Goal: Communication & Community: Answer question/provide support

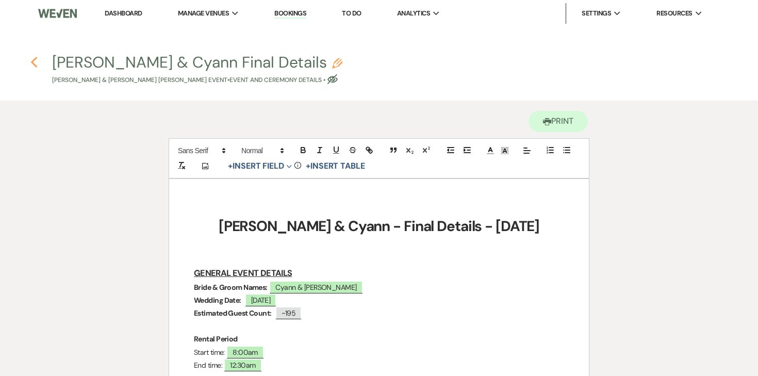
click at [36, 62] on icon "Previous" at bounding box center [34, 62] width 8 height 12
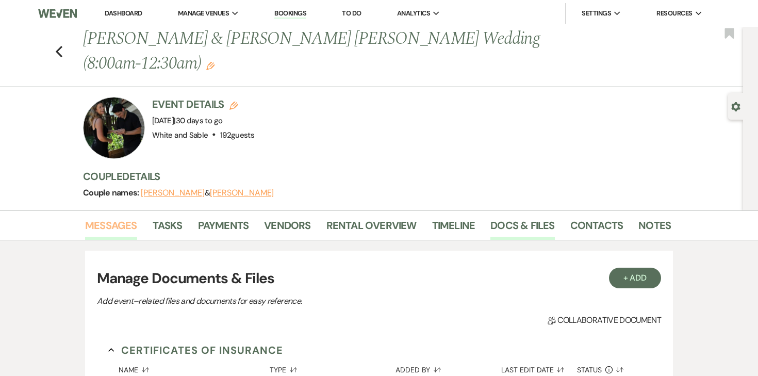
click at [120, 217] on link "Messages" at bounding box center [111, 228] width 52 height 23
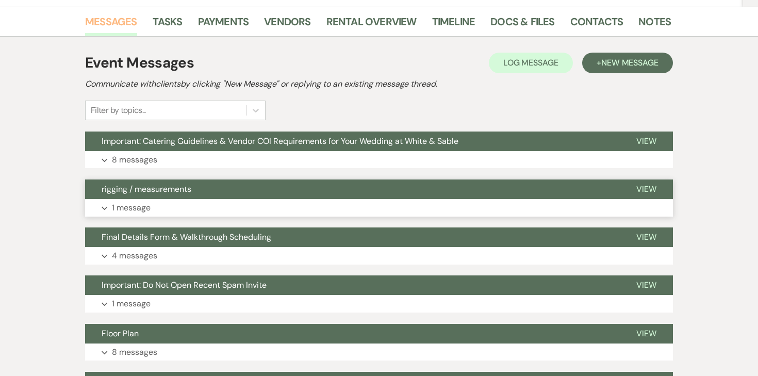
scroll to position [219, 0]
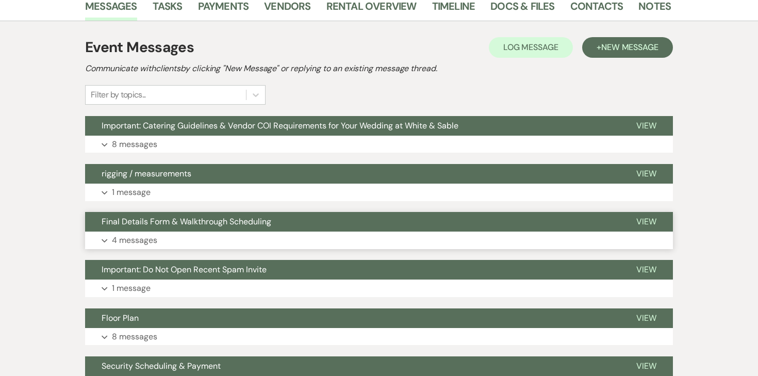
click at [137, 234] on p "4 messages" at bounding box center [134, 240] width 45 height 13
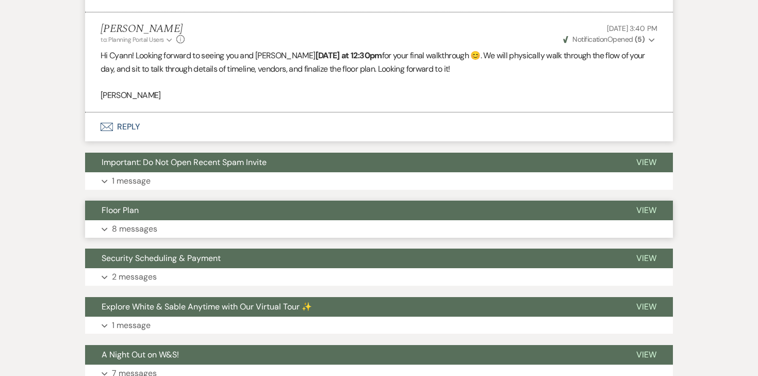
click at [137, 223] on p "8 messages" at bounding box center [134, 228] width 45 height 13
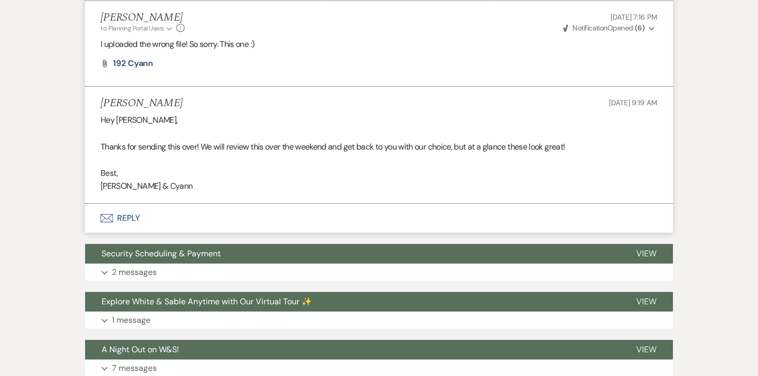
scroll to position [2959, 0]
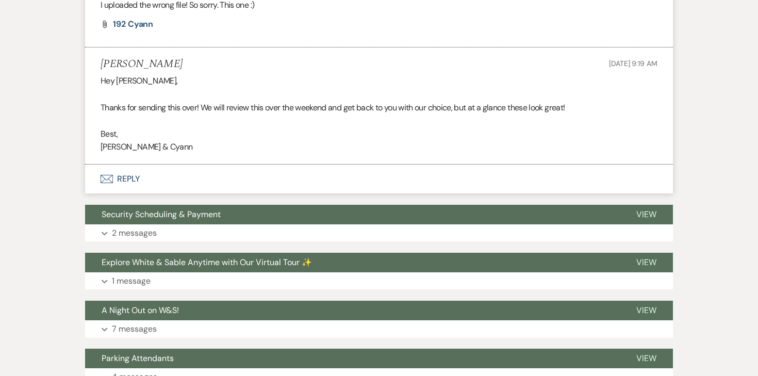
click at [128, 180] on button "Envelope Reply" at bounding box center [379, 179] width 588 height 29
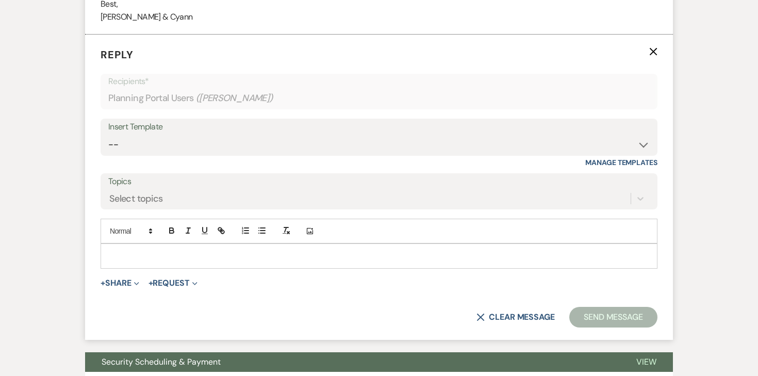
scroll to position [3090, 0]
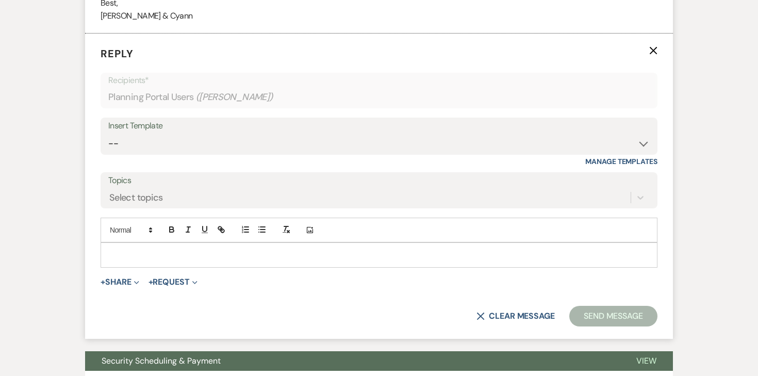
click at [135, 260] on p at bounding box center [379, 254] width 541 height 11
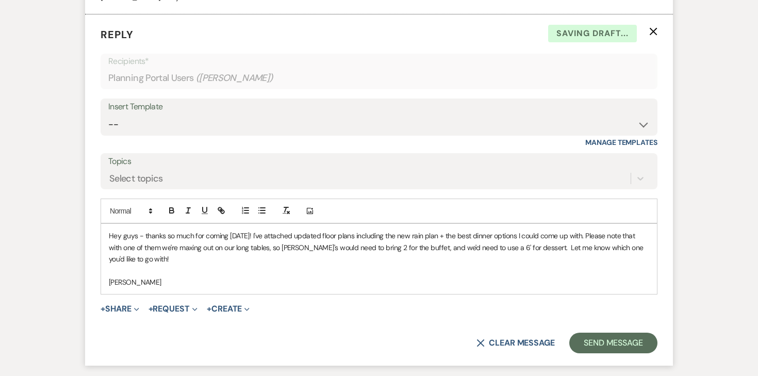
scroll to position [3123, 0]
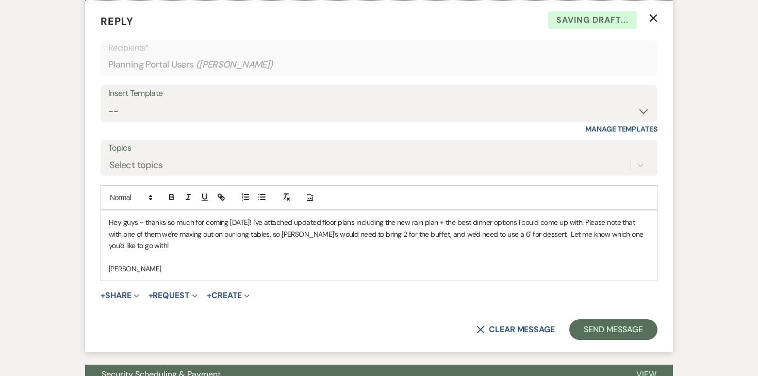
click at [123, 305] on form "Reply X Saving draft... Recipients* Planning Portal Users ( [PERSON_NAME], Lily…" at bounding box center [379, 176] width 588 height 351
click at [123, 300] on button "+ Share Expand" at bounding box center [120, 295] width 39 height 8
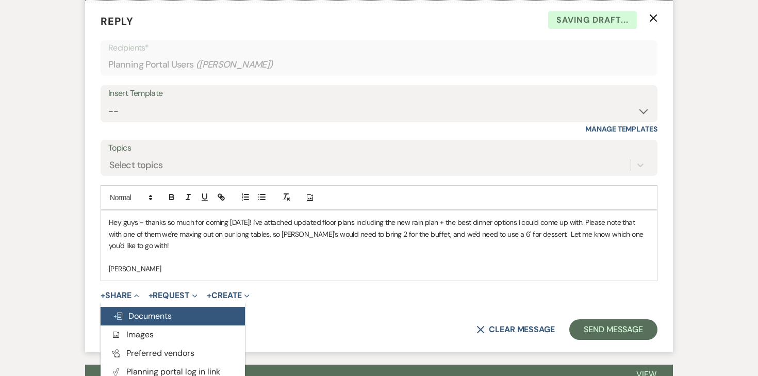
click at [132, 319] on span "Doc Upload Documents" at bounding box center [142, 316] width 59 height 11
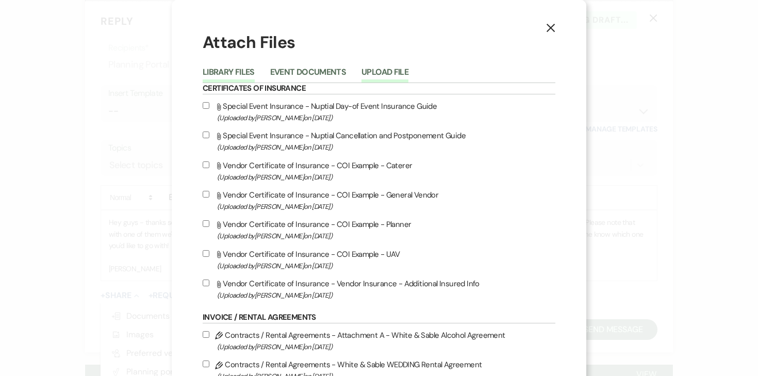
click at [396, 78] on button "Upload File" at bounding box center [385, 75] width 47 height 14
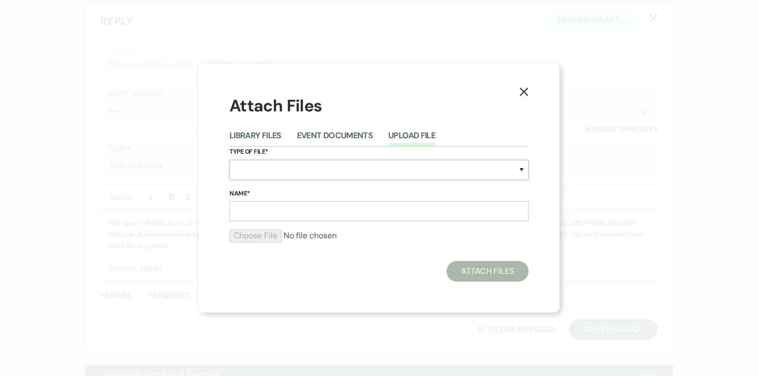
click at [280, 165] on select "Special Event Insurance Vendor Certificate of Insurance Contracts / Rental Agre…" at bounding box center [379, 170] width 299 height 20
select select "24"
click at [308, 210] on input "Name*" at bounding box center [379, 211] width 299 height 20
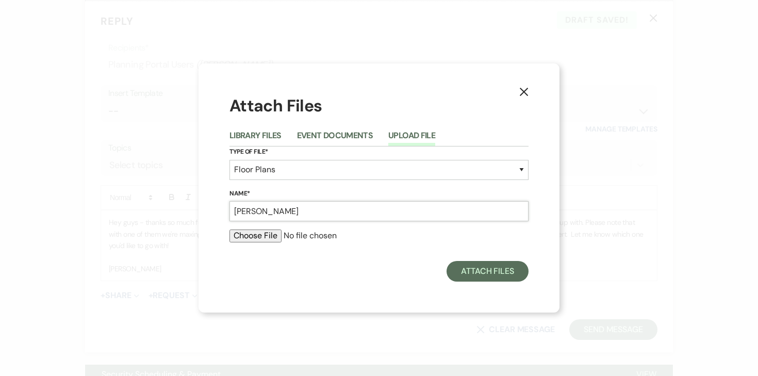
type input "J"
type input "[PERSON_NAME] & Cyan Floor Plan (updated [DATE])"
click at [253, 240] on input "file" at bounding box center [379, 236] width 299 height 12
type input "C:\fakepath\[PERSON_NAME] & Cyann Floor Plans (updated [DATE]).pdf"
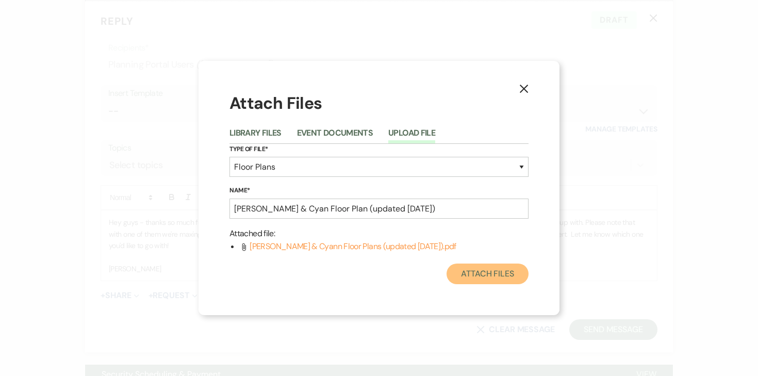
click at [488, 278] on button "Attach Files" at bounding box center [488, 274] width 82 height 21
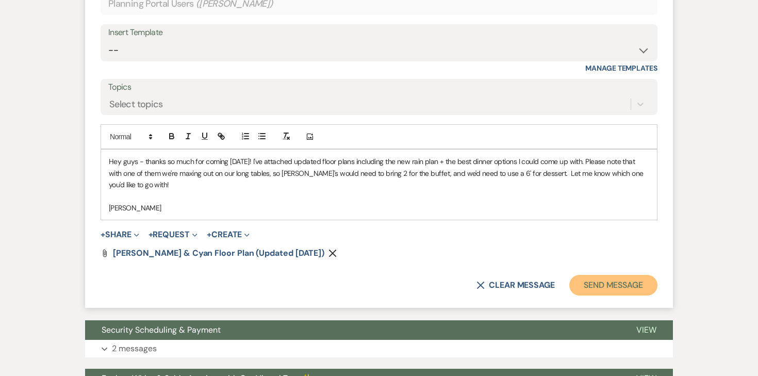
click at [617, 283] on button "Send Message" at bounding box center [613, 285] width 88 height 21
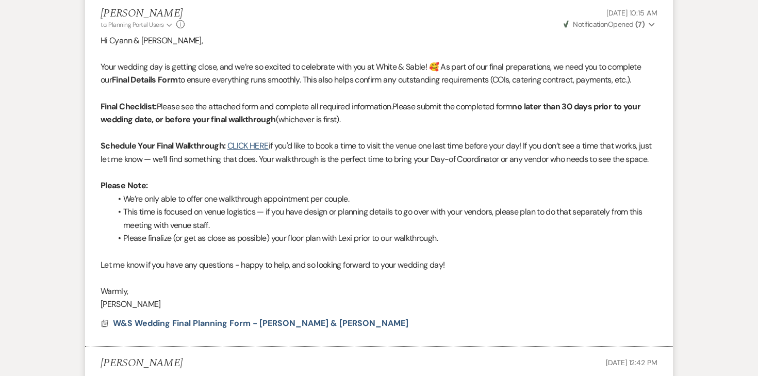
scroll to position [0, 0]
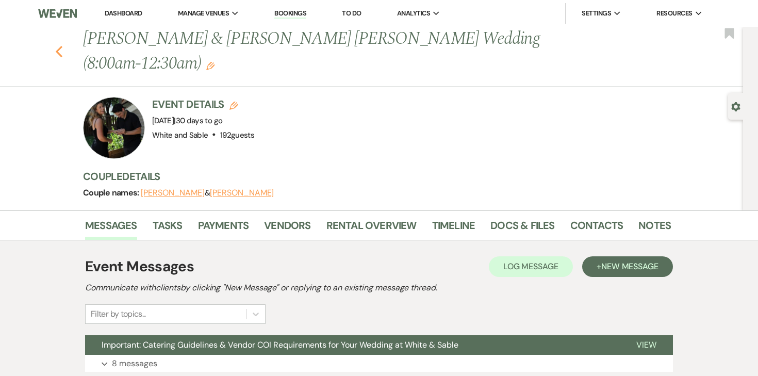
click at [60, 46] on use "button" at bounding box center [59, 51] width 7 height 11
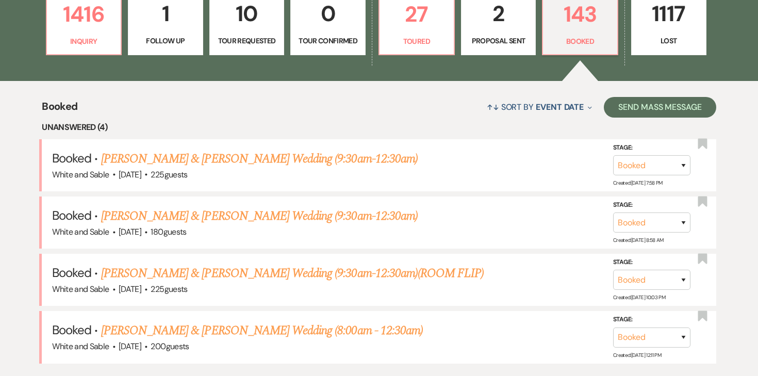
scroll to position [358, 0]
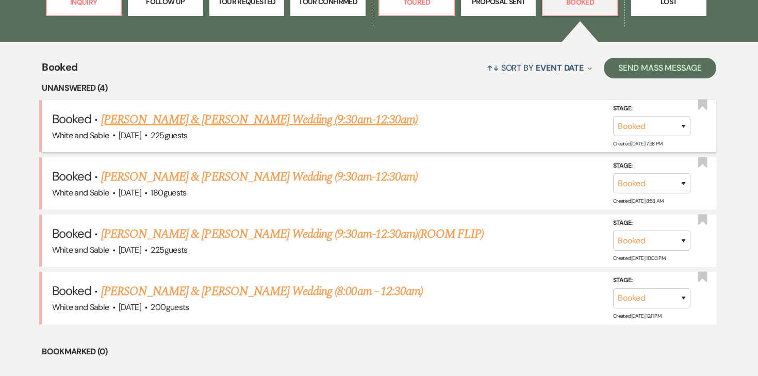
click at [302, 113] on link "[PERSON_NAME] & [PERSON_NAME] Wedding (9:30am-12:30am)" at bounding box center [259, 119] width 317 height 19
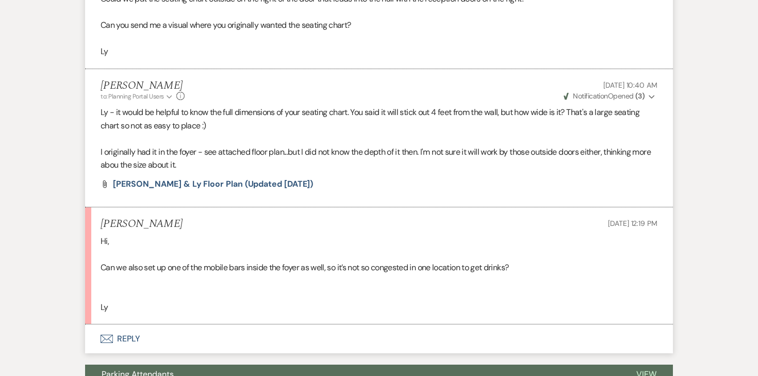
scroll to position [2068, 0]
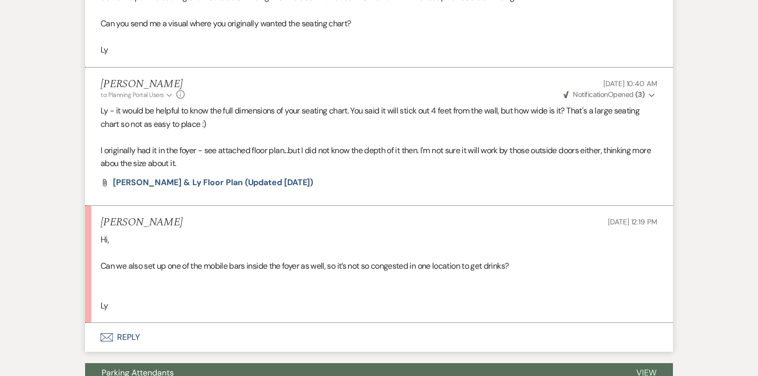
click at [126, 323] on button "Envelope Reply" at bounding box center [379, 337] width 588 height 29
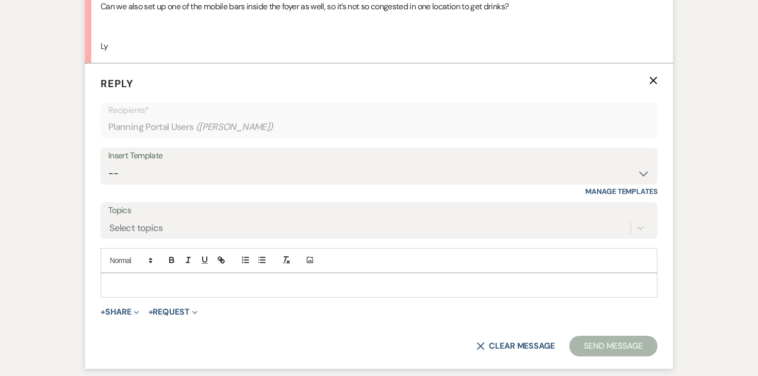
scroll to position [2344, 0]
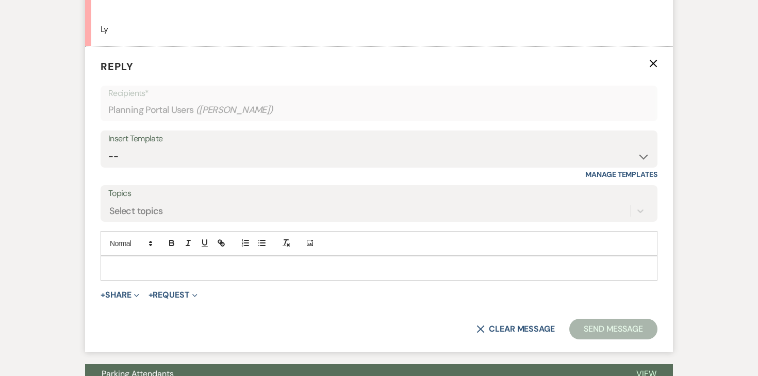
click at [137, 262] on div at bounding box center [379, 268] width 556 height 24
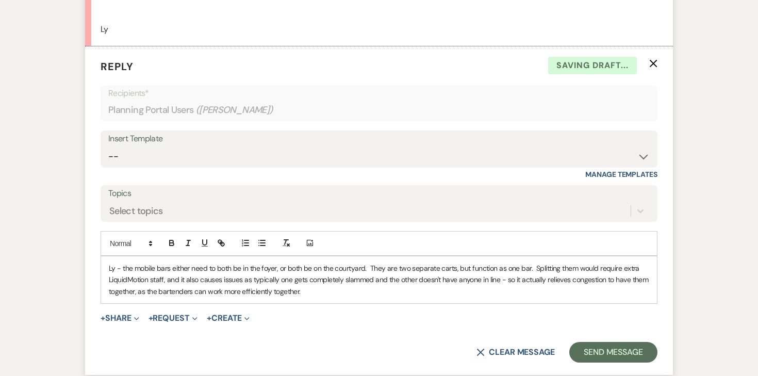
scroll to position [2377, 0]
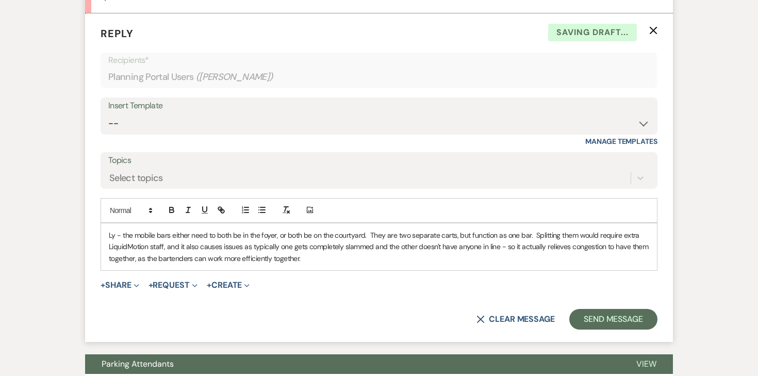
click at [605, 296] on form "Reply X Saving draft... Recipients* Planning Portal Users ( [PERSON_NAME] ) Ins…" at bounding box center [379, 177] width 588 height 329
click at [605, 309] on button "Send Message" at bounding box center [613, 319] width 88 height 21
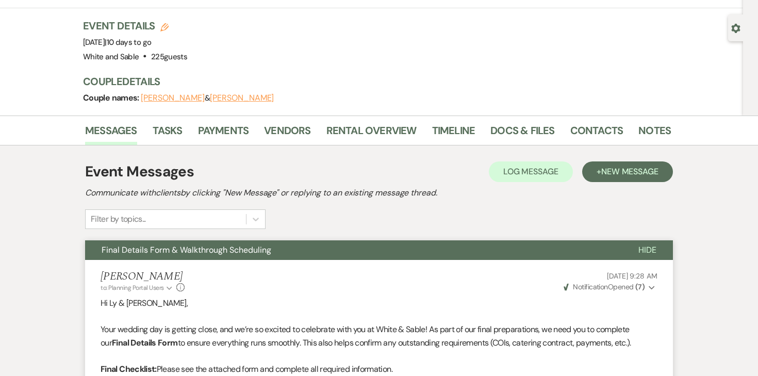
scroll to position [0, 0]
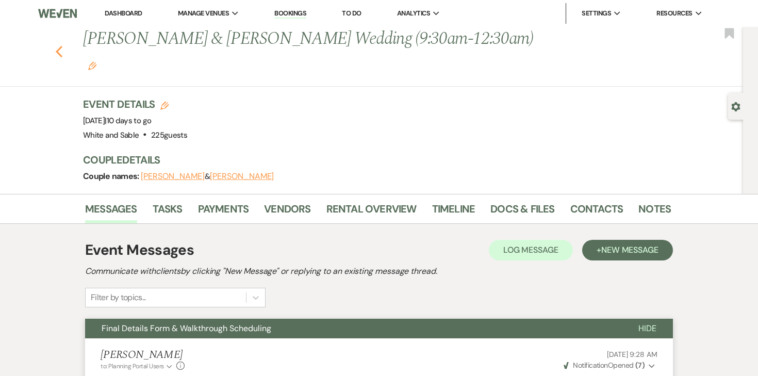
click at [58, 43] on button "Previous" at bounding box center [59, 50] width 8 height 14
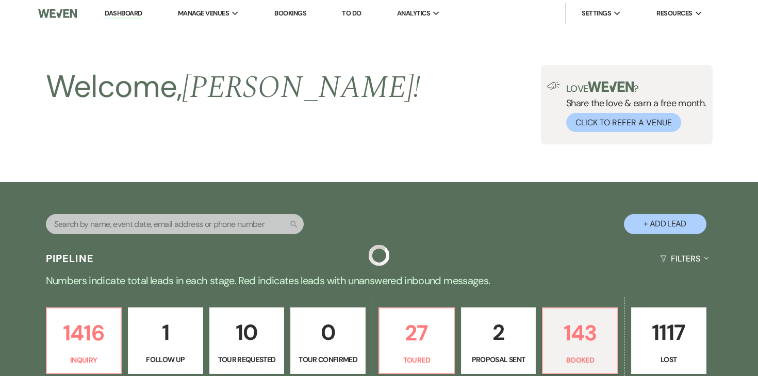
scroll to position [358, 0]
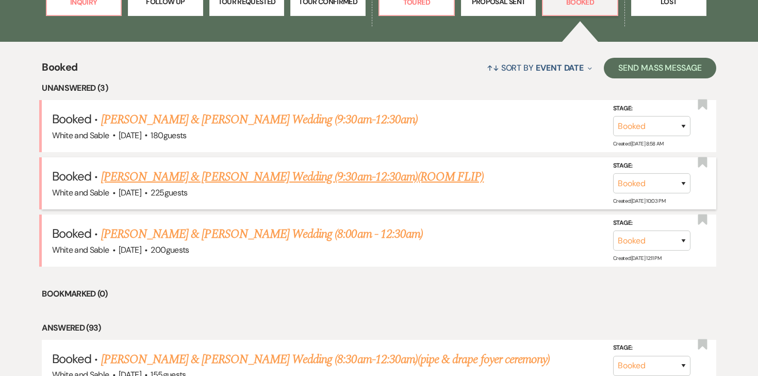
click at [171, 174] on link "[PERSON_NAME] & [PERSON_NAME] Wedding (9:30am-12:30am)(ROOM FLIP)" at bounding box center [292, 177] width 383 height 19
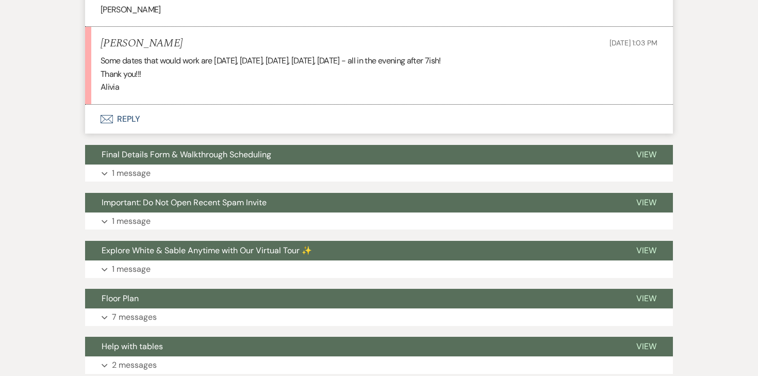
scroll to position [554, 0]
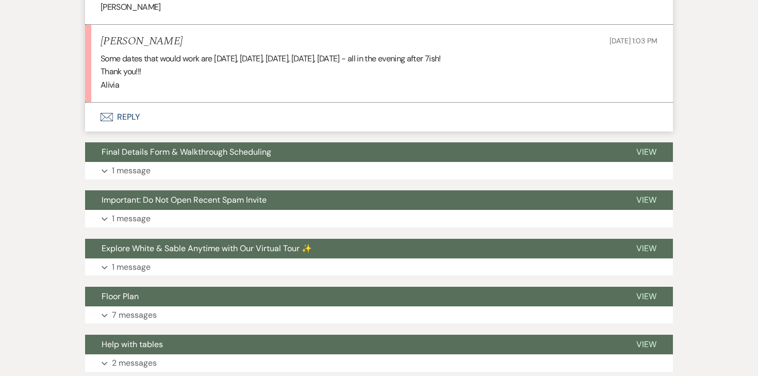
click at [121, 119] on button "Envelope Reply" at bounding box center [379, 117] width 588 height 29
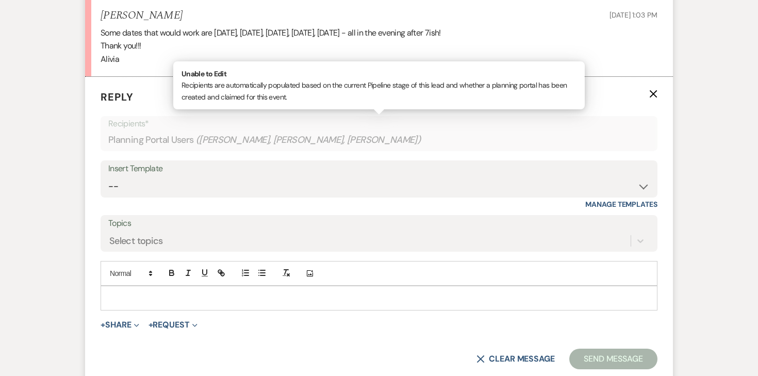
scroll to position [622, 0]
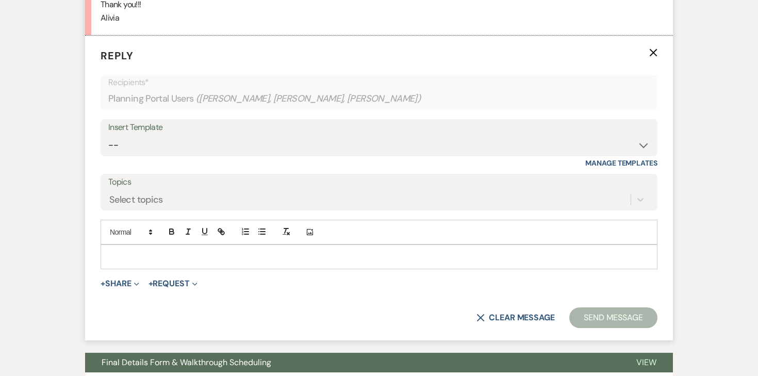
click at [137, 251] on p at bounding box center [379, 256] width 541 height 11
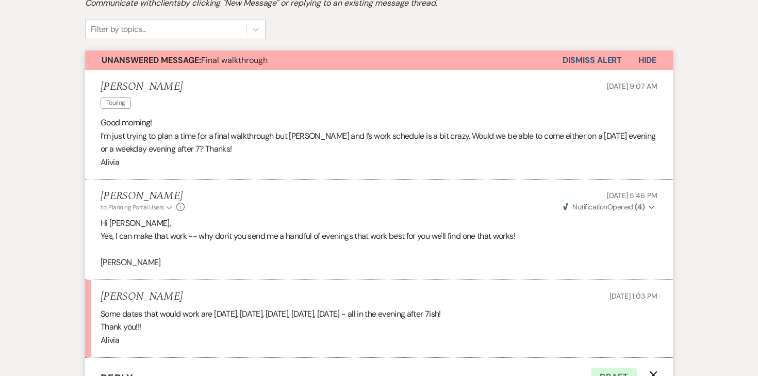
scroll to position [0, 0]
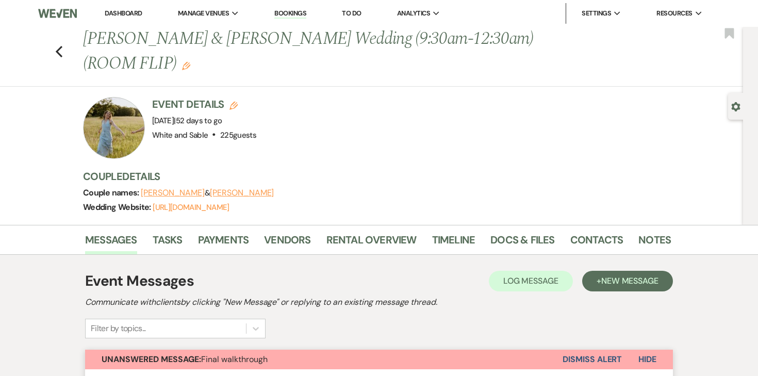
click at [133, 13] on link "Dashboard" at bounding box center [123, 13] width 37 height 9
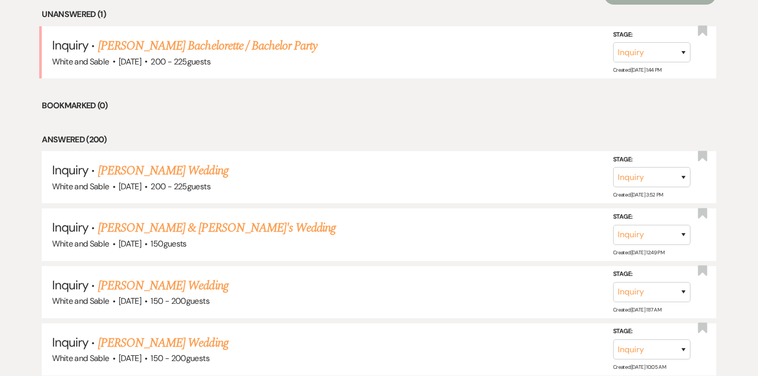
scroll to position [454, 0]
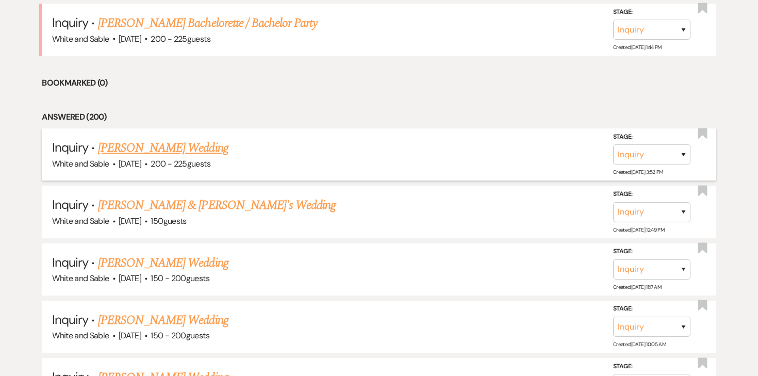
click at [184, 150] on link "[PERSON_NAME] Wedding" at bounding box center [163, 148] width 131 height 19
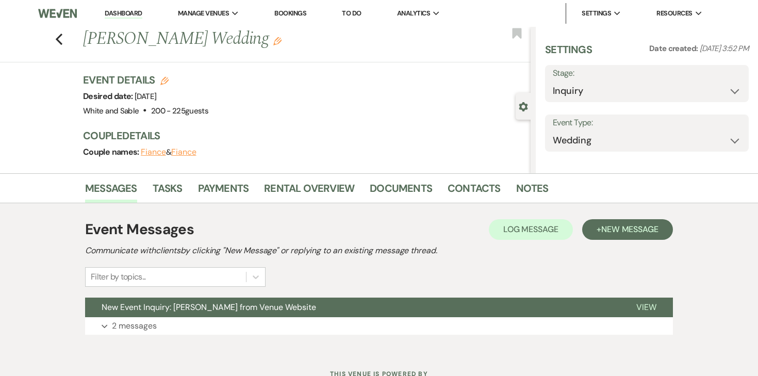
select select "5"
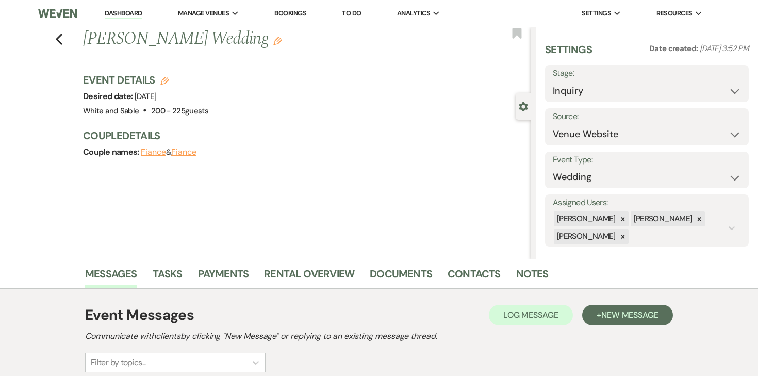
scroll to position [126, 0]
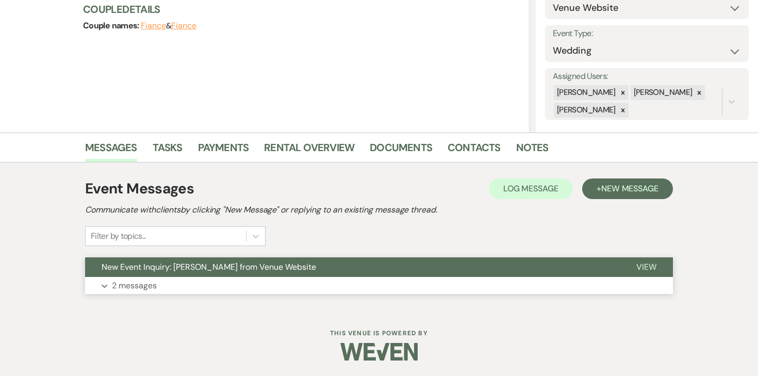
click at [151, 287] on p "2 messages" at bounding box center [134, 285] width 45 height 13
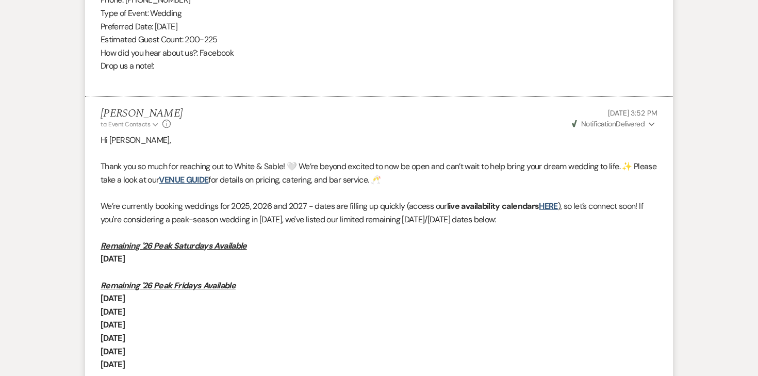
scroll to position [599, 0]
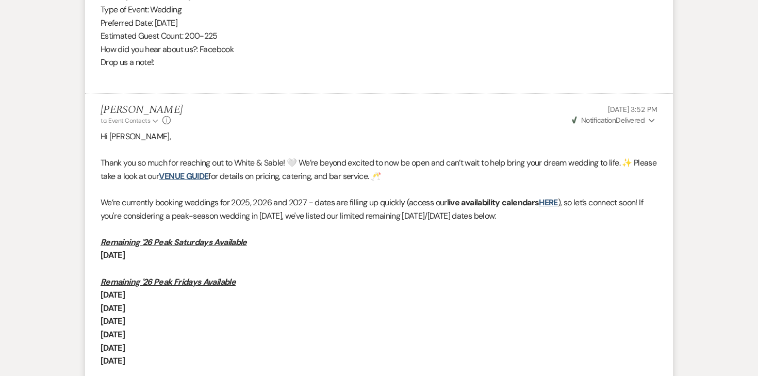
click at [561, 196] on p "We’re currently booking weddings for 2025, 2026 and 2027 - dates are filling up…" at bounding box center [379, 209] width 557 height 26
click at [558, 200] on link "HERE" at bounding box center [548, 202] width 19 height 11
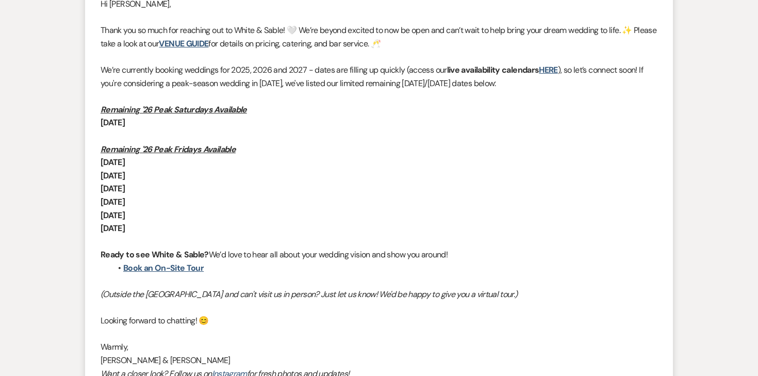
scroll to position [732, 0]
click at [196, 270] on link "Book an On-Site Tour" at bounding box center [163, 267] width 80 height 11
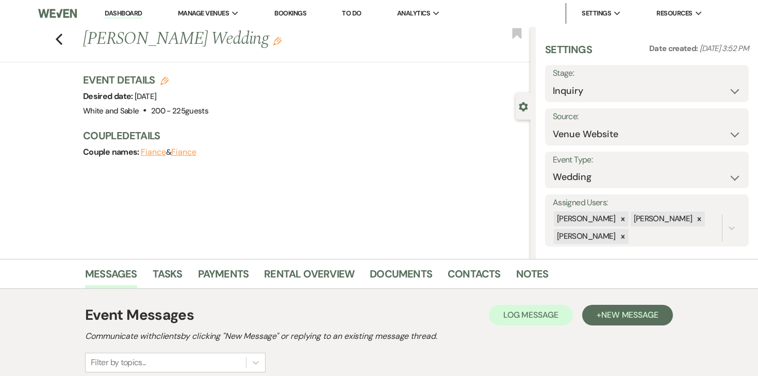
click at [130, 7] on li "Dashboard" at bounding box center [123, 13] width 47 height 21
click at [129, 16] on link "Dashboard" at bounding box center [123, 14] width 37 height 10
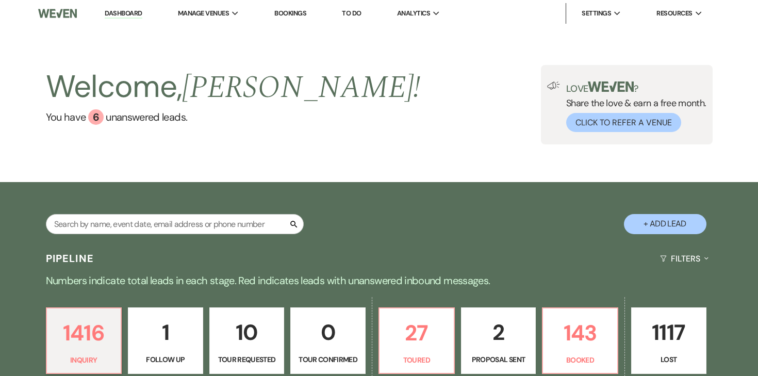
scroll to position [113, 0]
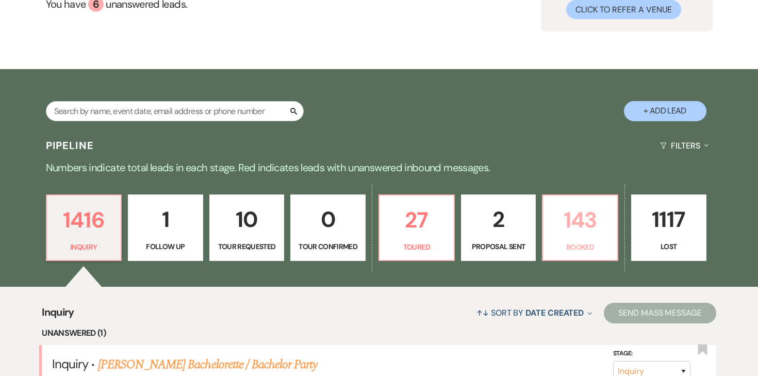
click at [577, 233] on p "143" at bounding box center [580, 220] width 62 height 35
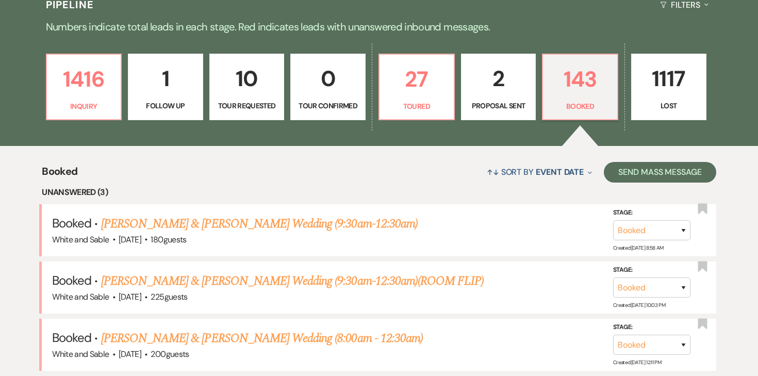
scroll to position [281, 0]
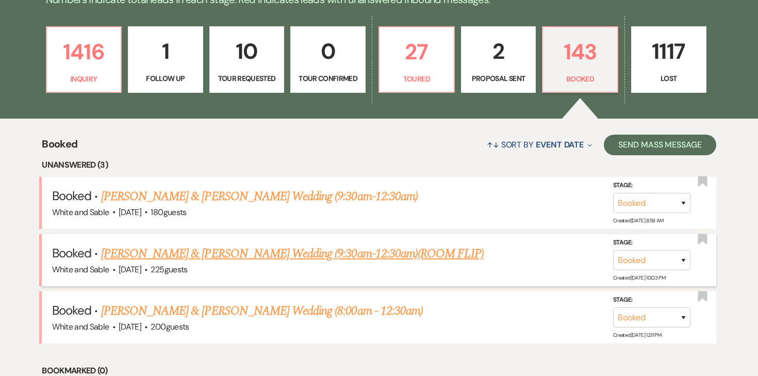
click at [337, 255] on link "[PERSON_NAME] & [PERSON_NAME] Wedding (9:30am-12:30am)(ROOM FLIP)" at bounding box center [292, 253] width 383 height 19
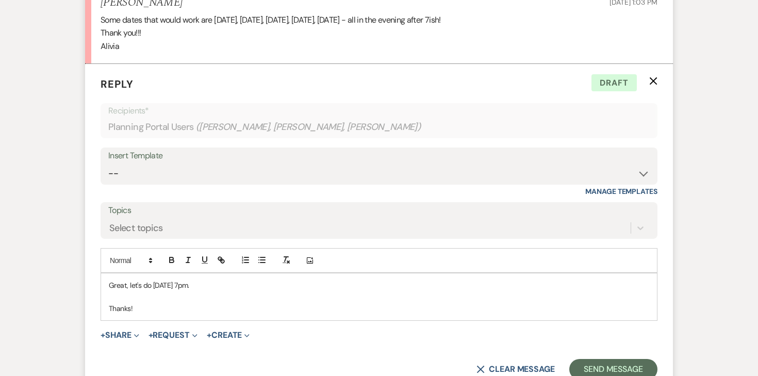
scroll to position [580, 0]
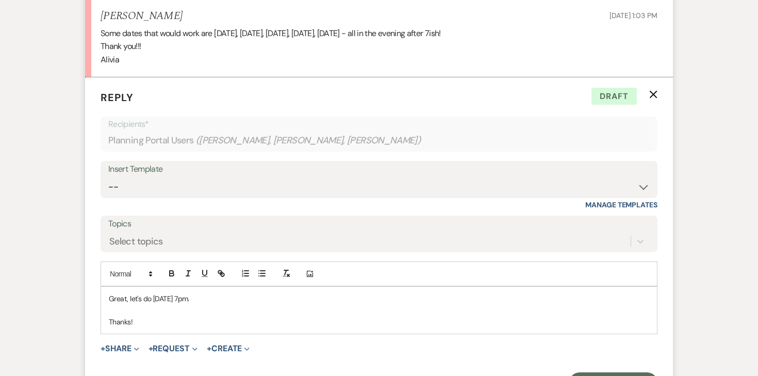
click at [154, 307] on p at bounding box center [379, 309] width 541 height 11
drag, startPoint x: 154, startPoint y: 299, endPoint x: 224, endPoint y: 300, distance: 70.7
click at [224, 300] on p "Great, let's do [DATE] 7pm." at bounding box center [379, 298] width 541 height 11
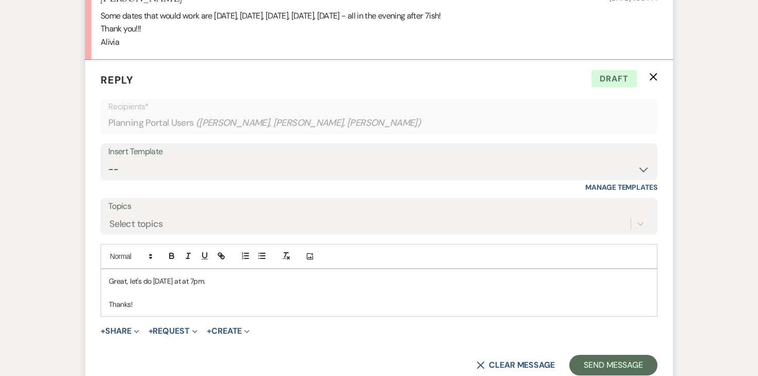
scroll to position [599, 0]
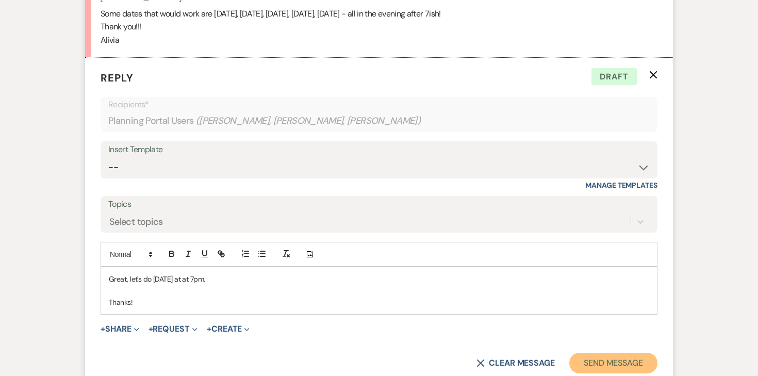
click at [579, 365] on button "Send Message" at bounding box center [613, 363] width 88 height 21
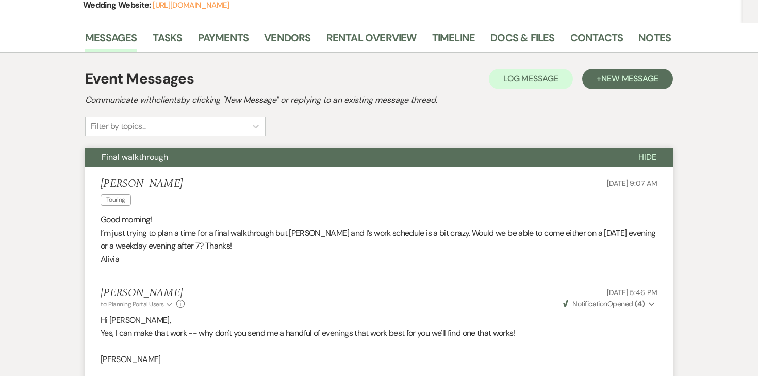
scroll to position [0, 0]
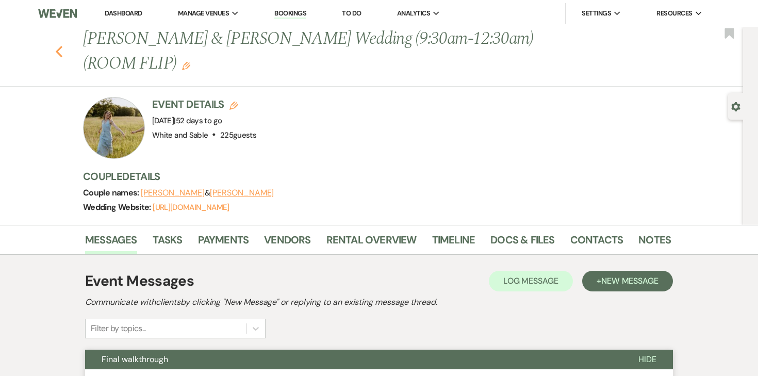
click at [58, 47] on icon "Previous" at bounding box center [59, 51] width 8 height 12
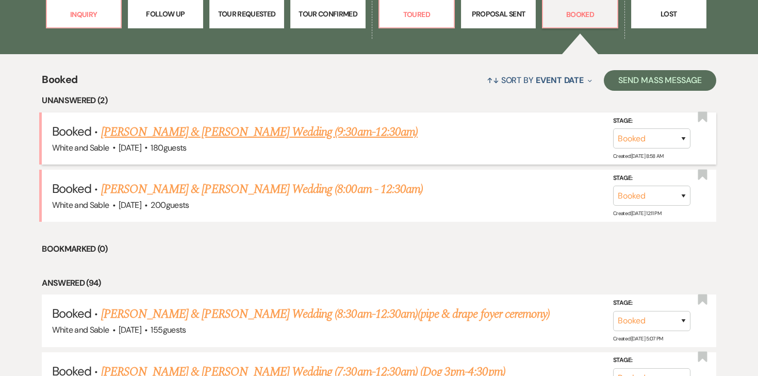
scroll to position [303, 0]
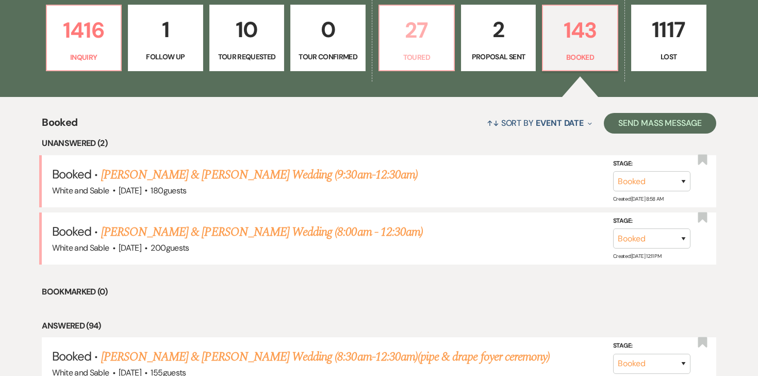
click at [431, 38] on p "27" at bounding box center [417, 30] width 62 height 35
select select "5"
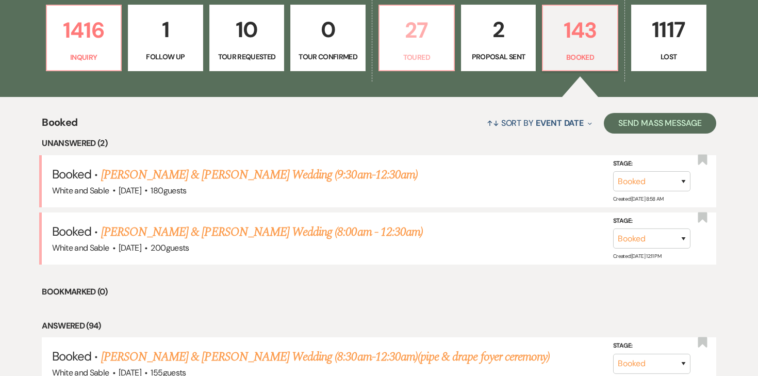
select select "5"
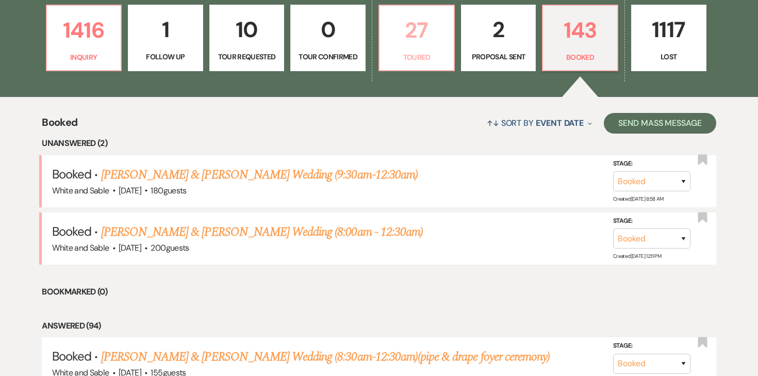
select select "5"
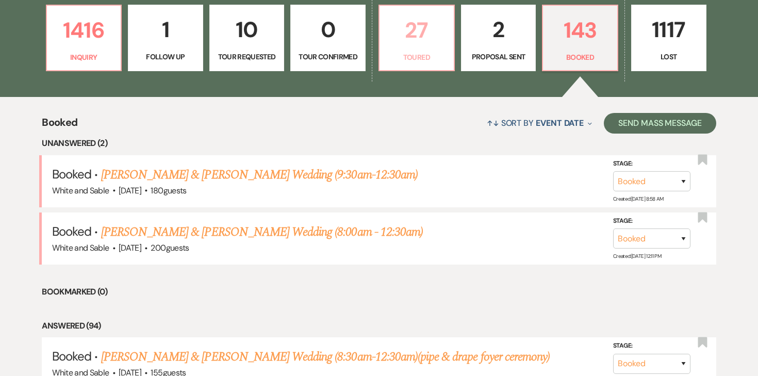
select select "5"
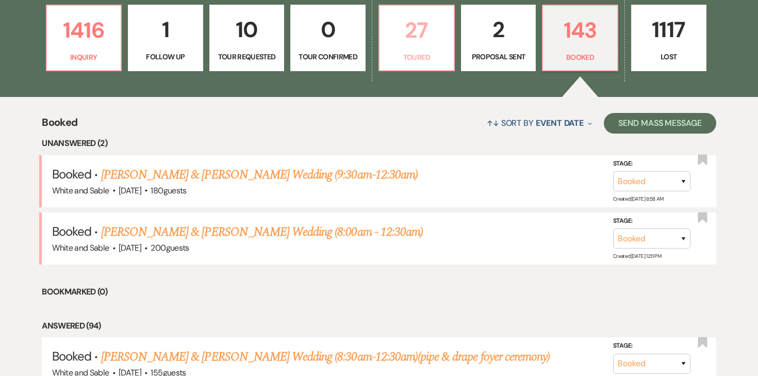
select select "5"
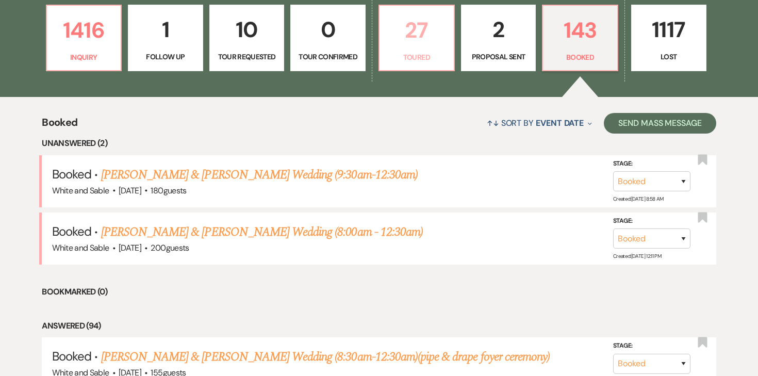
select select "5"
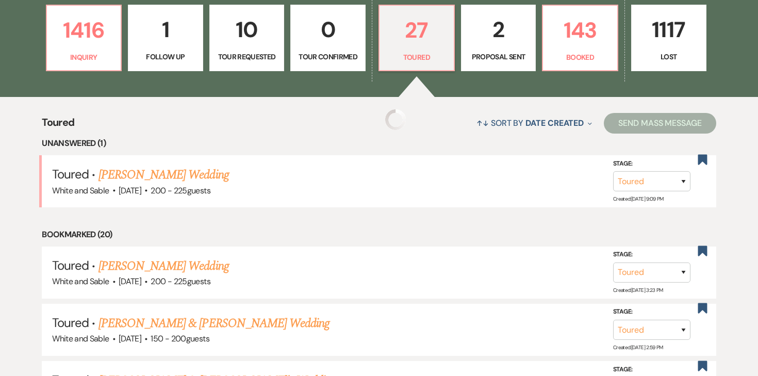
select select "5"
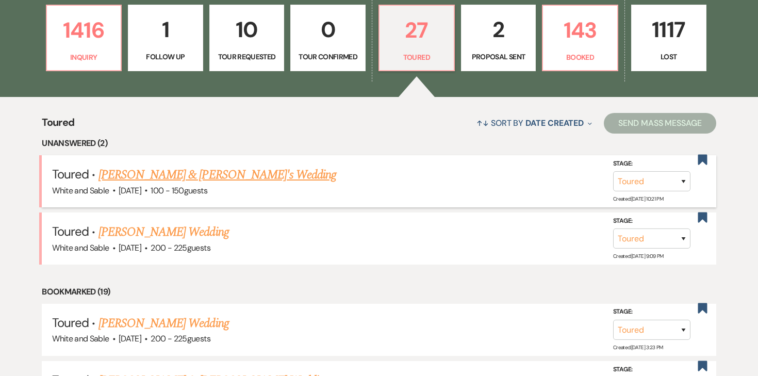
click at [234, 175] on link "[PERSON_NAME] & [PERSON_NAME]'s Wedding" at bounding box center [218, 175] width 238 height 19
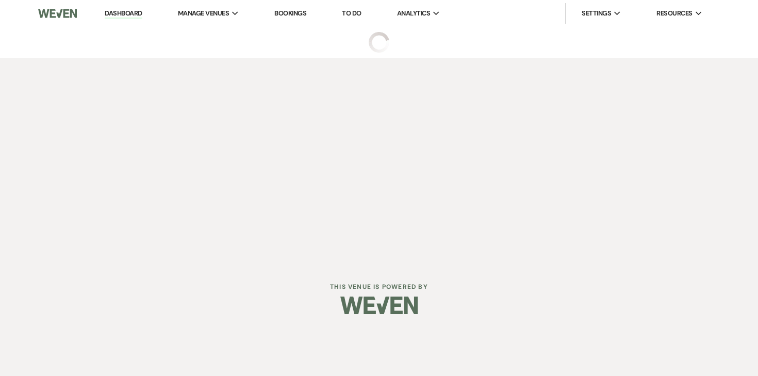
select select "5"
select select "12"
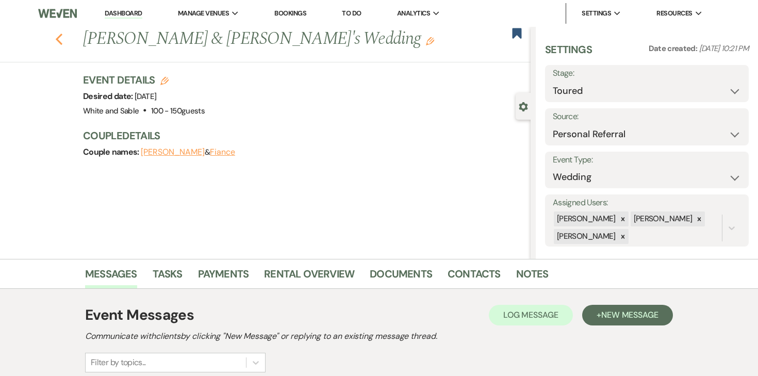
click at [61, 42] on icon "Previous" at bounding box center [59, 39] width 8 height 12
select select "5"
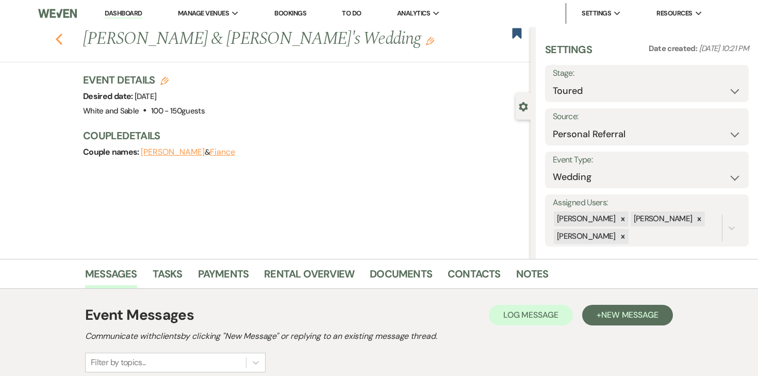
select select "5"
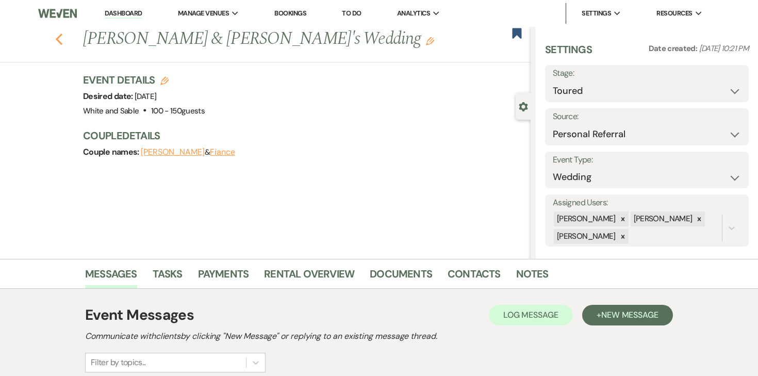
select select "5"
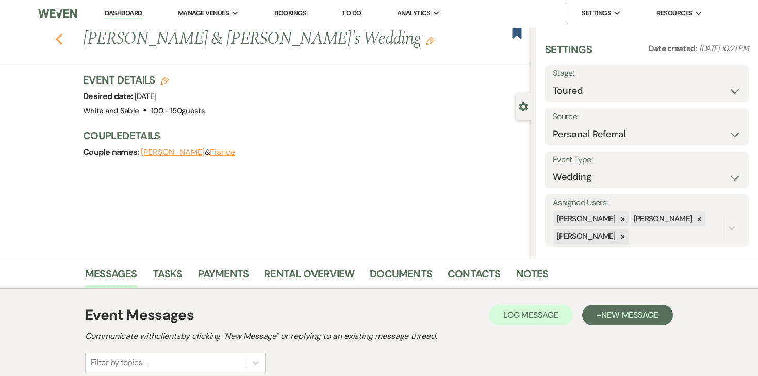
select select "5"
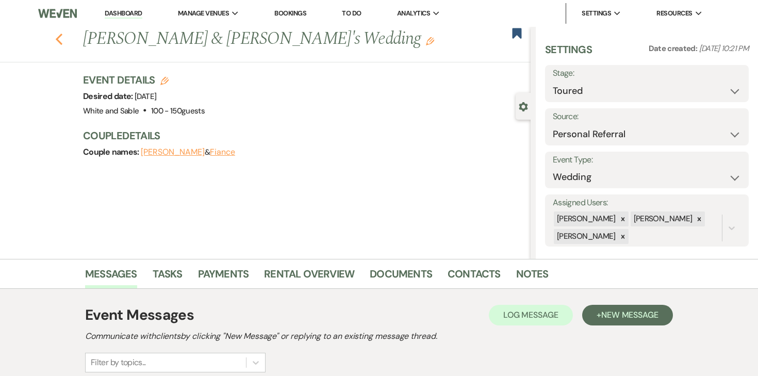
select select "5"
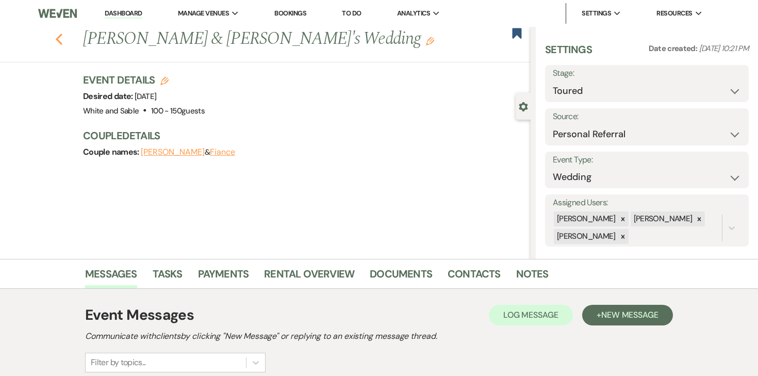
select select "5"
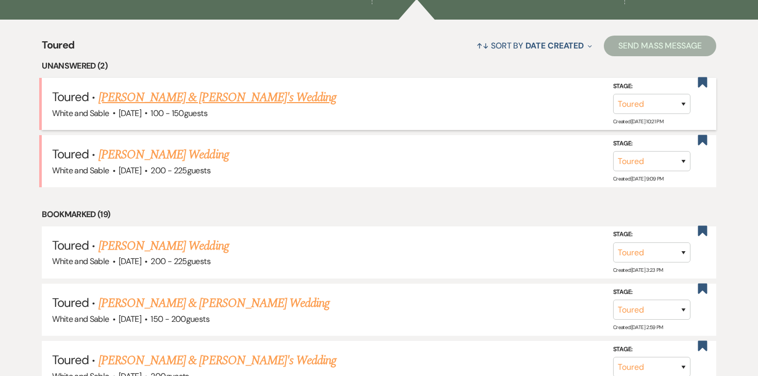
scroll to position [387, 0]
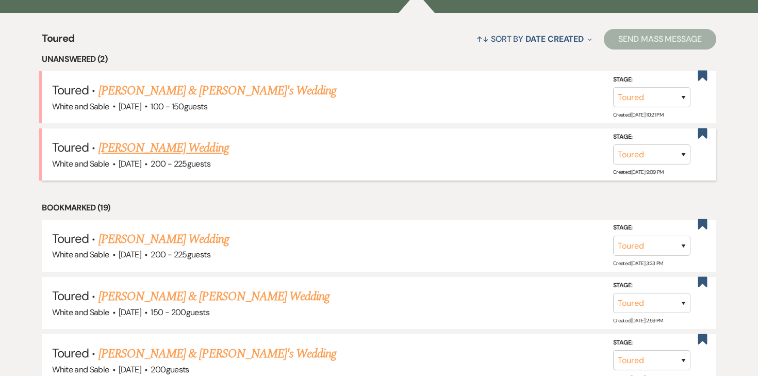
click at [158, 140] on link "[PERSON_NAME] Wedding" at bounding box center [164, 148] width 131 height 19
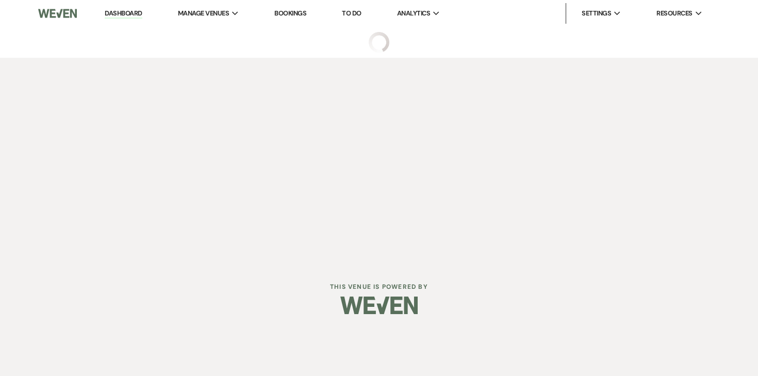
select select "5"
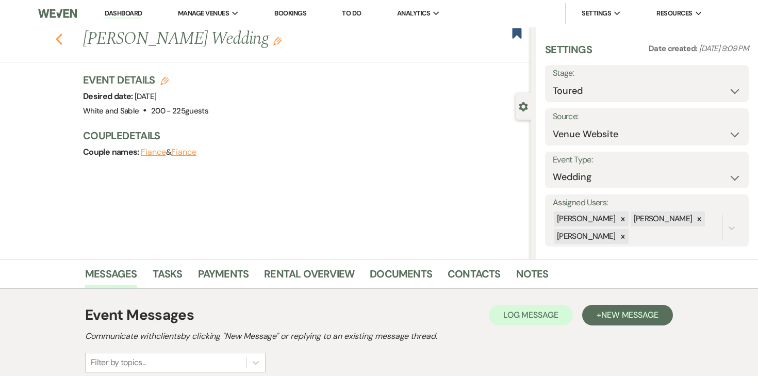
click at [61, 42] on use "button" at bounding box center [59, 39] width 7 height 11
select select "5"
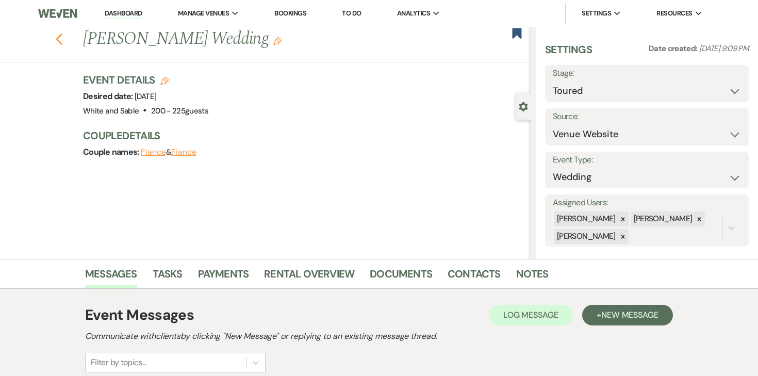
select select "5"
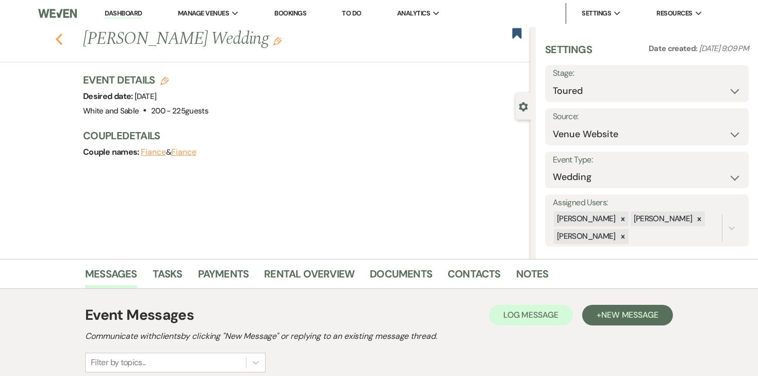
select select "5"
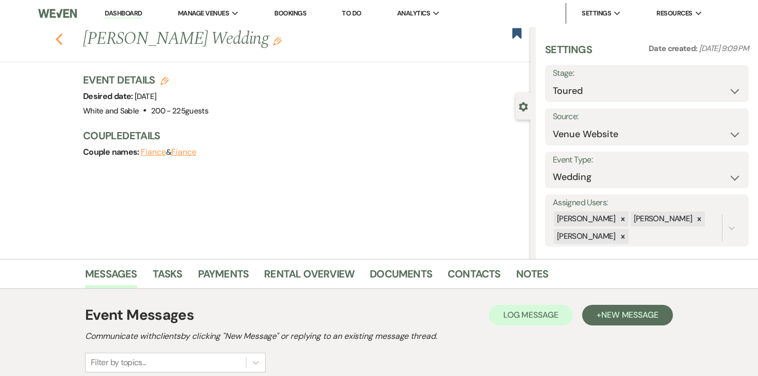
select select "5"
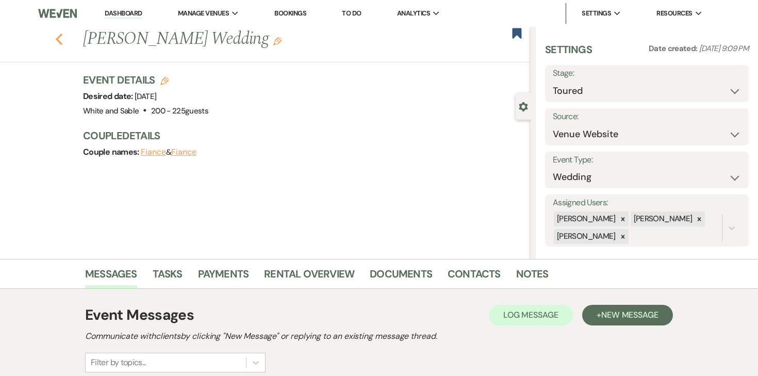
select select "5"
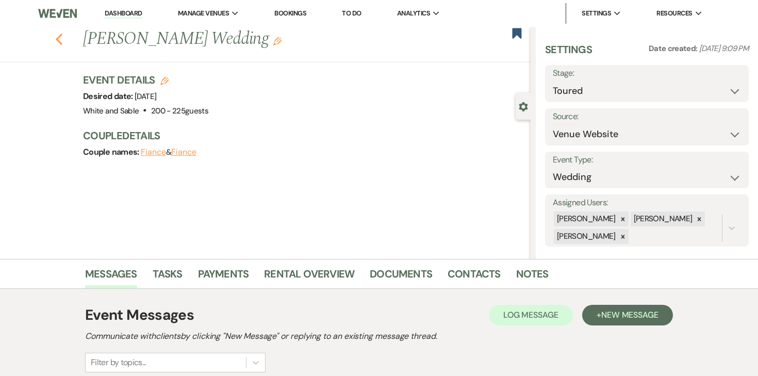
select select "5"
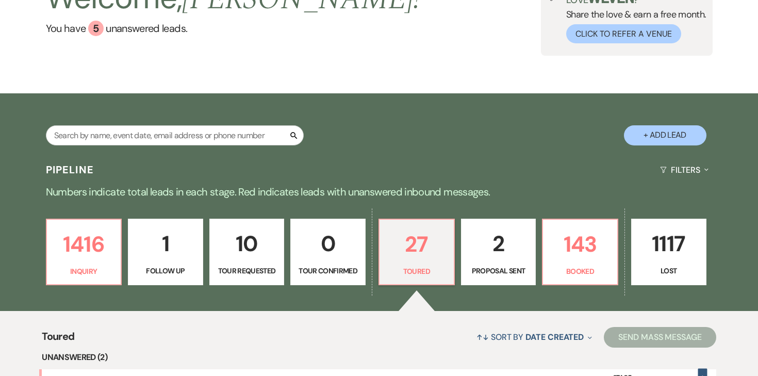
scroll to position [110, 0]
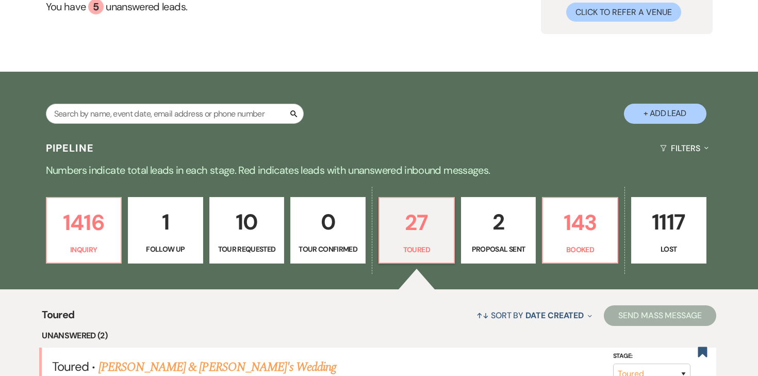
click at [497, 231] on p "2" at bounding box center [499, 222] width 62 height 35
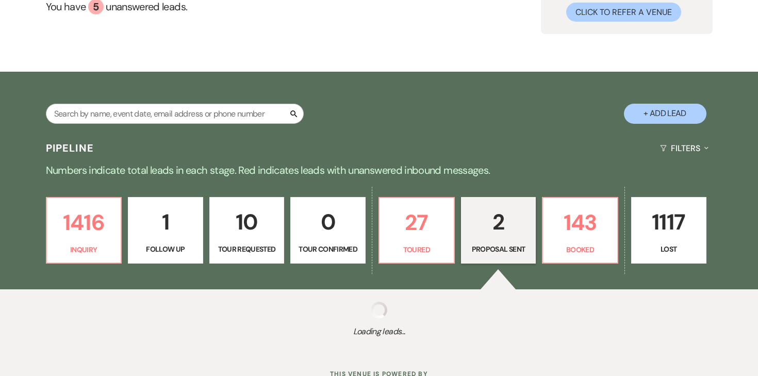
select select "6"
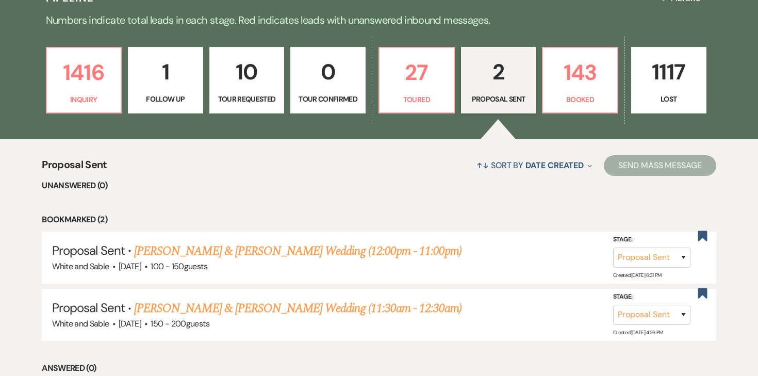
scroll to position [244, 0]
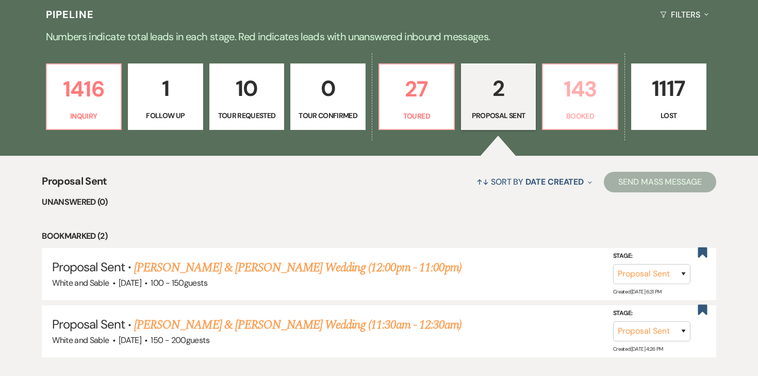
click at [564, 94] on p "143" at bounding box center [580, 89] width 62 height 35
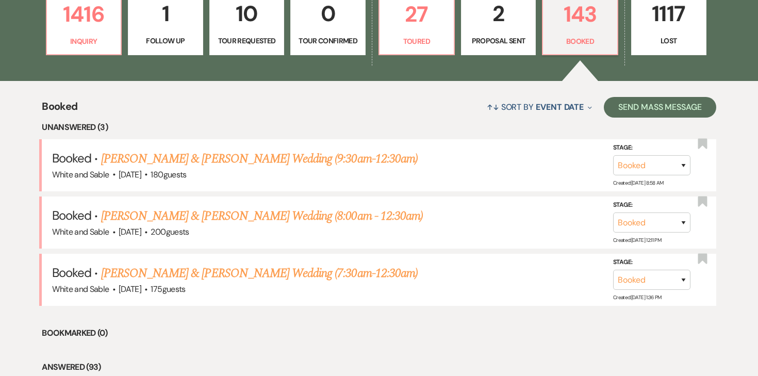
scroll to position [320, 0]
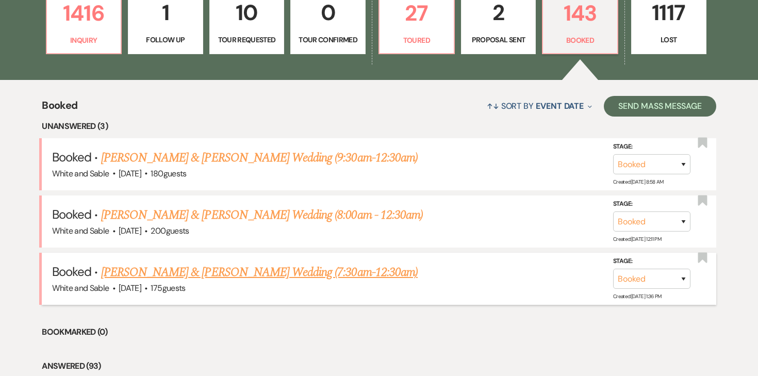
click at [271, 273] on link "[PERSON_NAME] & [PERSON_NAME] Wedding (7:30am-12:30am)" at bounding box center [259, 272] width 317 height 19
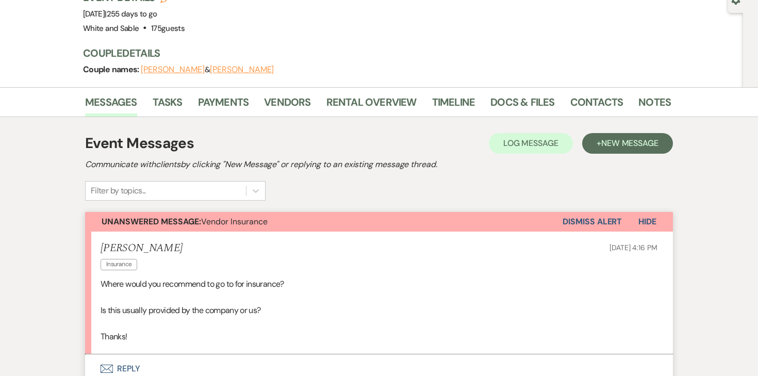
scroll to position [133, 0]
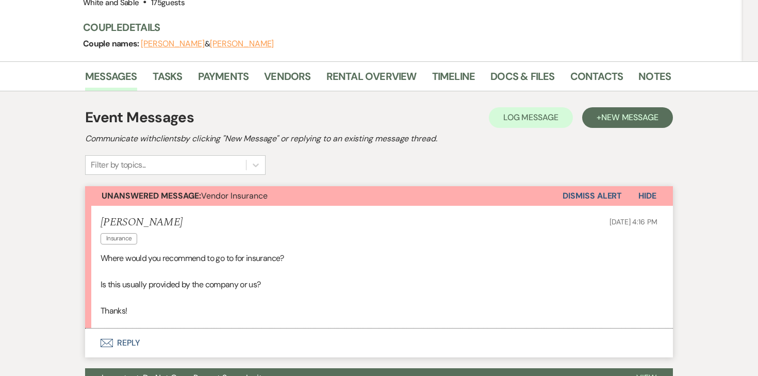
click at [125, 329] on button "Envelope Reply" at bounding box center [379, 343] width 588 height 29
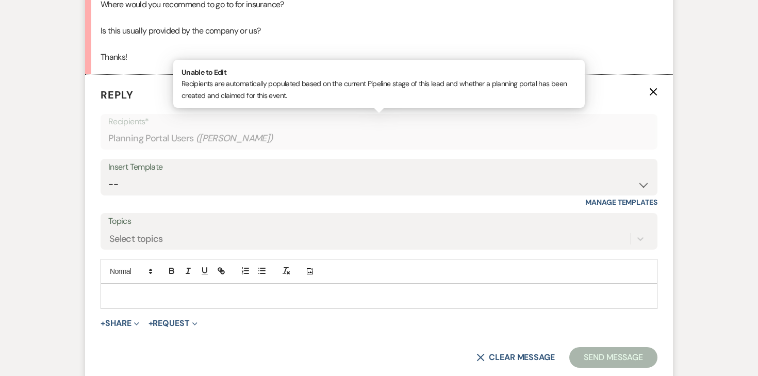
scroll to position [401, 0]
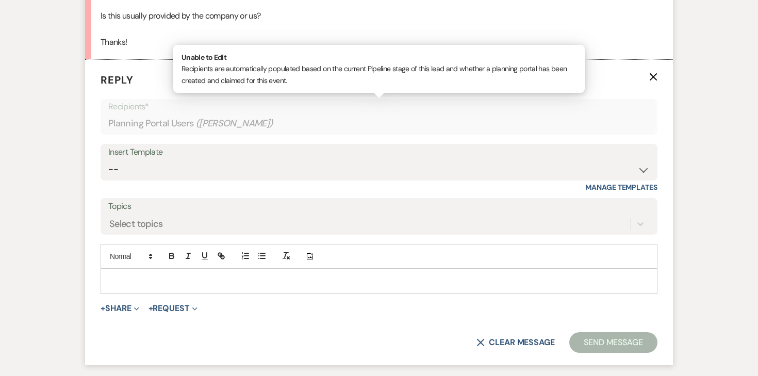
click at [198, 275] on p at bounding box center [379, 280] width 541 height 11
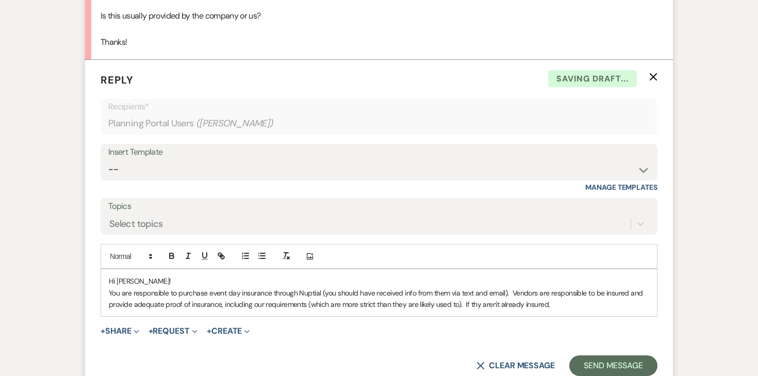
click at [477, 287] on p "You are responsible to purchase event day insurance through Nuptial (you should…" at bounding box center [379, 298] width 541 height 23
drag, startPoint x: 566, startPoint y: 281, endPoint x: 465, endPoint y: 278, distance: 100.6
click at [465, 287] on p "You are responsible to purchase event day insurance through Nuptial (you should…" at bounding box center [379, 298] width 541 height 23
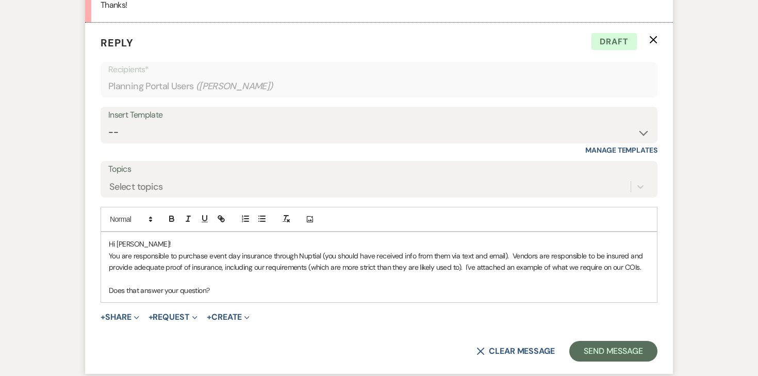
scroll to position [444, 0]
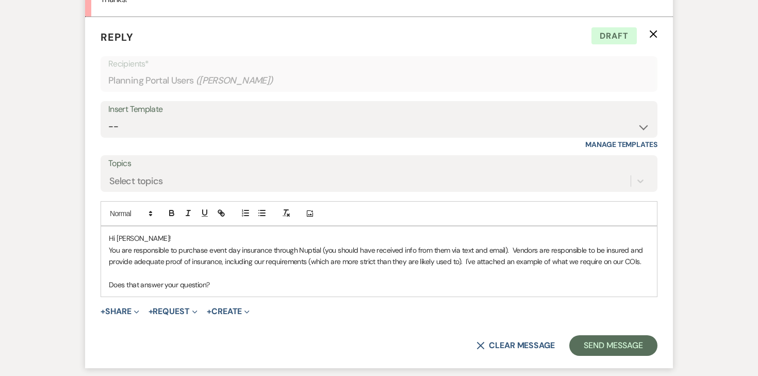
click at [464, 244] on p "You are responsible to purchase event day insurance through Nuptial (you should…" at bounding box center [379, 255] width 541 height 23
click at [657, 238] on div "Hi [PERSON_NAME]! You are responsible to purchase event day insurance through N…" at bounding box center [379, 261] width 556 height 70
click at [122, 307] on button "+ Share Expand" at bounding box center [120, 311] width 39 height 8
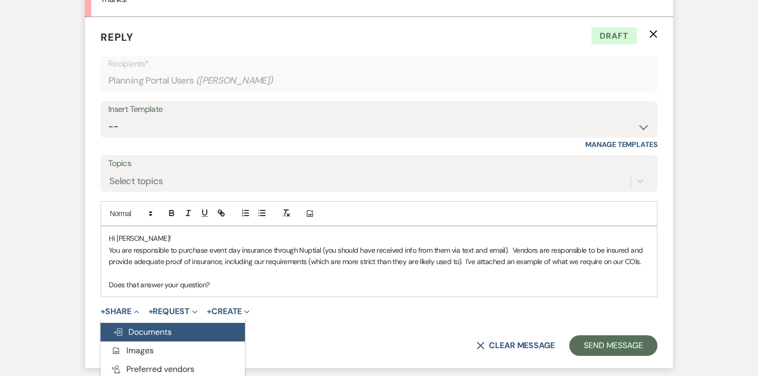
click at [125, 323] on button "Doc Upload Documents" at bounding box center [173, 332] width 144 height 19
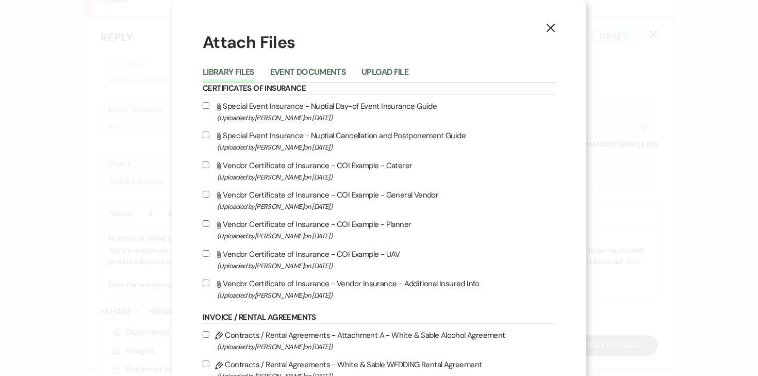
click at [306, 66] on li "Event Documents" at bounding box center [315, 74] width 91 height 17
click at [306, 70] on button "Event Documents" at bounding box center [308, 75] width 76 height 14
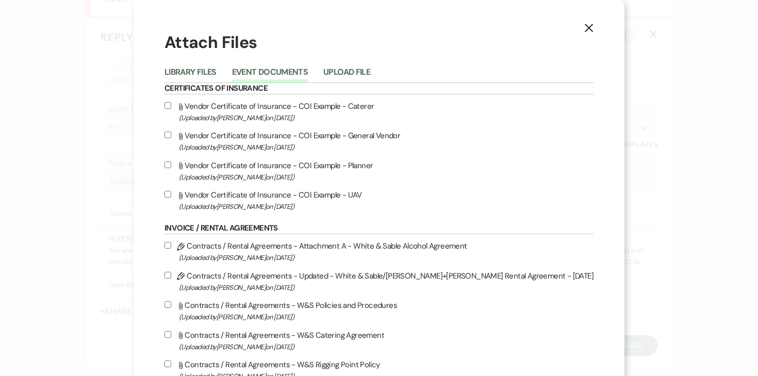
click at [171, 134] on input "Attach File Vendor Certificate of Insurance - COI Example - General Vendor (Upl…" at bounding box center [168, 135] width 7 height 7
checkbox input "true"
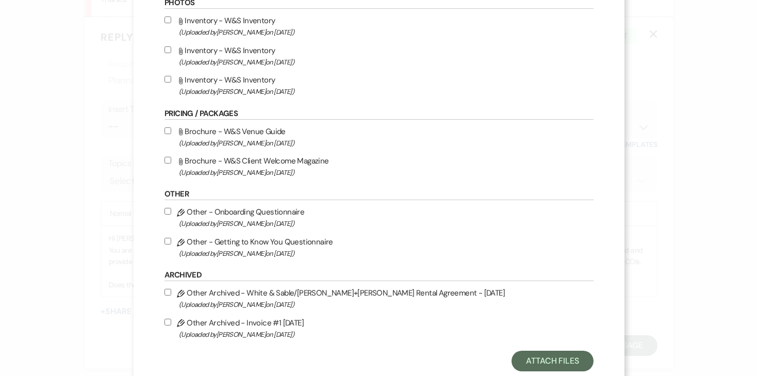
scroll to position [686, 0]
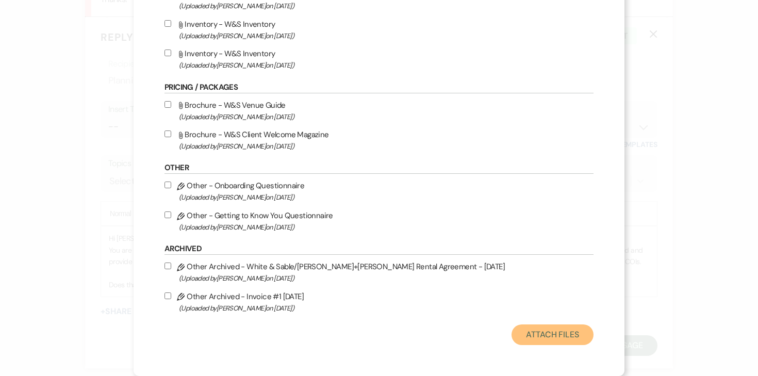
click at [523, 340] on button "Attach Files" at bounding box center [553, 334] width 82 height 21
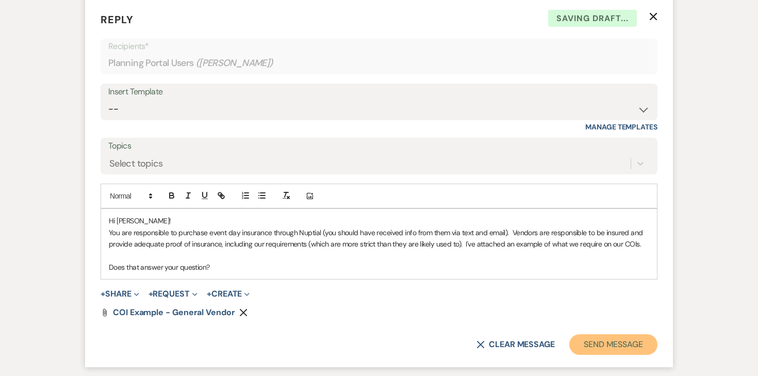
click at [578, 334] on button "Send Message" at bounding box center [613, 344] width 88 height 21
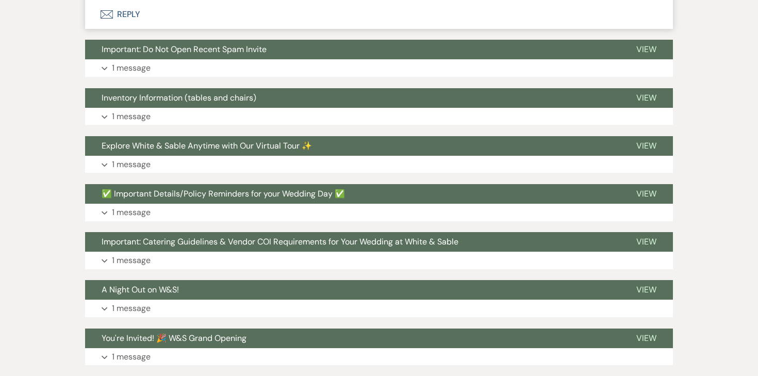
scroll to position [0, 0]
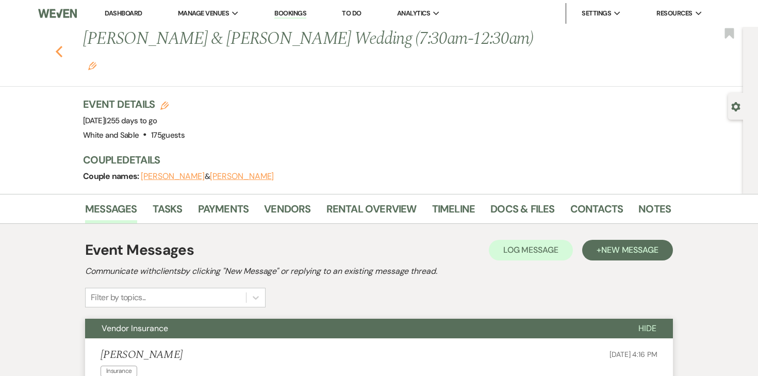
click at [57, 45] on icon "Previous" at bounding box center [59, 51] width 8 height 12
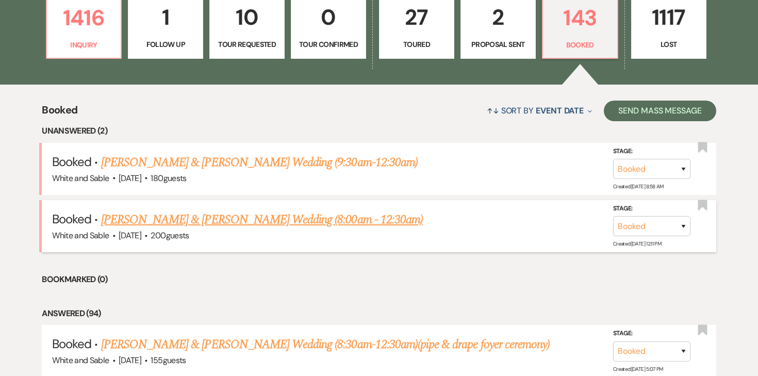
scroll to position [313, 0]
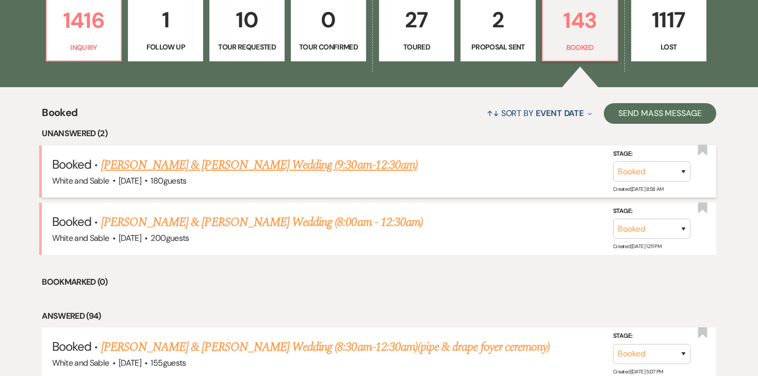
click at [306, 168] on link "[PERSON_NAME] & [PERSON_NAME] Wedding (9:30am-12:30am)" at bounding box center [259, 165] width 317 height 19
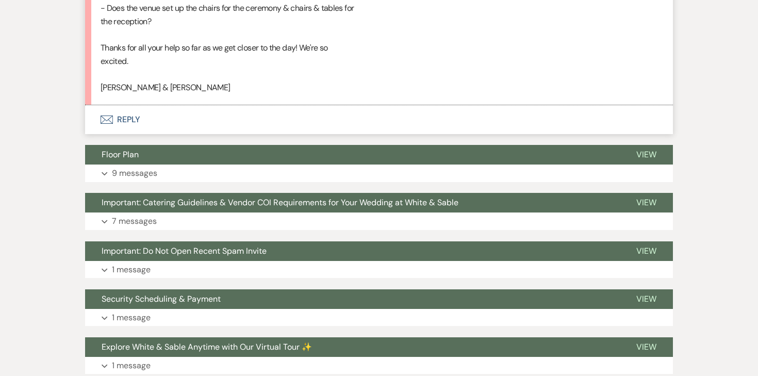
scroll to position [1306, 0]
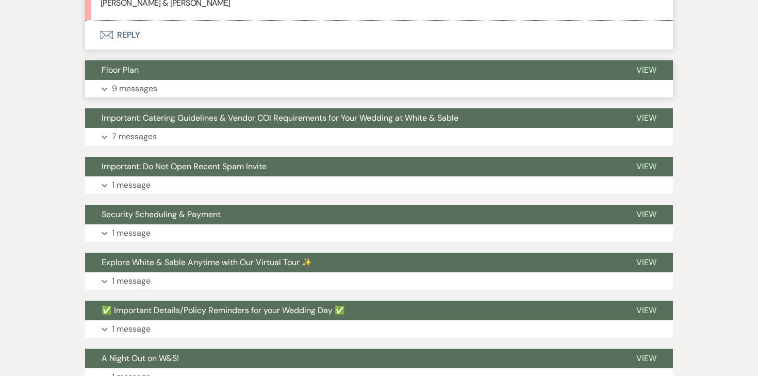
click at [148, 82] on p "9 messages" at bounding box center [134, 88] width 45 height 13
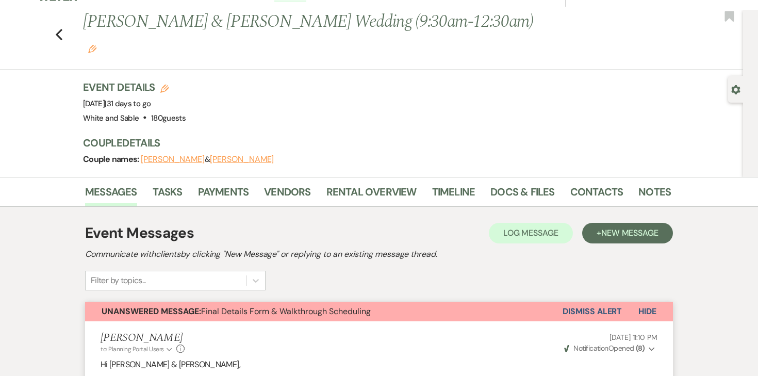
scroll to position [0, 0]
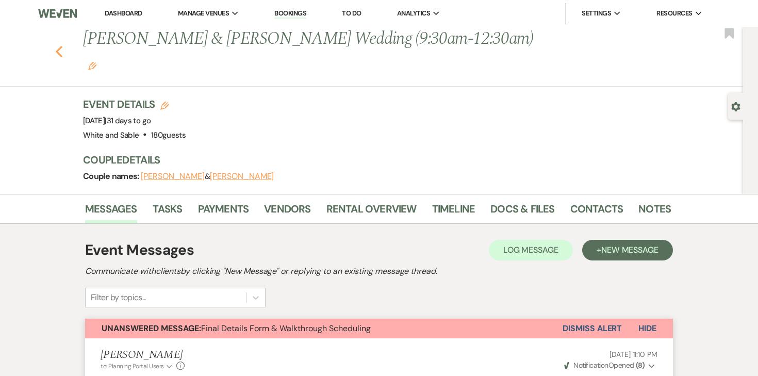
click at [57, 46] on use "button" at bounding box center [59, 51] width 7 height 11
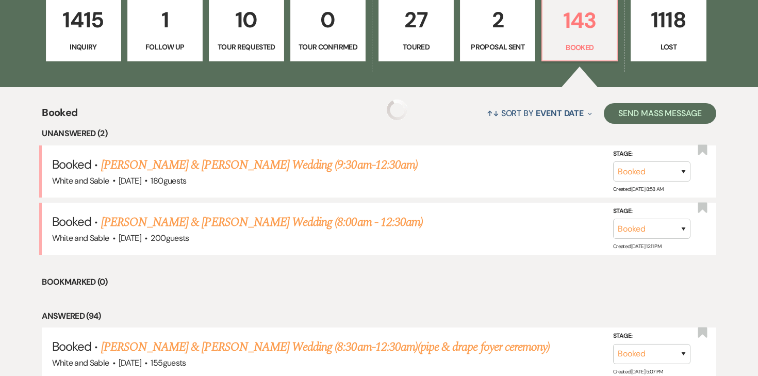
scroll to position [312, 0]
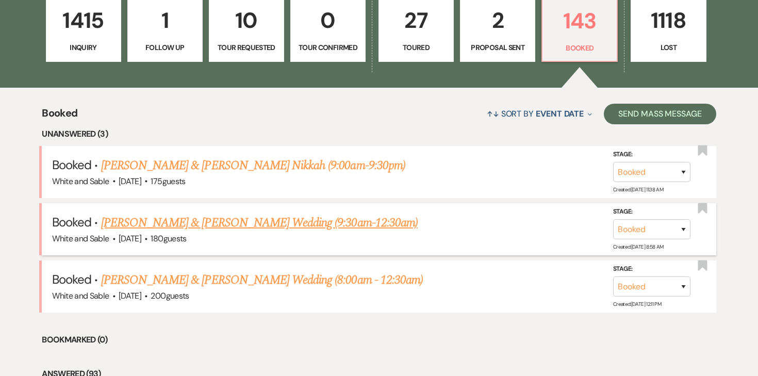
click at [158, 219] on link "[PERSON_NAME] & [PERSON_NAME] Wedding (9:30am-12:30am)" at bounding box center [259, 223] width 317 height 19
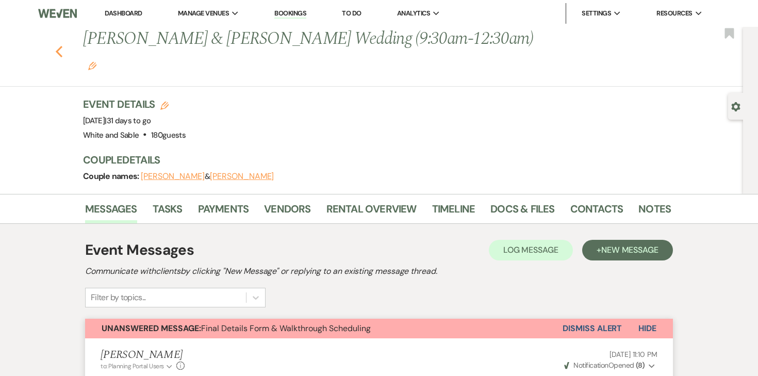
click at [57, 45] on icon "Previous" at bounding box center [59, 51] width 8 height 12
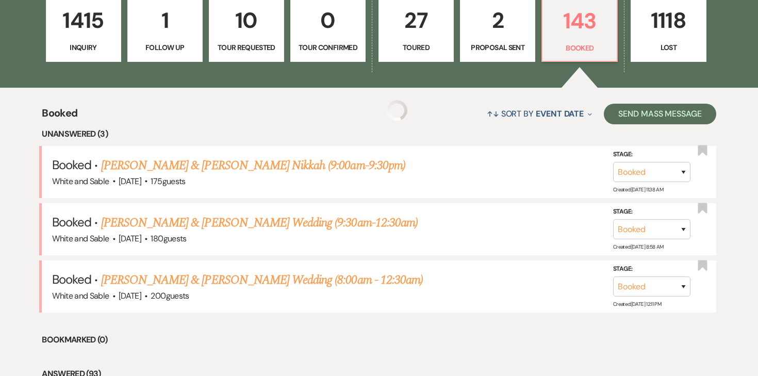
scroll to position [398, 0]
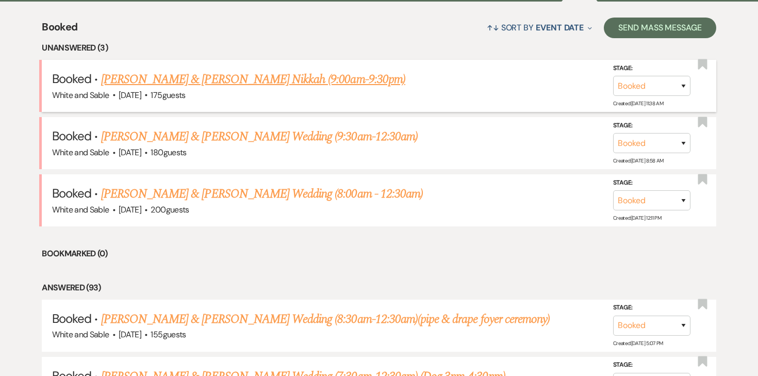
click at [319, 82] on link "[PERSON_NAME] & [PERSON_NAME] Nikkah (9:00am-9:30pm)" at bounding box center [253, 79] width 304 height 19
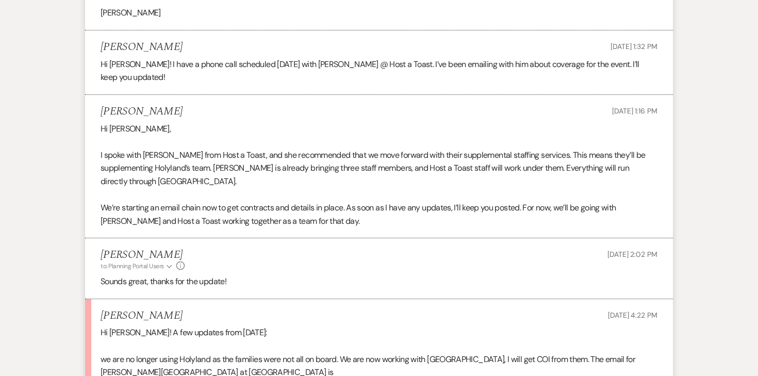
scroll to position [794, 0]
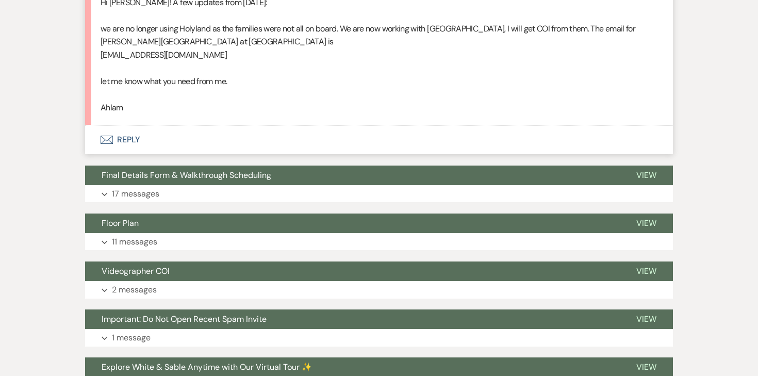
click at [124, 125] on button "Envelope Reply" at bounding box center [379, 139] width 588 height 29
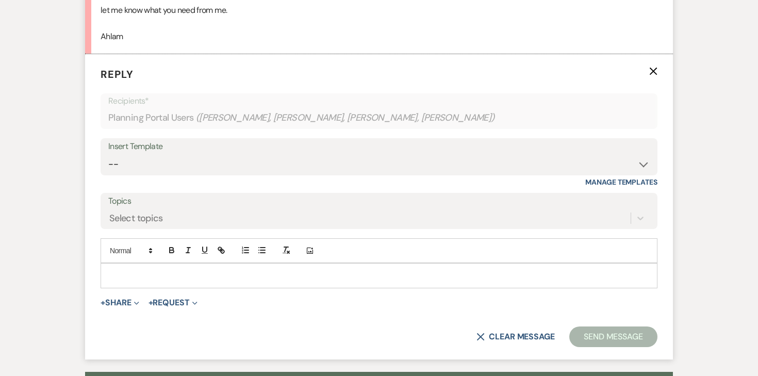
scroll to position [871, 0]
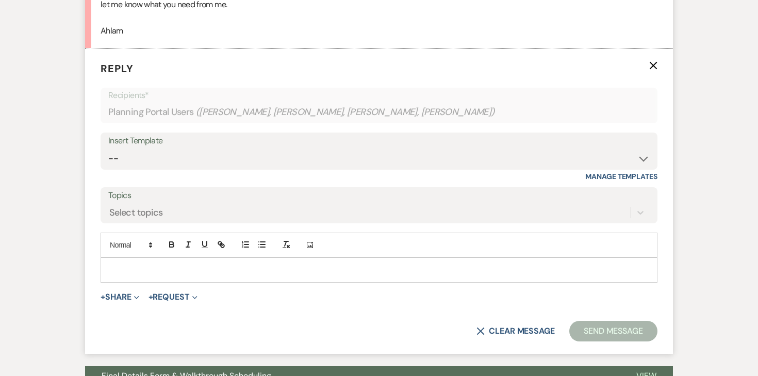
click at [267, 264] on p at bounding box center [379, 269] width 541 height 11
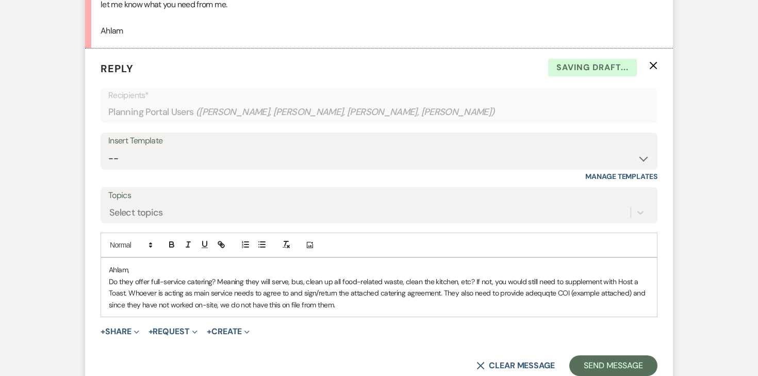
click at [215, 291] on p "Do they offer full-service catering? Meaning they will serve, bus, clean up all…" at bounding box center [379, 293] width 541 height 35
click at [374, 292] on p "Do they offer full-service catering? Meaning they will serve, bus, clean up all…" at bounding box center [379, 293] width 541 height 35
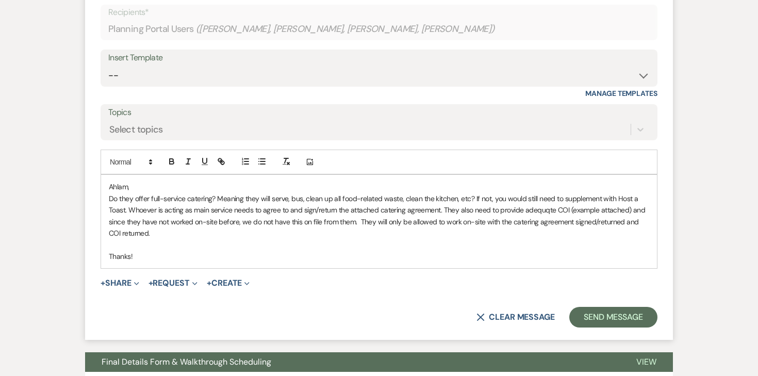
scroll to position [970, 0]
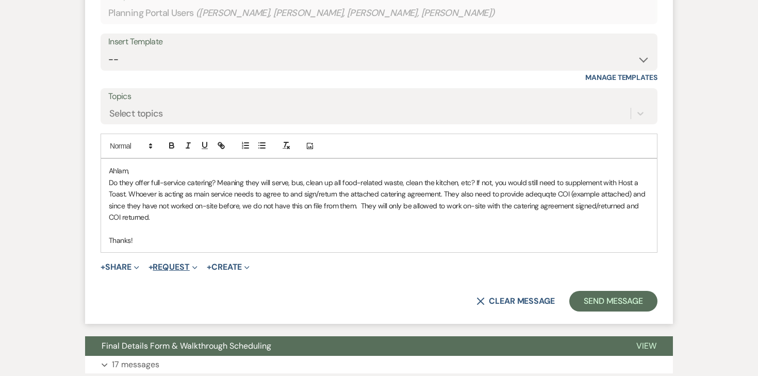
click at [182, 263] on button "+ Request Expand" at bounding box center [173, 267] width 49 height 8
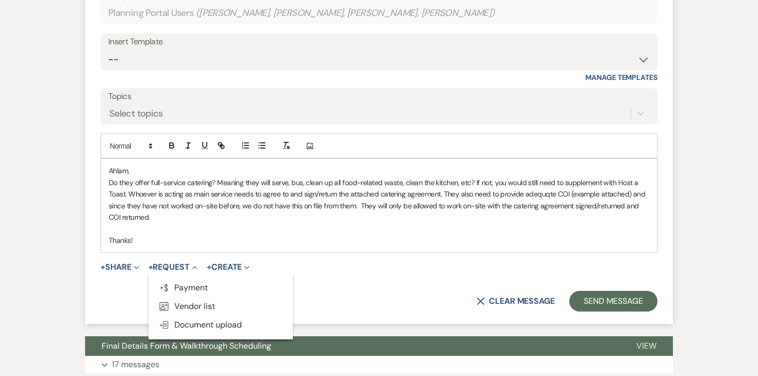
click at [170, 237] on div "Ahlam, Do they offer full-service catering? Meaning they will serve, bus, clean…" at bounding box center [379, 205] width 556 height 93
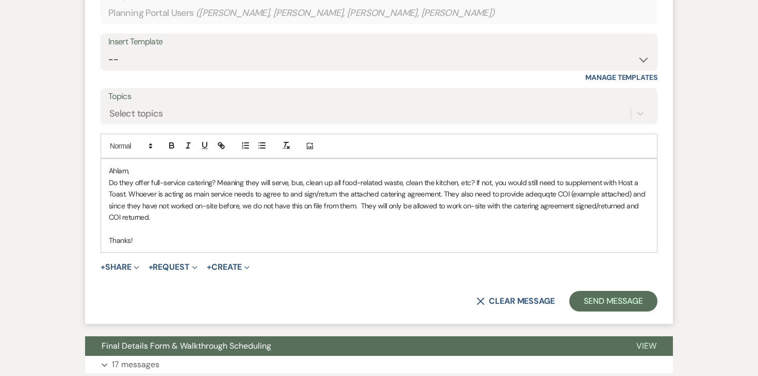
click at [122, 262] on form "Reply X Saving draft... Recipients* Planning Portal Users ( Adna Jama, [PERSON_…" at bounding box center [379, 136] width 588 height 374
click at [122, 263] on button "+ Share Expand" at bounding box center [120, 267] width 39 height 8
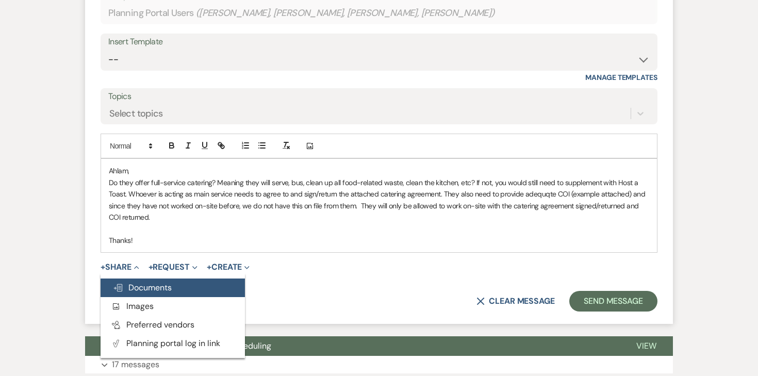
click at [128, 282] on span "Doc Upload Documents" at bounding box center [142, 287] width 59 height 11
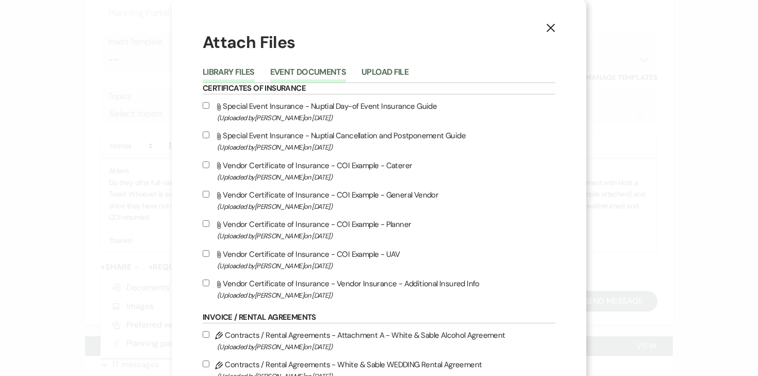
click at [292, 79] on button "Event Documents" at bounding box center [308, 75] width 76 height 14
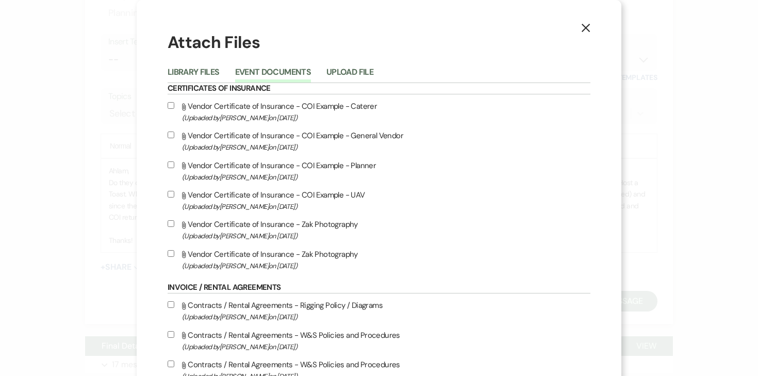
scroll to position [21, 0]
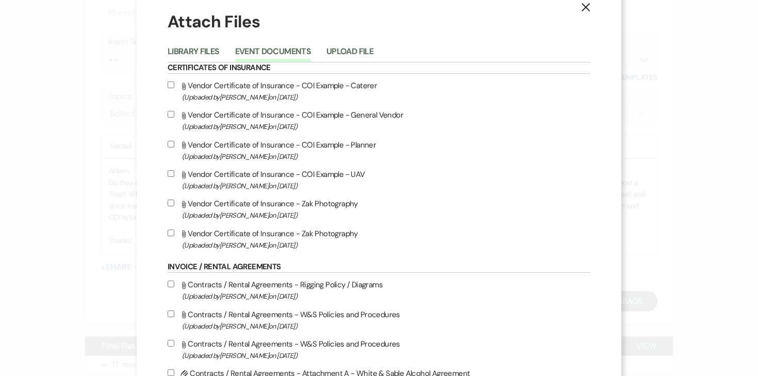
drag, startPoint x: 194, startPoint y: 87, endPoint x: 209, endPoint y: 88, distance: 15.5
click at [174, 87] on input "Attach File Vendor Certificate of Insurance - COI Example - Caterer (Uploaded b…" at bounding box center [171, 84] width 7 height 7
checkbox input "true"
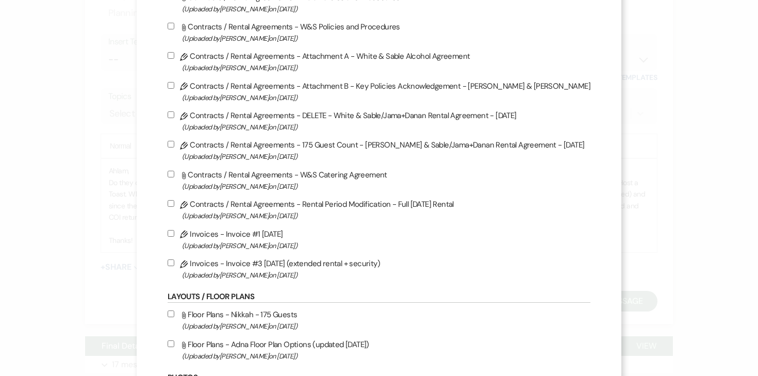
scroll to position [338, 0]
click at [174, 177] on input "Attach File Contracts / Rental Agreements - W&S Catering Agreement (Uploaded by…" at bounding box center [171, 173] width 7 height 7
checkbox input "true"
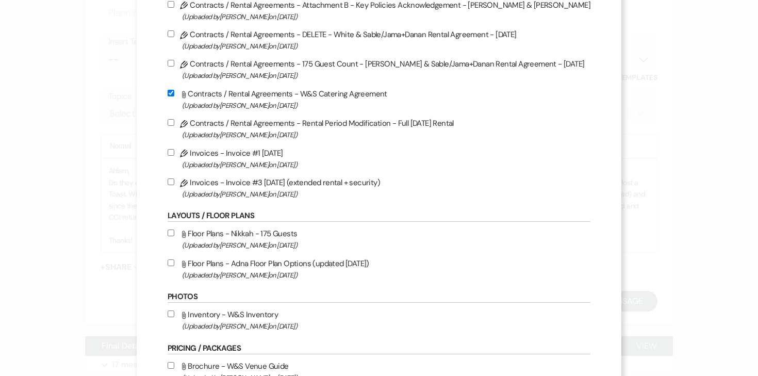
scroll to position [575, 0]
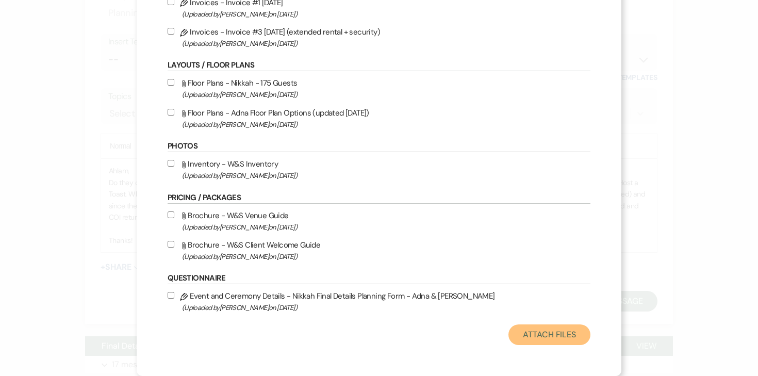
click at [519, 340] on button "Attach Files" at bounding box center [550, 334] width 82 height 21
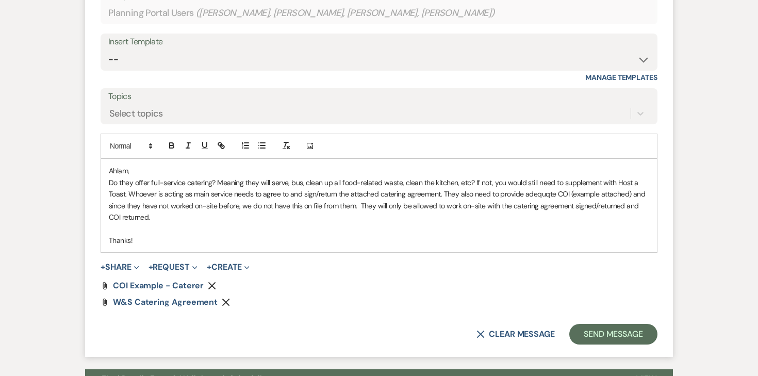
scroll to position [984, 0]
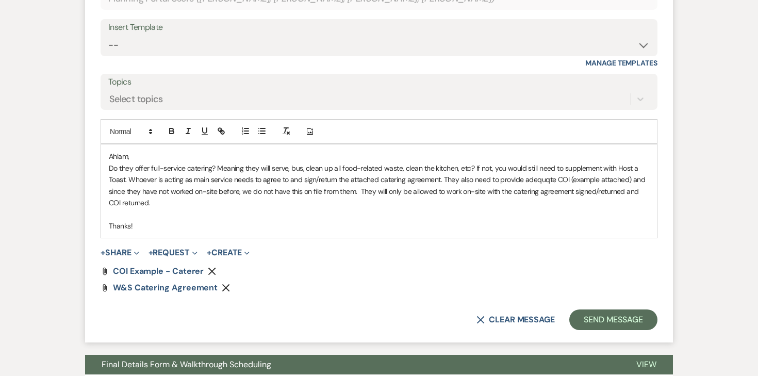
click at [161, 162] on p "Do they offer full-service catering? Meaning they will serve, bus, clean up all…" at bounding box center [379, 185] width 541 height 46
drag, startPoint x: 150, startPoint y: 154, endPoint x: 185, endPoint y: 157, distance: 35.2
click at [185, 162] on p "Do they offer full-service catering? Meaning they will serve, bus, clean up all…" at bounding box center [379, 185] width 541 height 46
click at [173, 128] on icon "button" at bounding box center [172, 129] width 4 height 3
click at [278, 208] on p at bounding box center [379, 213] width 541 height 11
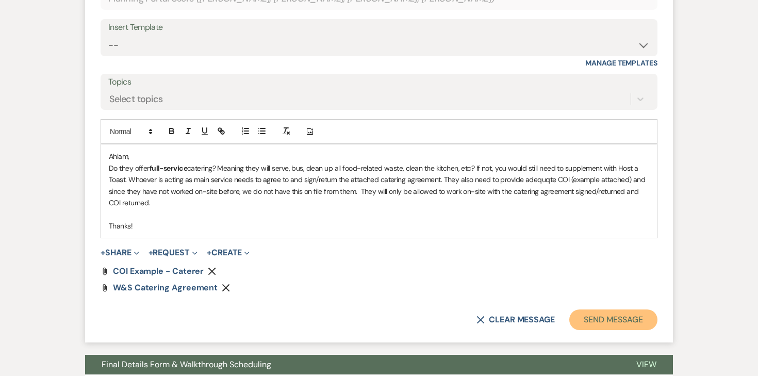
click at [607, 309] on button "Send Message" at bounding box center [613, 319] width 88 height 21
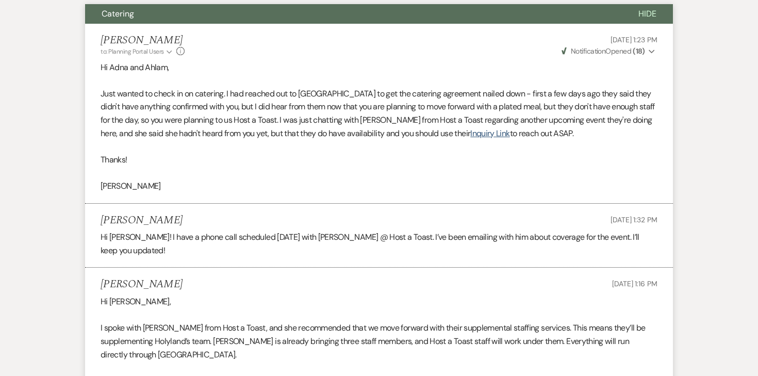
scroll to position [0, 0]
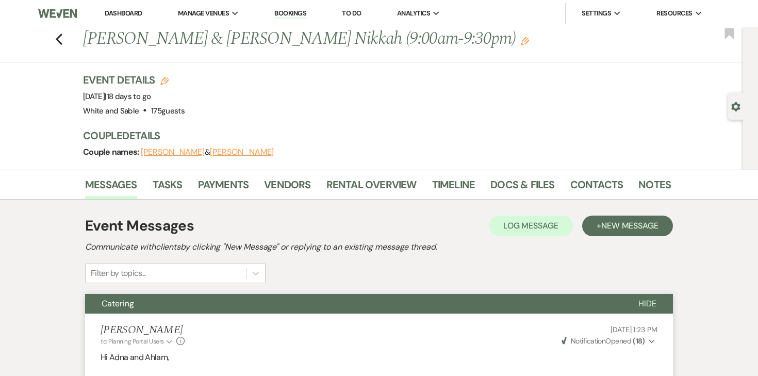
click at [65, 43] on div "Previous [PERSON_NAME] & [PERSON_NAME] Nikkah (9:00am-9:30pm) Edit Bookmark" at bounding box center [369, 45] width 748 height 36
click at [60, 42] on use "button" at bounding box center [59, 39] width 7 height 11
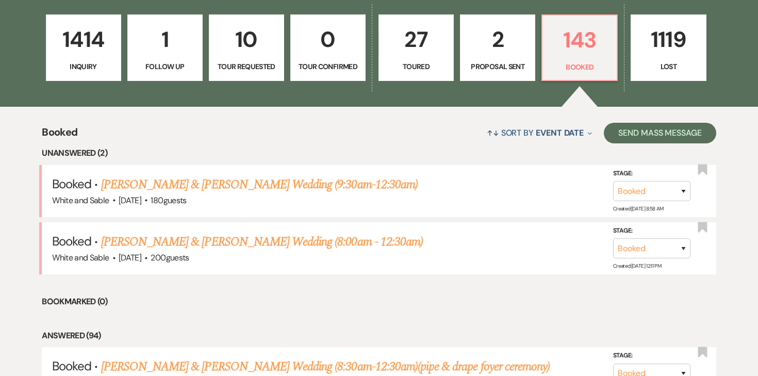
scroll to position [296, 0]
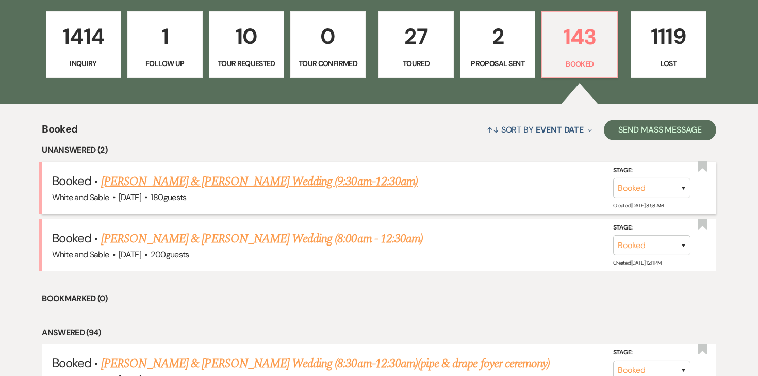
click at [148, 185] on link "[PERSON_NAME] & [PERSON_NAME] Wedding (9:30am-12:30am)" at bounding box center [259, 181] width 317 height 19
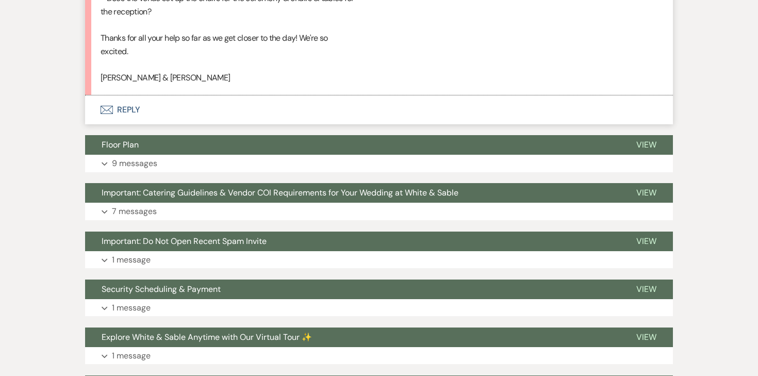
scroll to position [1241, 0]
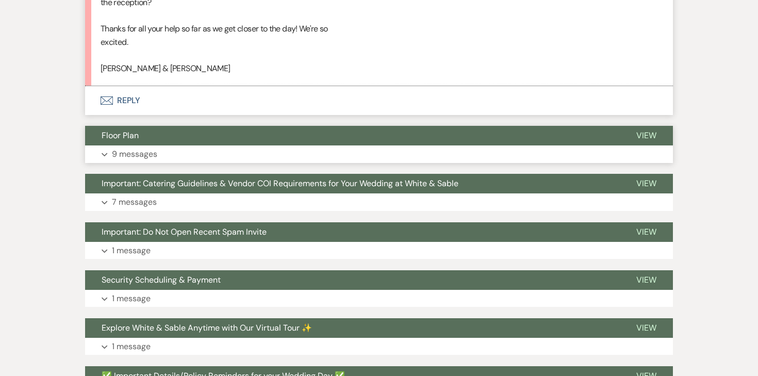
click at [137, 148] on p "9 messages" at bounding box center [134, 154] width 45 height 13
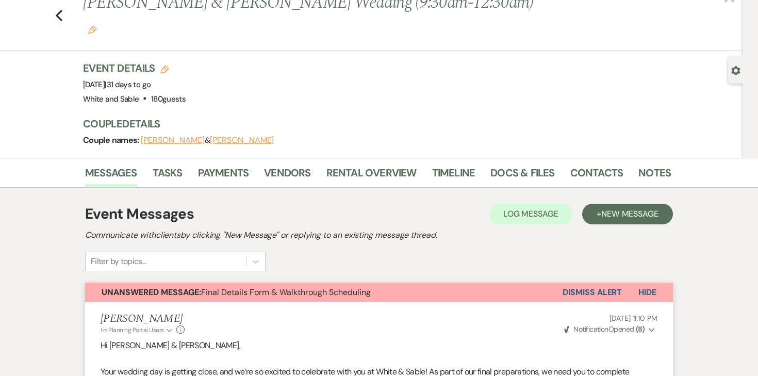
scroll to position [0, 0]
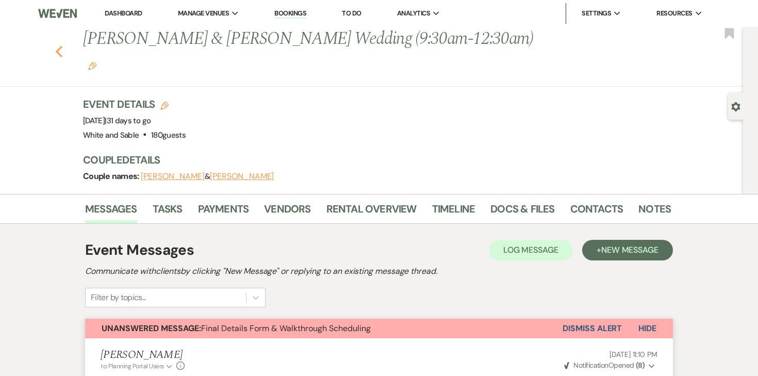
click at [61, 45] on icon "Previous" at bounding box center [59, 51] width 8 height 12
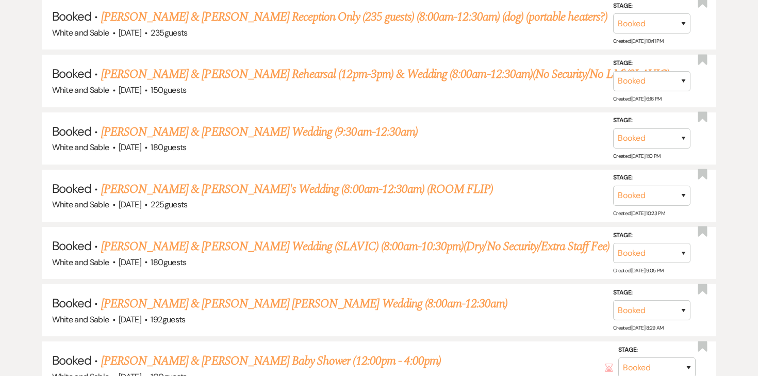
scroll to position [1160, 0]
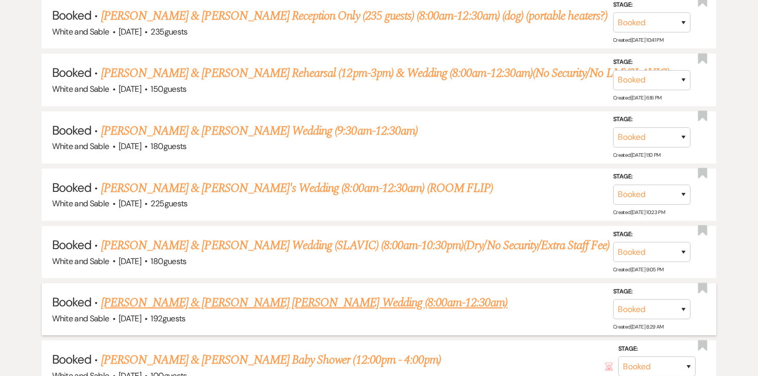
click at [150, 298] on link "[PERSON_NAME] & [PERSON_NAME] [PERSON_NAME] Wedding (8:00am-12:30am)" at bounding box center [304, 302] width 407 height 19
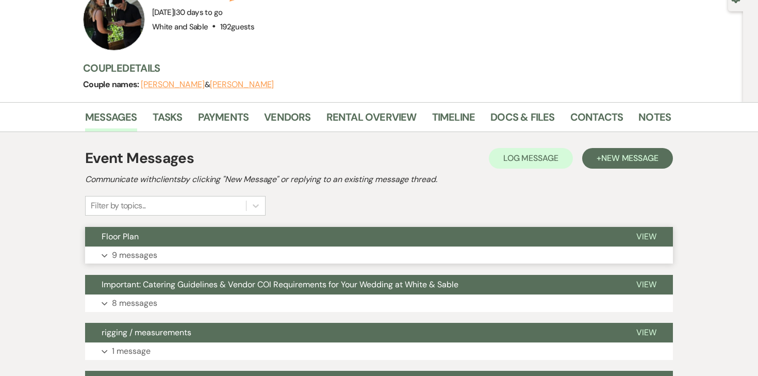
scroll to position [125, 0]
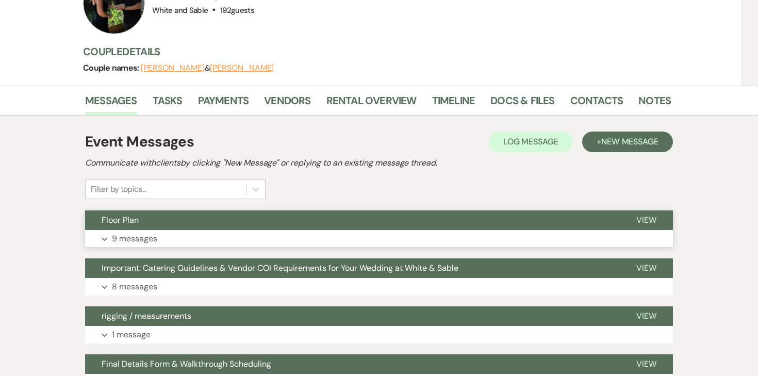
click at [128, 232] on p "9 messages" at bounding box center [134, 238] width 45 height 13
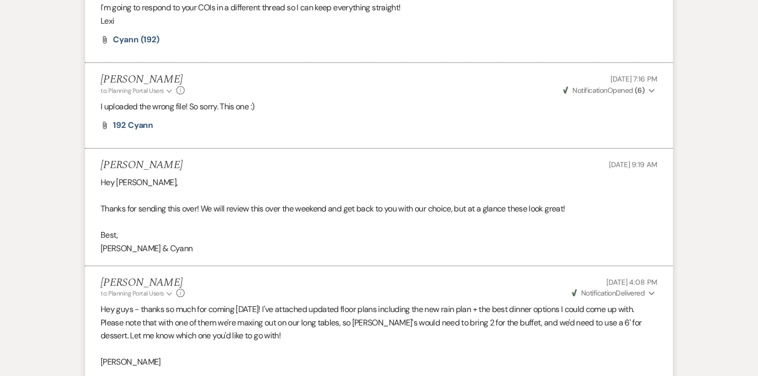
scroll to position [2030, 0]
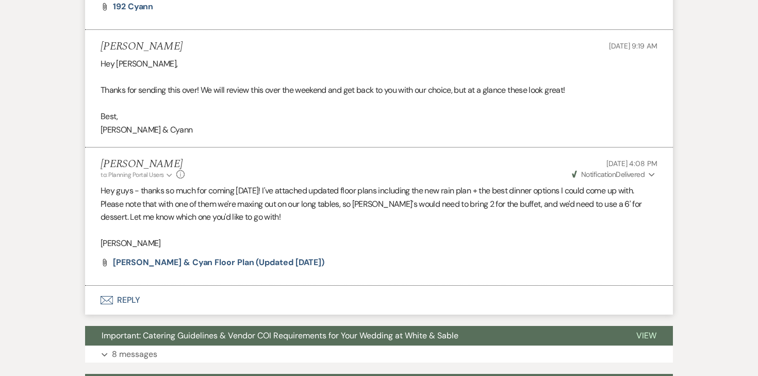
click at [127, 287] on button "Envelope Reply" at bounding box center [379, 300] width 588 height 29
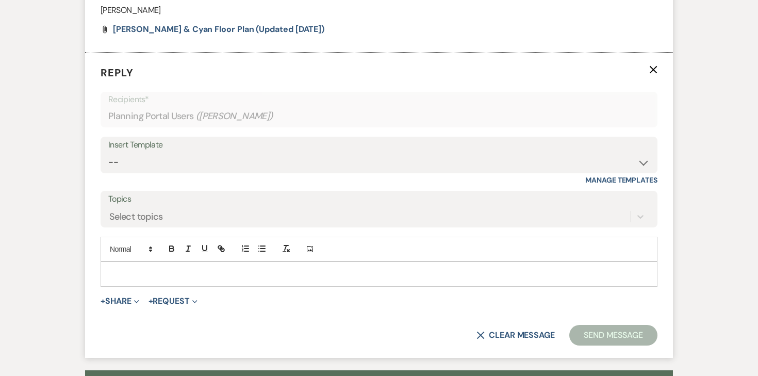
scroll to position [2269, 0]
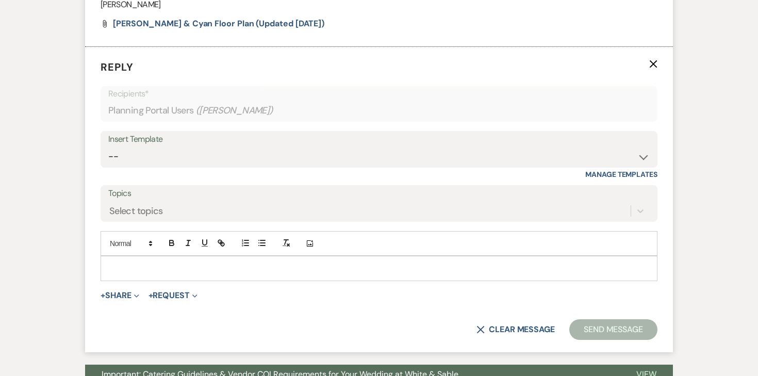
click at [198, 263] on p at bounding box center [379, 268] width 541 height 11
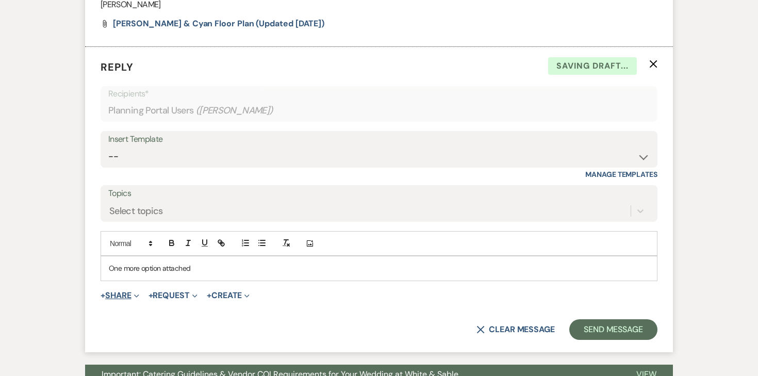
click at [124, 291] on button "+ Share Expand" at bounding box center [120, 295] width 39 height 8
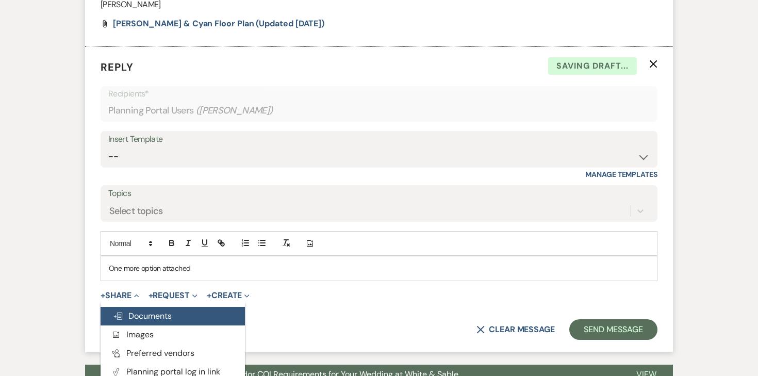
click at [139, 307] on button "Doc Upload Documents" at bounding box center [173, 316] width 144 height 19
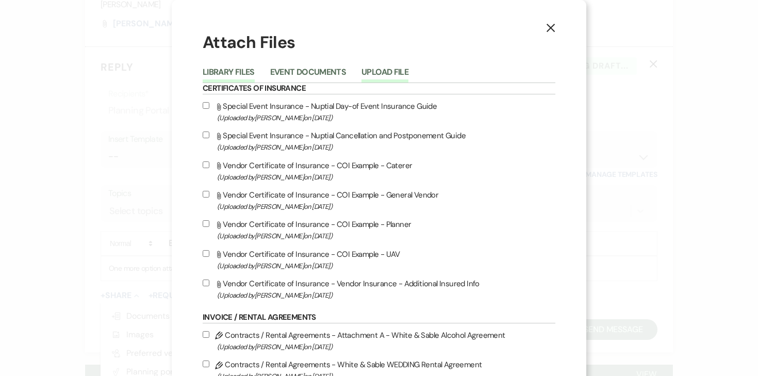
click at [378, 69] on button "Upload File" at bounding box center [385, 75] width 47 height 14
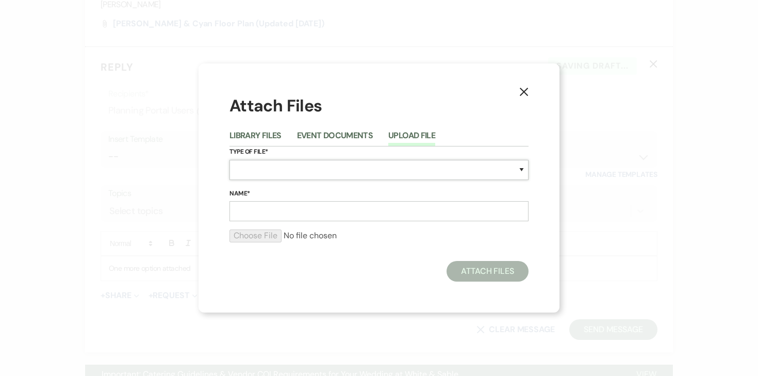
click at [262, 173] on select "Special Event Insurance Vendor Certificate of Insurance Contracts / Rental Agre…" at bounding box center [379, 170] width 299 height 20
select select "24"
click at [312, 217] on input "Name*" at bounding box center [379, 211] width 299 height 20
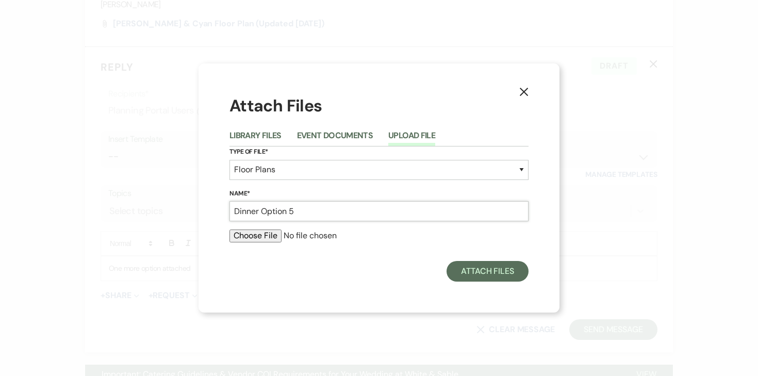
type input "Dinner Option 5"
click at [265, 237] on input "file" at bounding box center [379, 236] width 299 height 12
type input "C:\fakepath\Cyann & [PERSON_NAME] Option 5.pdf"
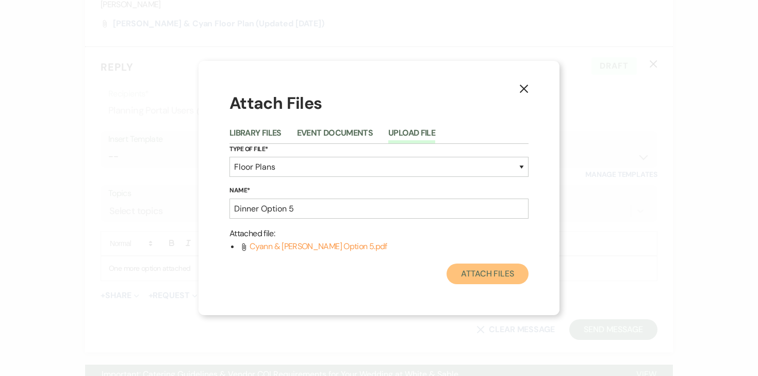
click at [481, 271] on button "Attach Files" at bounding box center [488, 274] width 82 height 21
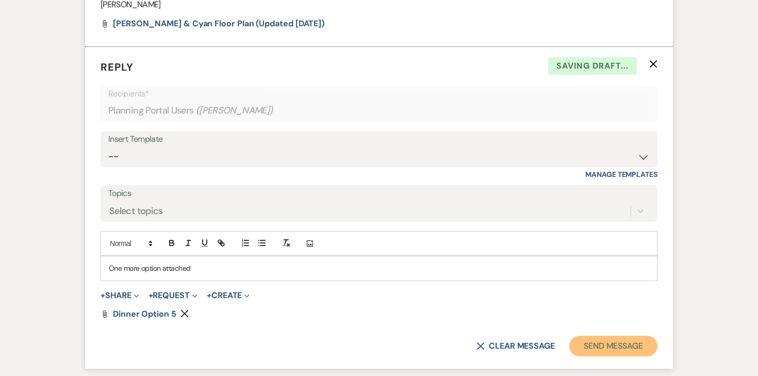
click at [624, 336] on button "Send Message" at bounding box center [613, 346] width 88 height 21
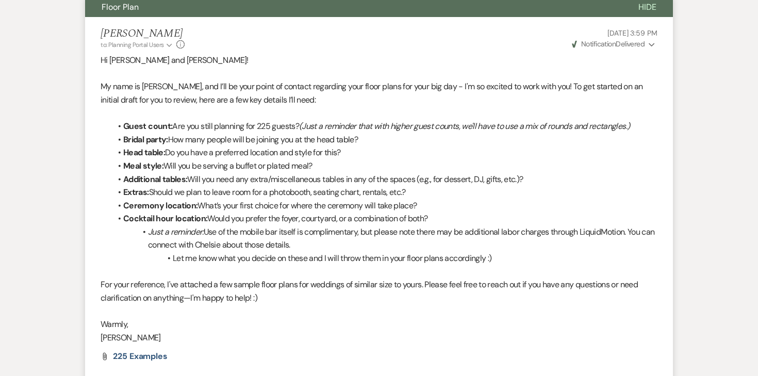
scroll to position [0, 0]
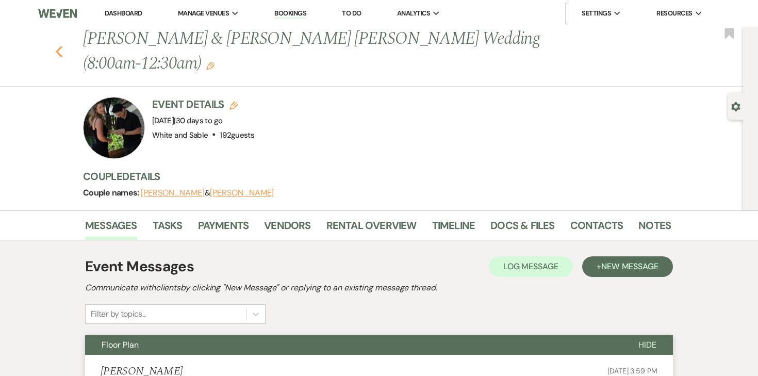
click at [57, 46] on use "button" at bounding box center [59, 51] width 7 height 11
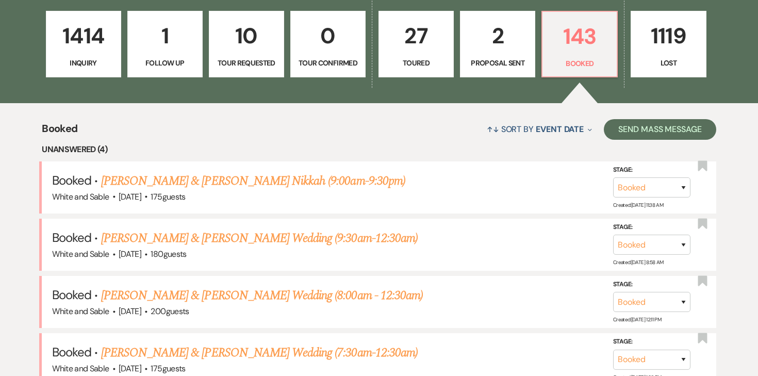
scroll to position [296, 0]
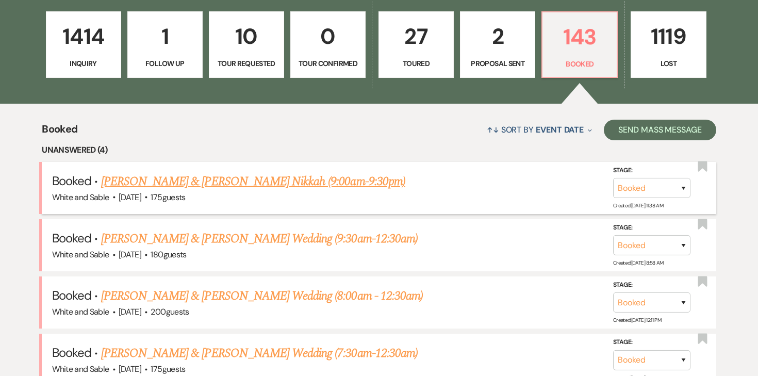
click at [335, 189] on link "[PERSON_NAME] & [PERSON_NAME] Nikkah (9:00am-9:30pm)" at bounding box center [253, 181] width 304 height 19
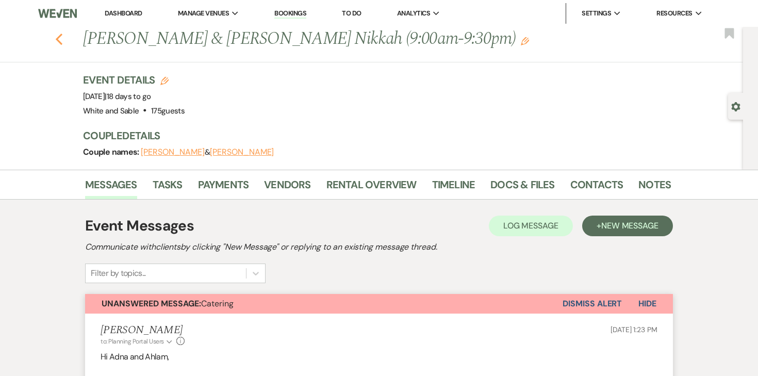
click at [58, 35] on icon "Previous" at bounding box center [59, 39] width 8 height 12
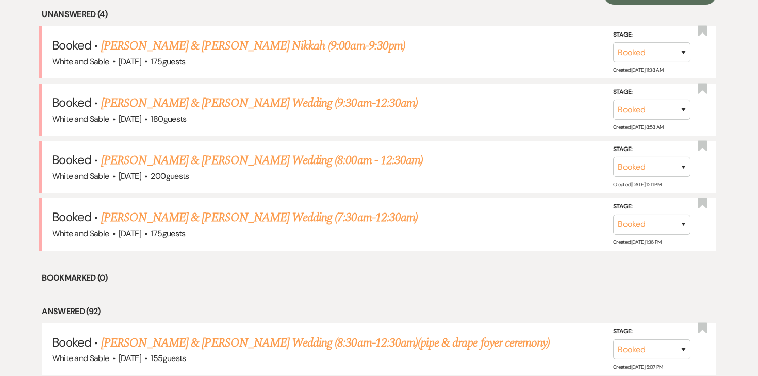
scroll to position [425, 0]
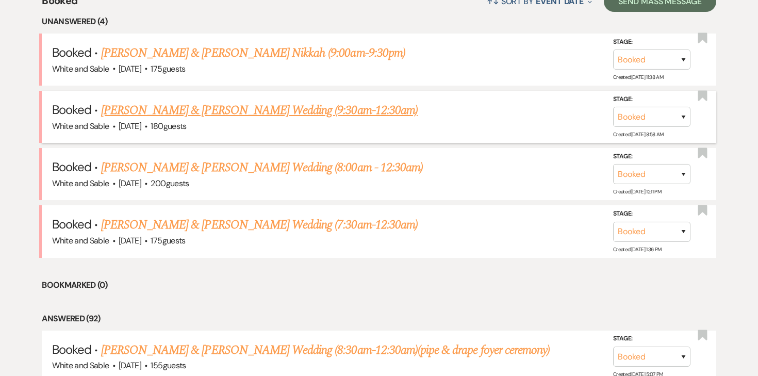
click at [195, 109] on link "[PERSON_NAME] & [PERSON_NAME] Wedding (9:30am-12:30am)" at bounding box center [259, 110] width 317 height 19
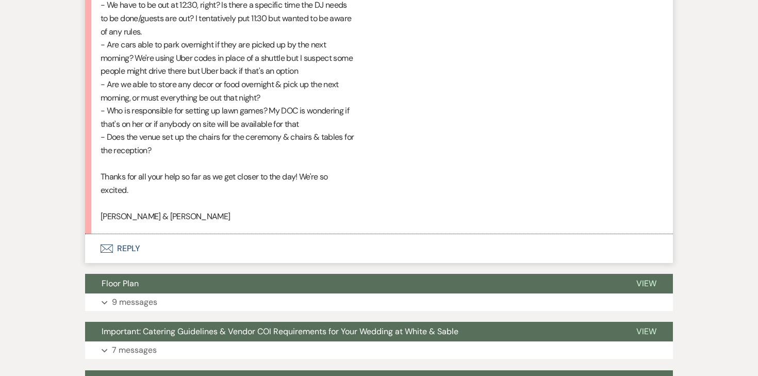
scroll to position [1093, 0]
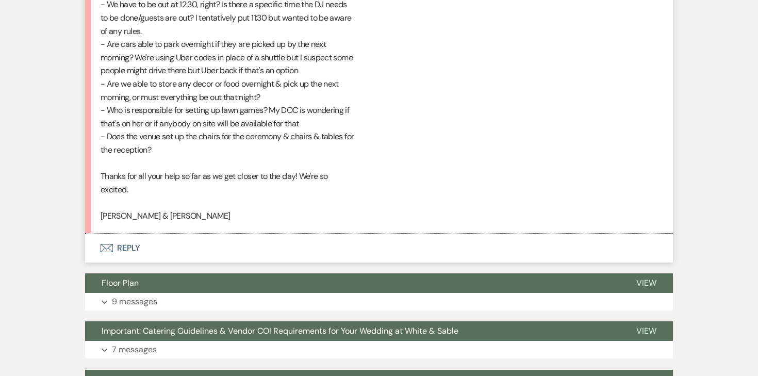
click at [132, 236] on button "Envelope Reply" at bounding box center [379, 248] width 588 height 29
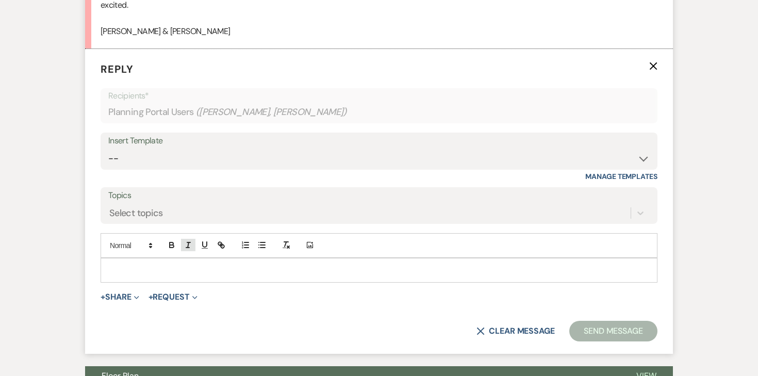
scroll to position [1280, 0]
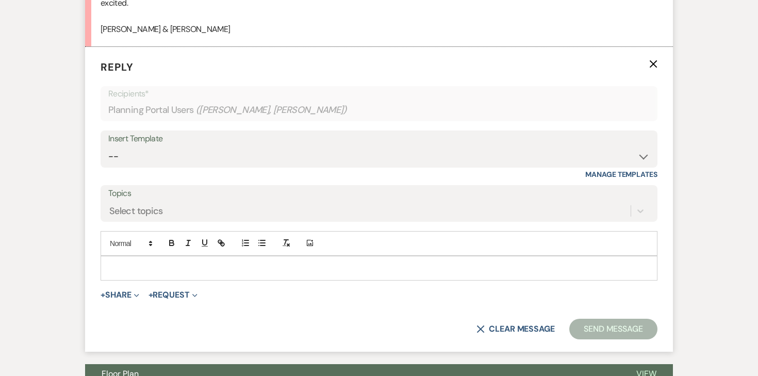
click at [159, 263] on p at bounding box center [379, 268] width 541 height 11
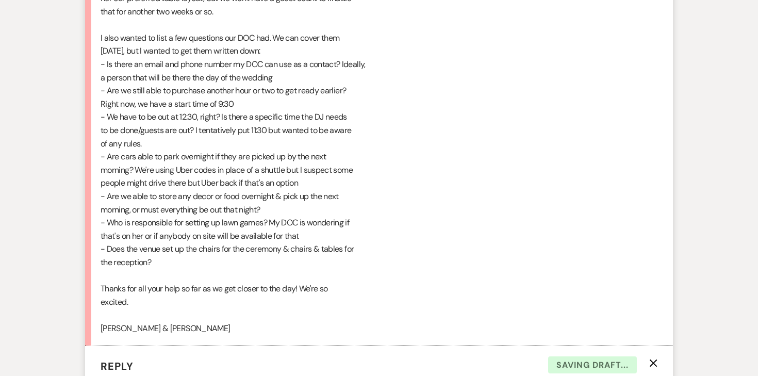
scroll to position [972, 0]
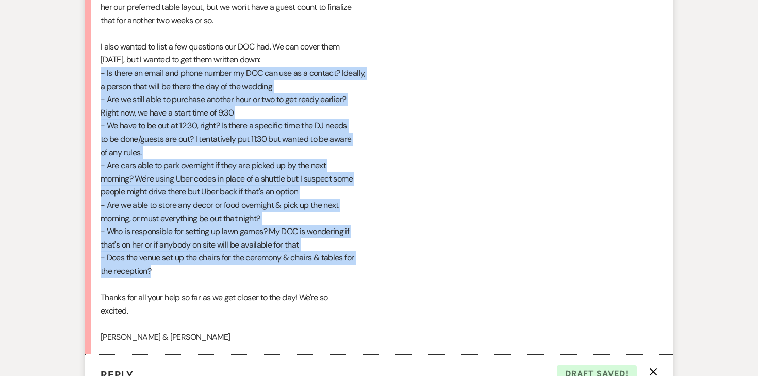
drag, startPoint x: 153, startPoint y: 261, endPoint x: 94, endPoint y: 58, distance: 210.9
click at [94, 58] on li "[PERSON_NAME] [DATE] 8:58 AM Thanks! I'm looking forward to it. My DOC had a fa…" at bounding box center [379, 124] width 588 height 461
copy div "- Is there an email and phone number my DOC can use as a contact? Ideally, a pe…"
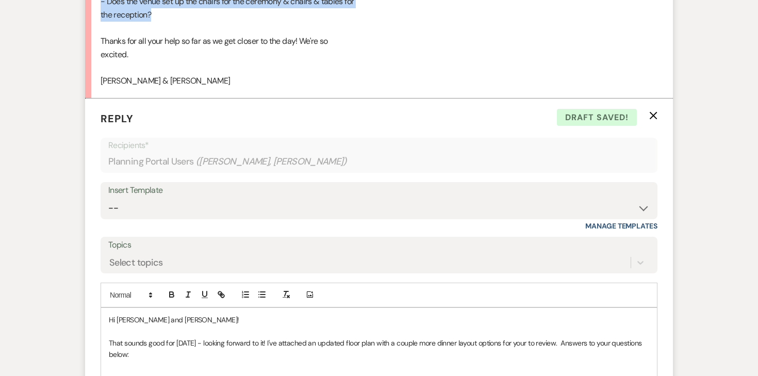
scroll to position [1295, 0]
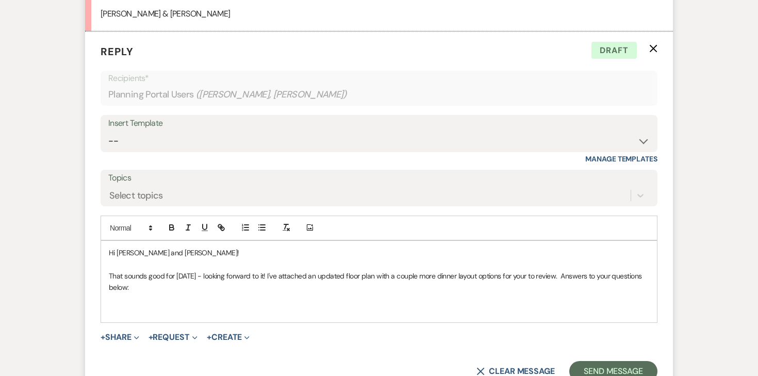
click at [138, 293] on p at bounding box center [379, 298] width 541 height 11
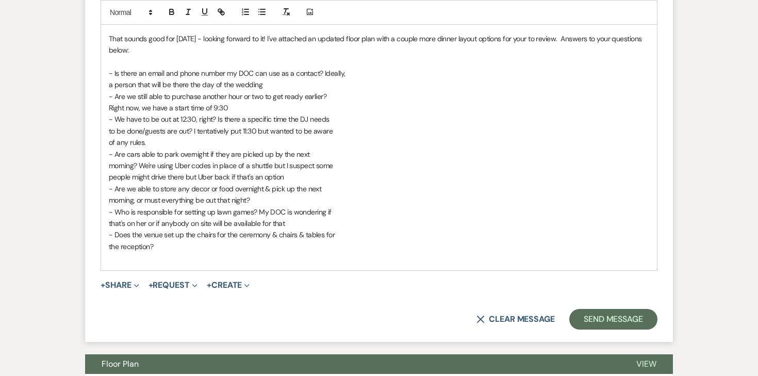
scroll to position [1576, 0]
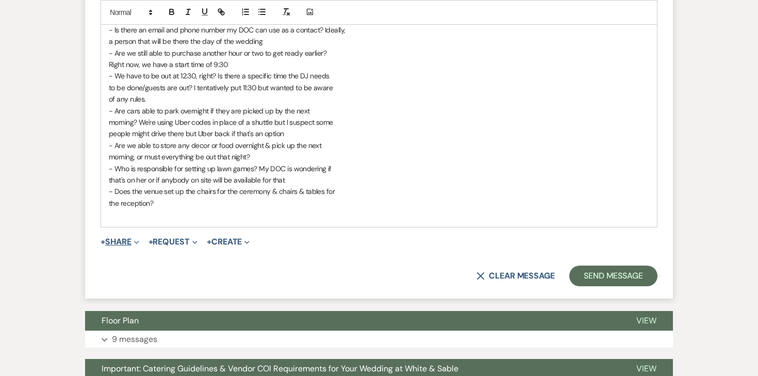
click at [133, 238] on button "+ Share Expand" at bounding box center [120, 242] width 39 height 8
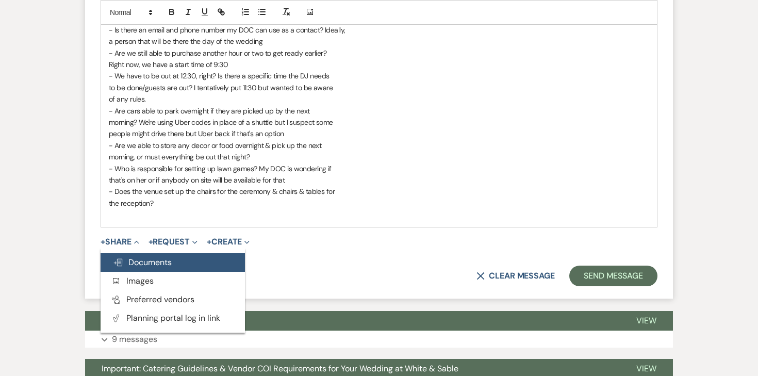
click at [132, 257] on span "Doc Upload Documents" at bounding box center [142, 262] width 59 height 11
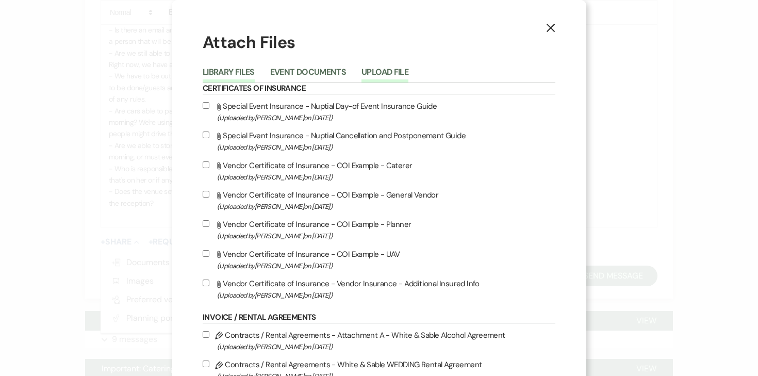
click at [398, 69] on button "Upload File" at bounding box center [385, 75] width 47 height 14
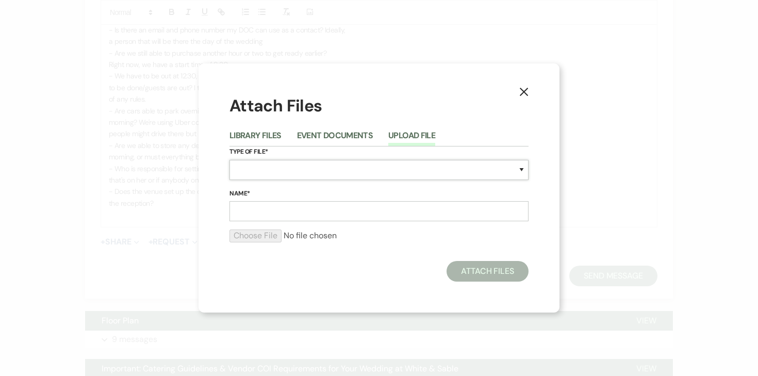
click at [278, 167] on select "Special Event Insurance Vendor Certificate of Insurance Contracts / Rental Agre…" at bounding box center [379, 170] width 299 height 20
select select "24"
click at [291, 212] on input "Name*" at bounding box center [379, 211] width 299 height 20
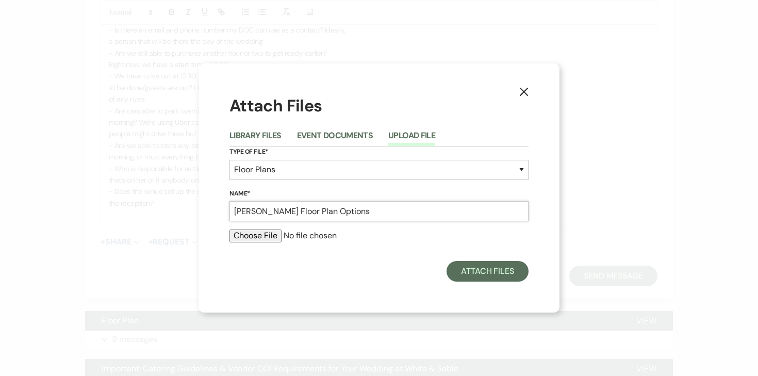
type input "[PERSON_NAME] Floor Plan Options"
click at [271, 239] on input "file" at bounding box center [379, 236] width 299 height 12
click at [261, 233] on input "file" at bounding box center [379, 236] width 299 height 12
click at [267, 234] on input "file" at bounding box center [379, 236] width 299 height 12
type input "C:\fakepath\[PERSON_NAME] Floor Plan Options.pdf"
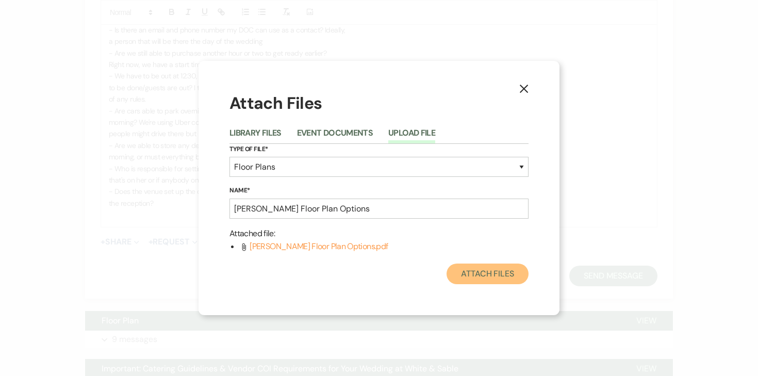
click at [494, 278] on button "Attach Files" at bounding box center [488, 274] width 82 height 21
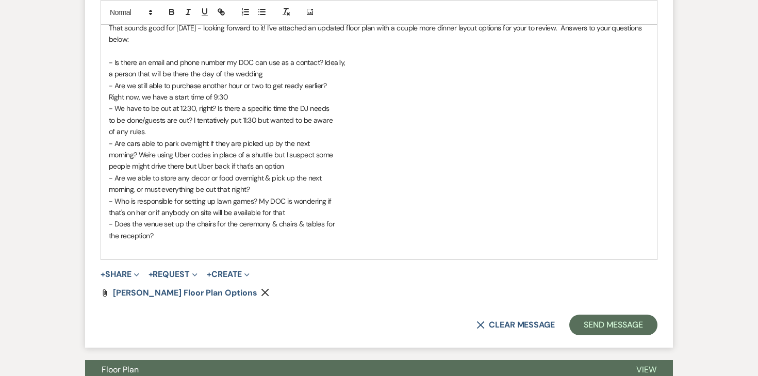
scroll to position [1543, 0]
click at [112, 58] on span "- Is there an email and phone number my DOC can use as a contact? Ideally," at bounding box center [227, 62] width 237 height 9
click at [116, 58] on span "- Is there an email and phone number my DOC can use as a contact? Ideally," at bounding box center [227, 62] width 237 height 9
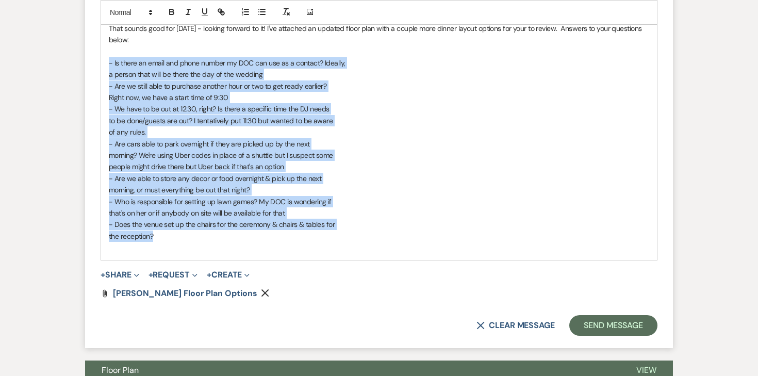
drag, startPoint x: 109, startPoint y: 51, endPoint x: 183, endPoint y: 227, distance: 191.9
click at [183, 227] on div "Hi [PERSON_NAME] and [PERSON_NAME]! That sounds good for [DATE] - looking forwa…" at bounding box center [379, 126] width 556 height 267
click at [173, 12] on icon "button" at bounding box center [172, 13] width 4 height 3
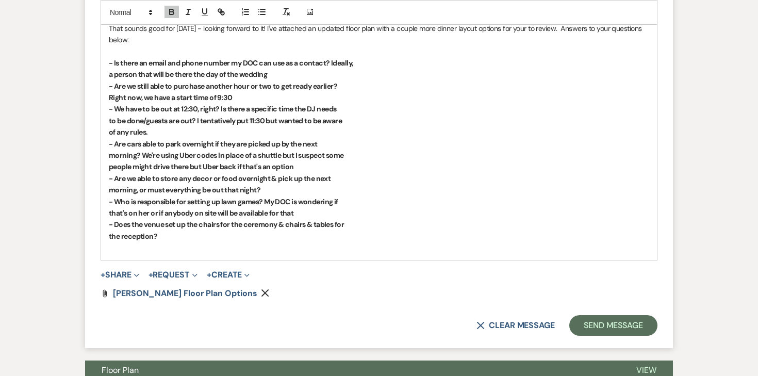
click at [142, 81] on strong "- Are we still able to purchase another hour or two to get ready earlier?" at bounding box center [223, 85] width 229 height 9
click at [115, 58] on strong "- Is there an email and phone number my DOC can use as a contact? Ideally," at bounding box center [231, 62] width 244 height 9
click at [108, 59] on div "Hi [PERSON_NAME] and [PERSON_NAME]! That sounds good for [DATE] - looking forwa…" at bounding box center [379, 126] width 556 height 267
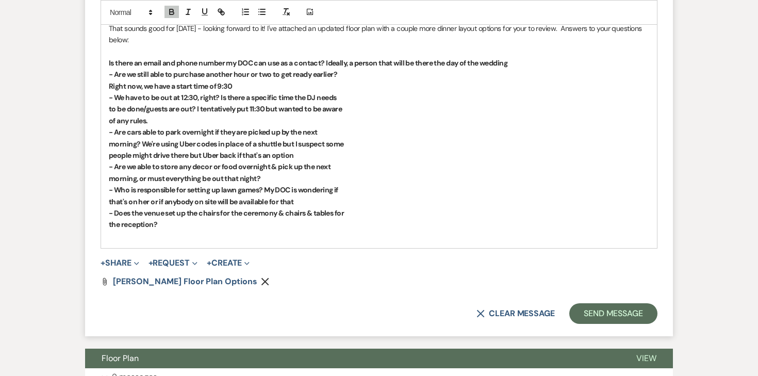
click at [114, 70] on strong "- Are we still able to purchase another hour or two to get ready earlier?" at bounding box center [223, 74] width 229 height 9
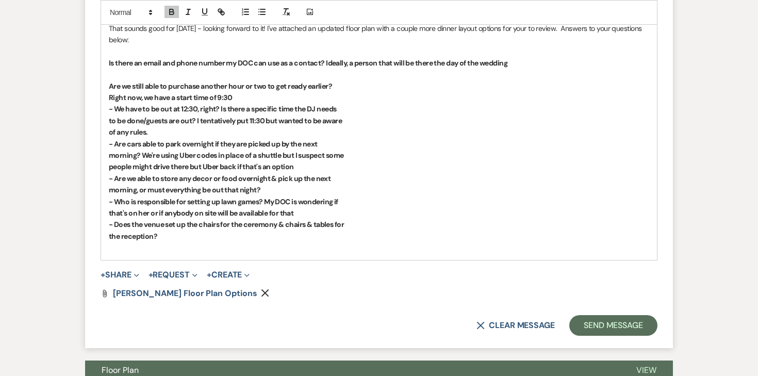
click at [108, 87] on div "Hi [PERSON_NAME] and [PERSON_NAME]! That sounds good for [DATE] - looking forwa…" at bounding box center [379, 126] width 556 height 267
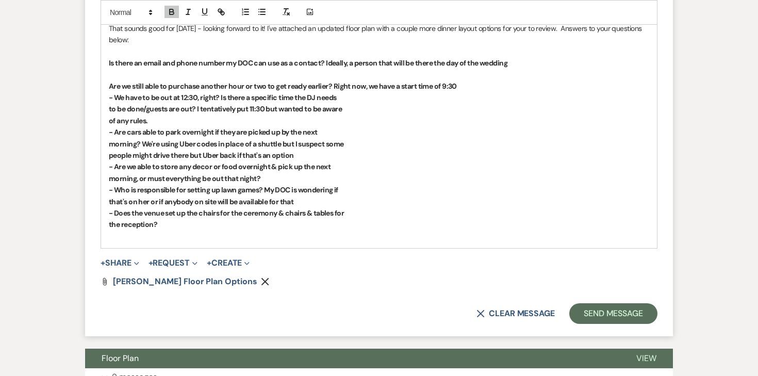
click at [115, 93] on strong "- We have to be out at 12:30, right? Is there a specific time the DJ needs" at bounding box center [223, 97] width 228 height 9
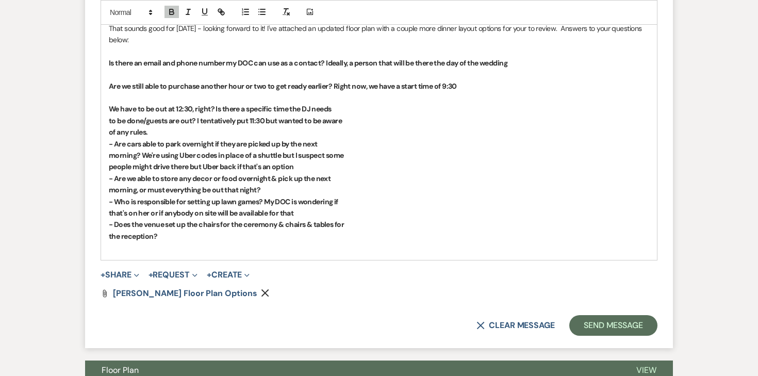
click at [108, 109] on div "Hi [PERSON_NAME] and [PERSON_NAME]! That sounds good for [DATE] - looking forwa…" at bounding box center [379, 126] width 556 height 267
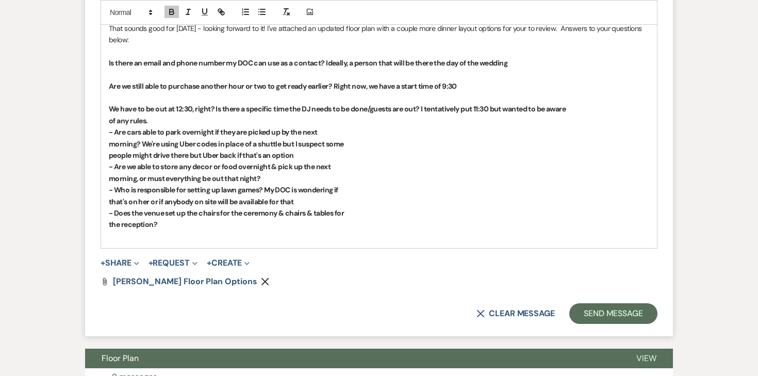
click at [115, 127] on strong "- Are cars able to park overnight if they are picked up by the next" at bounding box center [213, 131] width 208 height 9
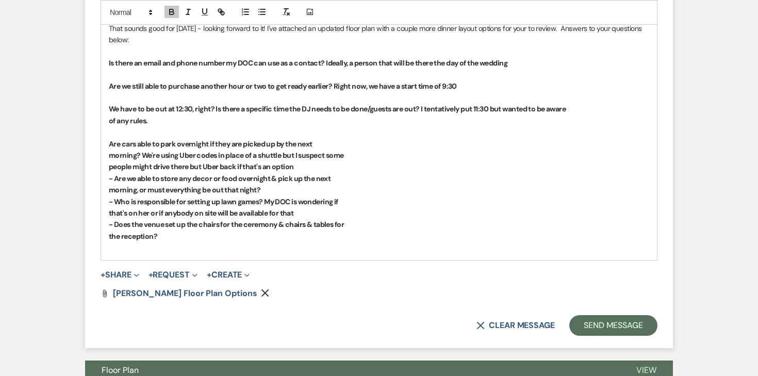
click at [108, 145] on div "Hi [PERSON_NAME] and [PERSON_NAME]! That sounds good for [DATE] - looking forwa…" at bounding box center [379, 126] width 556 height 267
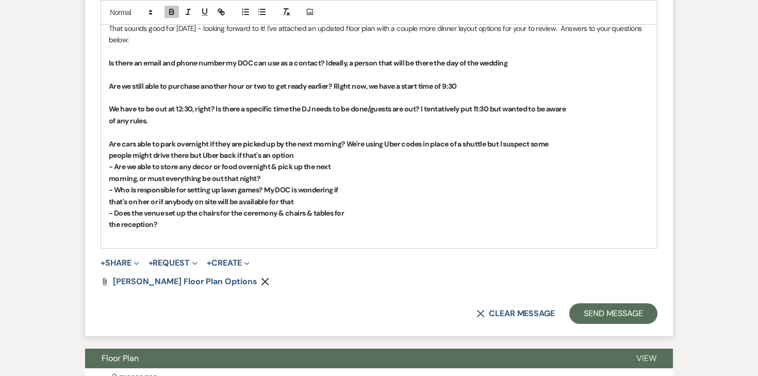
click at [115, 162] on strong "- Are we able to store any decor or food overnight & pick up the next" at bounding box center [220, 166] width 222 height 9
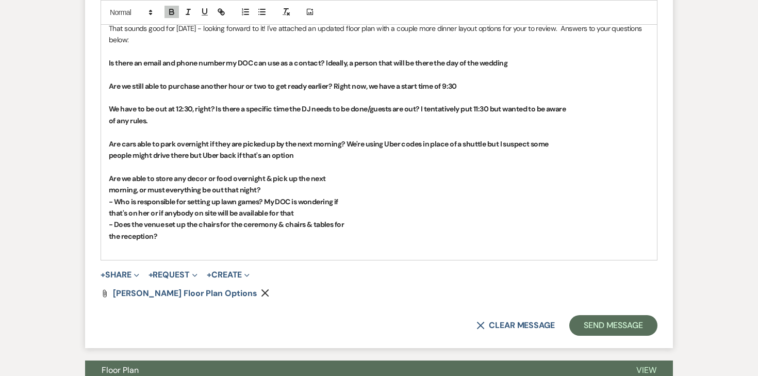
click at [114, 197] on strong "- Who is responsible for setting up lawn games? My DOC is wondering if" at bounding box center [224, 201] width 230 height 9
click at [106, 178] on div "Hi [PERSON_NAME] and [PERSON_NAME]! That sounds good for [DATE] - looking forwa…" at bounding box center [379, 126] width 556 height 267
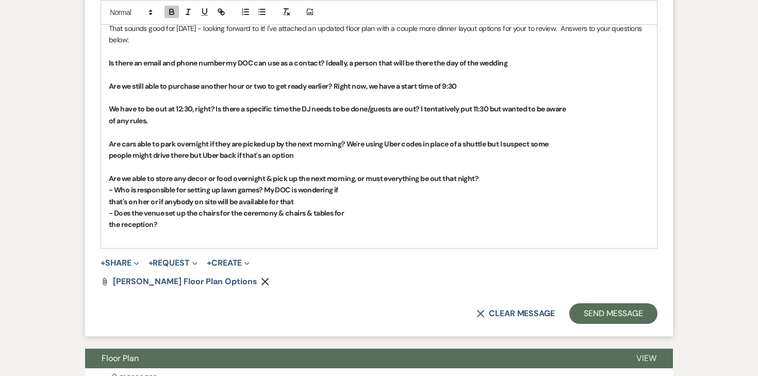
click at [114, 185] on strong "- Who is responsible for setting up lawn games? My DOC is wondering if" at bounding box center [224, 189] width 230 height 9
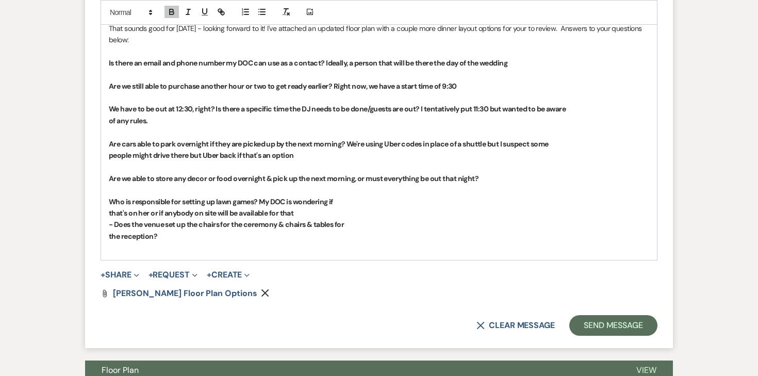
click at [108, 203] on div "Hi [PERSON_NAME] and [PERSON_NAME]! That sounds good for [DATE] - looking forwa…" at bounding box center [379, 126] width 556 height 267
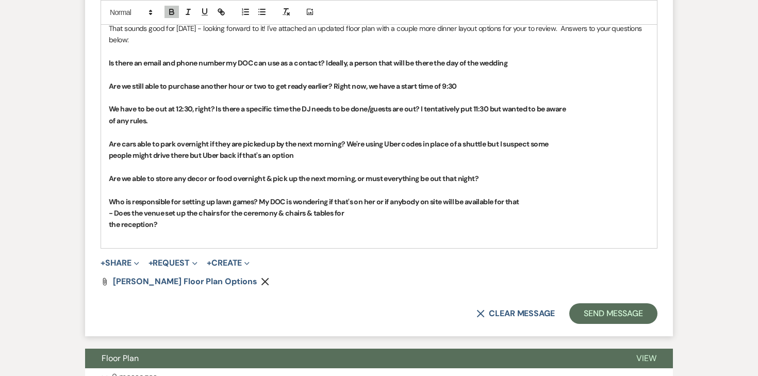
click at [113, 208] on strong "- Does the venue set up the chairs for the ceremony & chairs & tables for" at bounding box center [226, 212] width 235 height 9
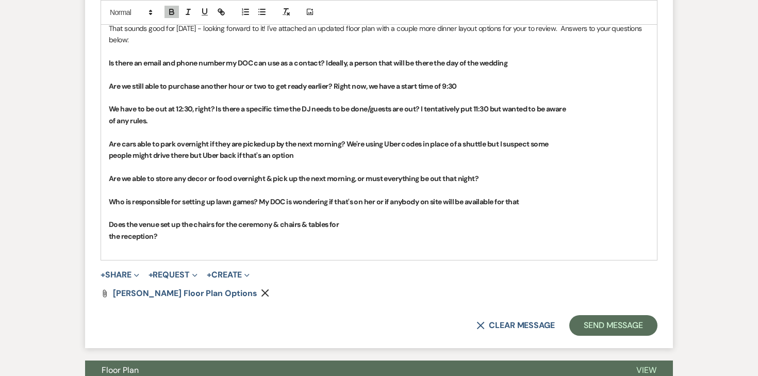
click at [106, 225] on div "Hi [PERSON_NAME] and [PERSON_NAME]! That sounds good for [DATE] - looking forwa…" at bounding box center [379, 126] width 556 height 267
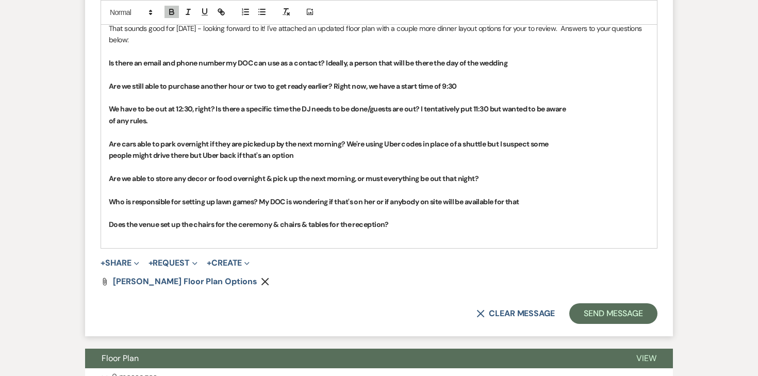
click at [171, 69] on p at bounding box center [379, 74] width 541 height 11
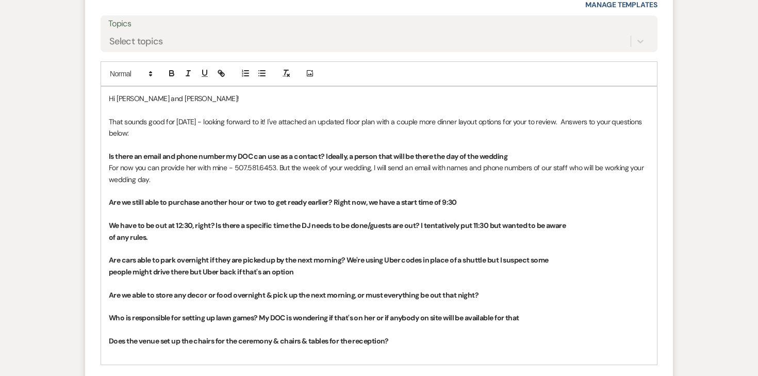
scroll to position [1446, 0]
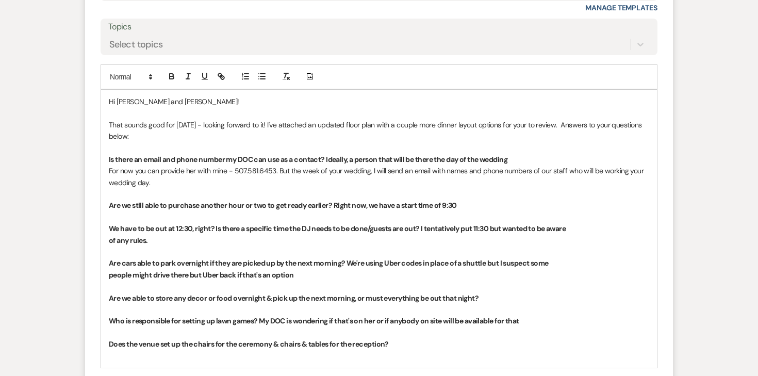
click at [196, 211] on p at bounding box center [379, 216] width 541 height 11
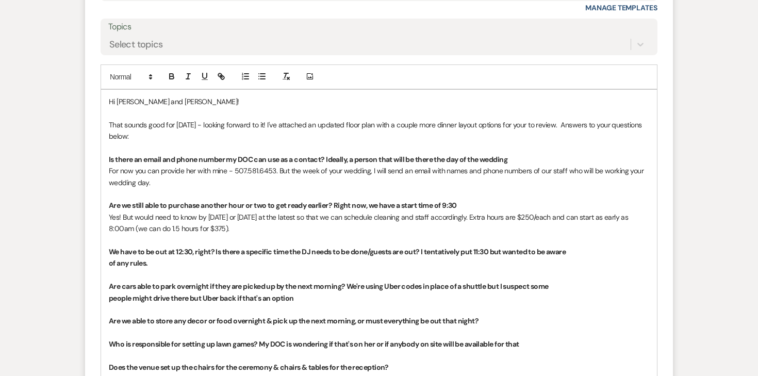
click at [105, 251] on div "Hi [PERSON_NAME] and [PERSON_NAME]! That sounds good for [DATE] - looking forwa…" at bounding box center [379, 240] width 556 height 301
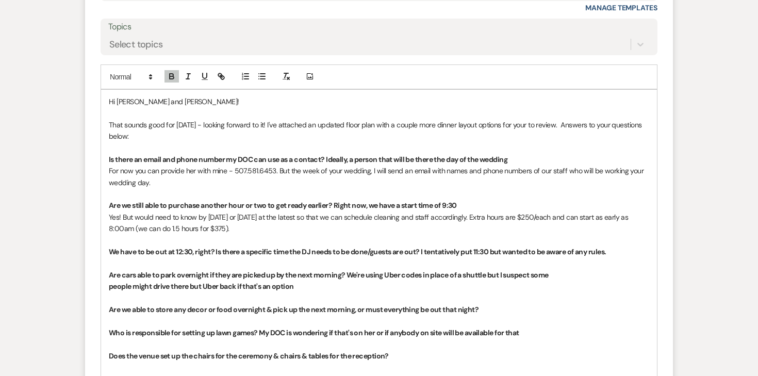
click at [624, 246] on p "We have to be out at 12:30, right? Is there a specific time the DJ needs to be …" at bounding box center [379, 251] width 541 height 11
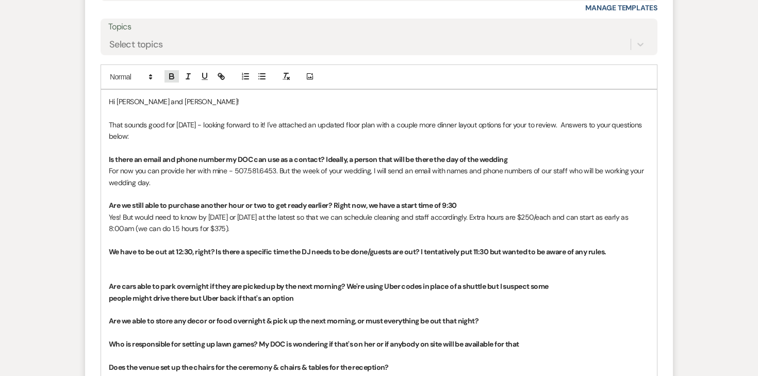
click at [174, 72] on icon "button" at bounding box center [171, 76] width 9 height 9
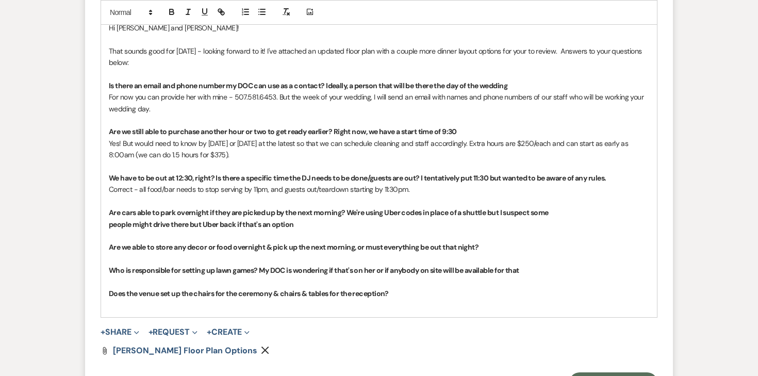
click at [107, 217] on div "Hi [PERSON_NAME] and [PERSON_NAME]! That sounds good for [DATE] - looking forwa…" at bounding box center [379, 166] width 556 height 301
click at [211, 214] on p "Are cars able to park overnight if they are picked up by the next morning? We'r…" at bounding box center [379, 218] width 541 height 23
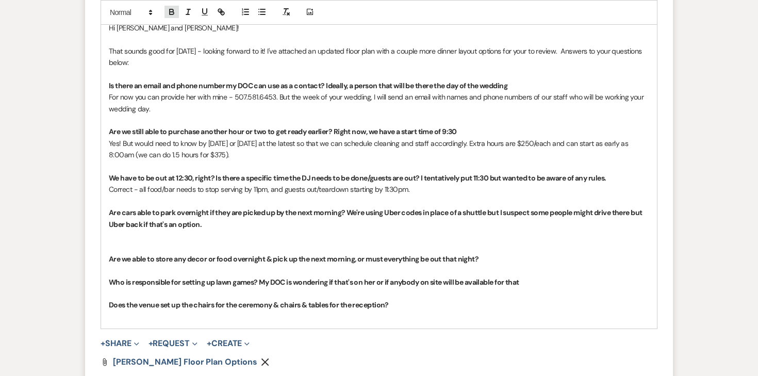
click at [173, 7] on icon "button" at bounding box center [171, 11] width 9 height 9
click at [490, 253] on p "Are we able to store any decor or food overnight & pick up the next morning, or…" at bounding box center [379, 258] width 541 height 11
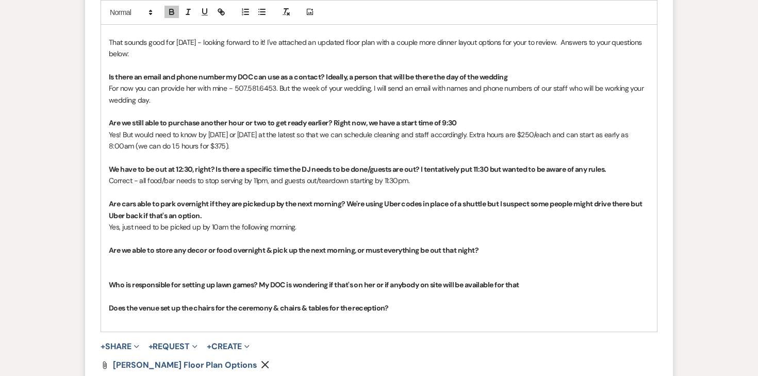
scroll to position [1567, 0]
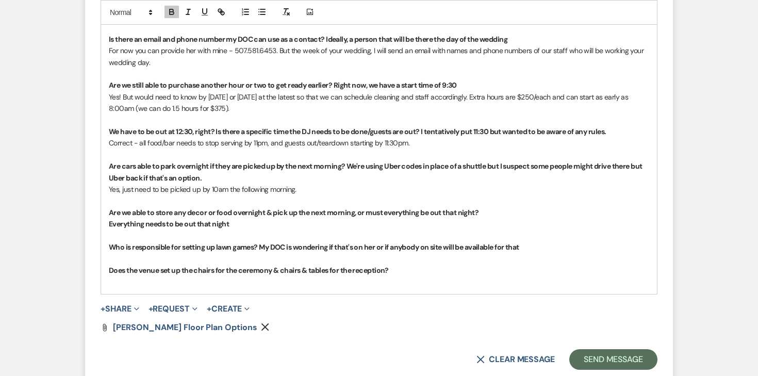
click at [188, 219] on strong "Everything needs to be out that night" at bounding box center [169, 223] width 120 height 9
click at [226, 219] on strong "Everything needs to be out that night" at bounding box center [169, 223] width 120 height 9
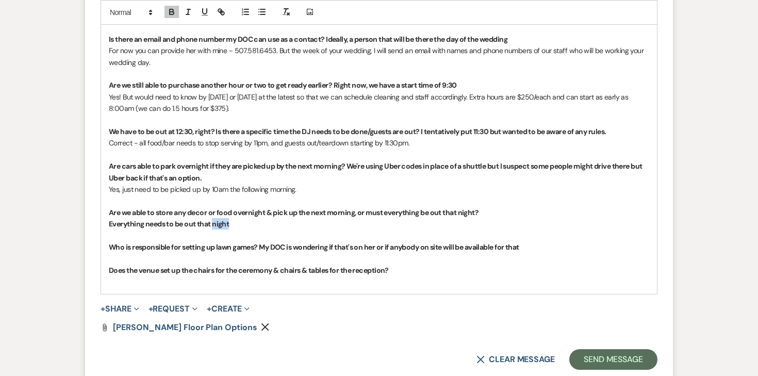
click at [238, 218] on p "Everything needs to be out that night" at bounding box center [379, 223] width 541 height 11
click at [198, 219] on strong "Everything needs to be out that night - the venue will not be open the followin…" at bounding box center [243, 223] width 269 height 9
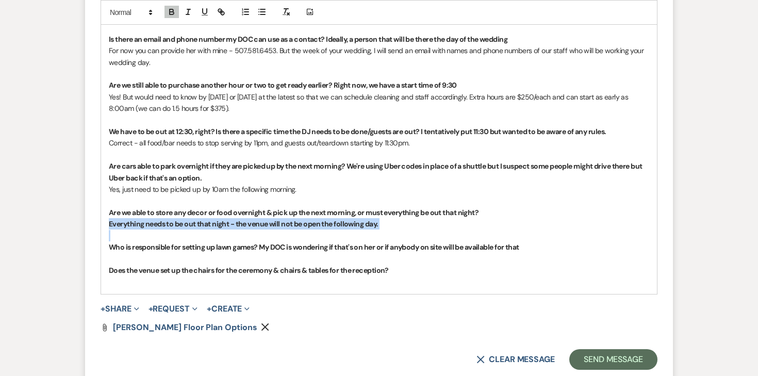
click at [198, 219] on strong "Everything needs to be out that night - the venue will not be open the followin…" at bounding box center [243, 223] width 269 height 9
click at [174, 12] on icon "button" at bounding box center [172, 13] width 4 height 3
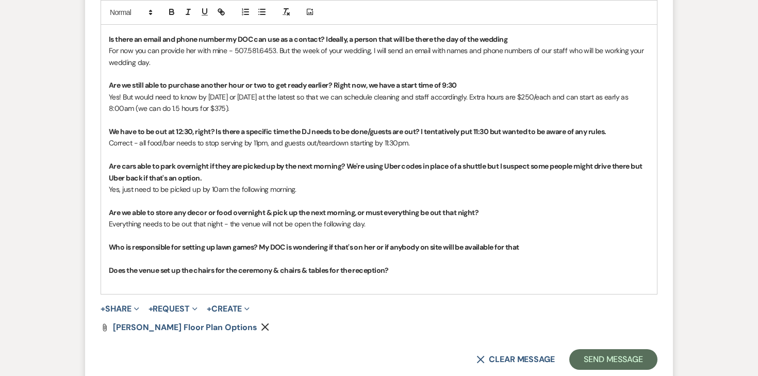
click at [167, 253] on p at bounding box center [379, 258] width 541 height 11
click at [173, 11] on icon "button" at bounding box center [172, 10] width 4 height 3
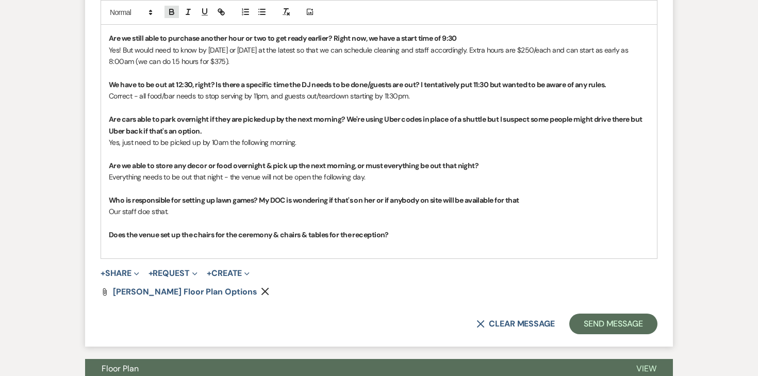
scroll to position [1620, 0]
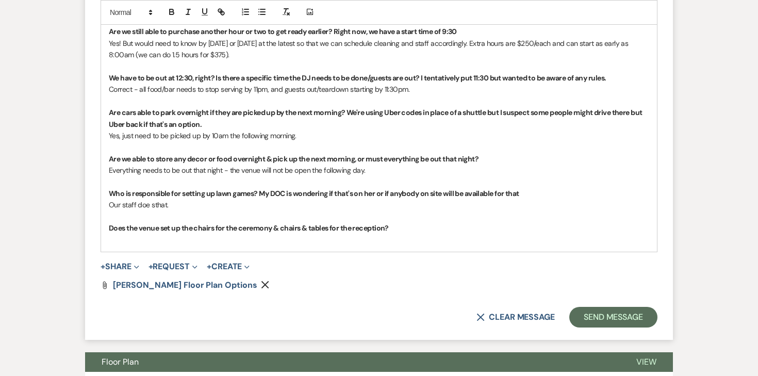
click at [155, 199] on p "Our staff doe sthat." at bounding box center [379, 204] width 541 height 11
click at [158, 222] on p "Does the venue set up the chairs for the ceremony & chairs & tables for the rec…" at bounding box center [379, 227] width 541 height 11
click at [402, 222] on p "Does the venue set up the chairs for the ceremony & chairs & tables for the rec…" at bounding box center [379, 227] width 541 height 11
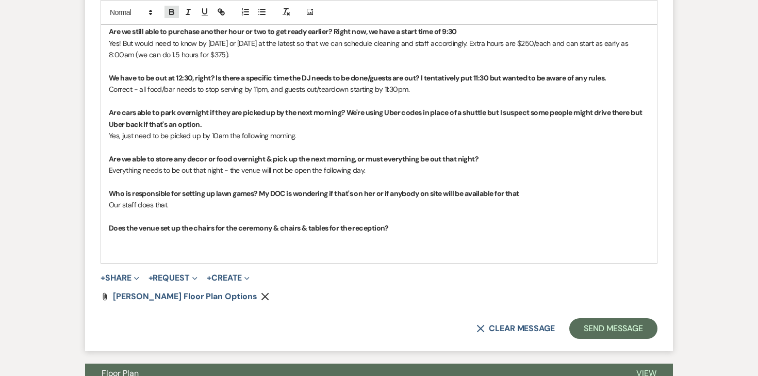
click at [173, 12] on icon "button" at bounding box center [172, 13] width 4 height 3
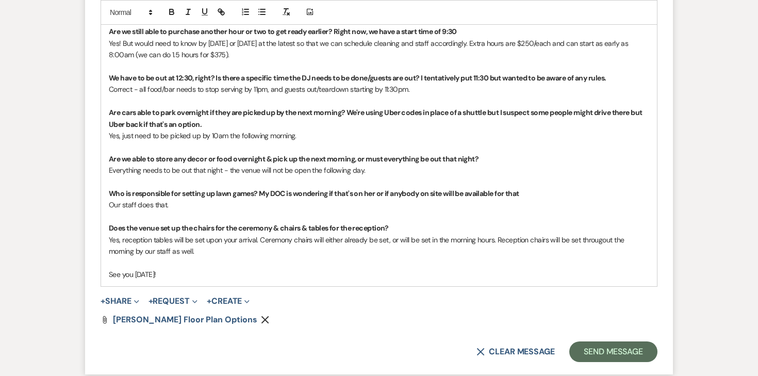
scroll to position [1613, 0]
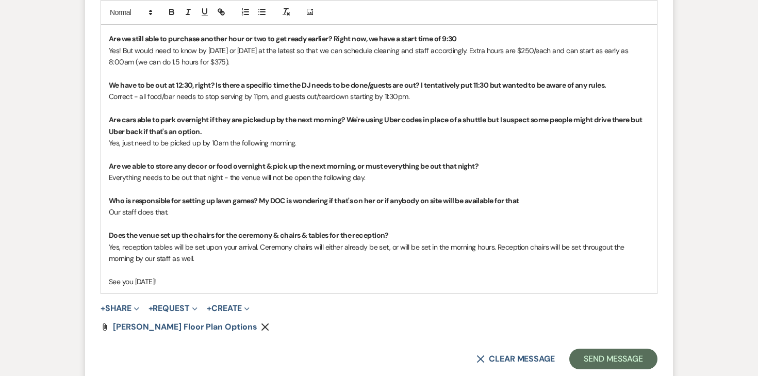
click at [601, 242] on span "Yes, reception tables will be set upon your arrival. Ceremony chairs will eithe…" at bounding box center [367, 252] width 517 height 21
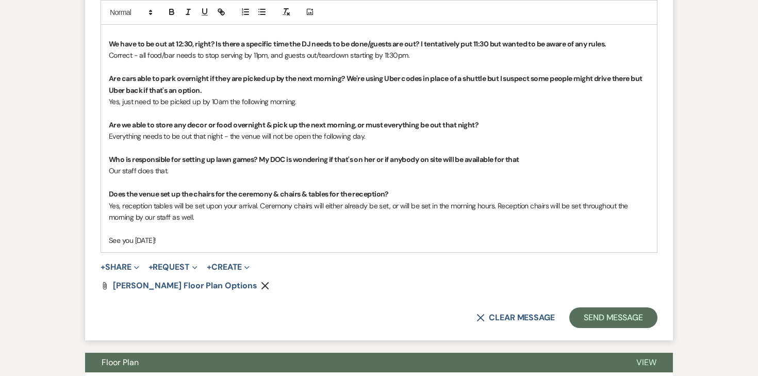
scroll to position [1784, 0]
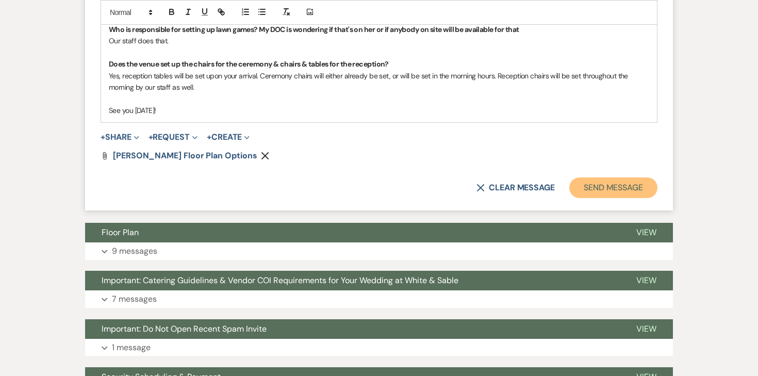
click at [619, 177] on button "Send Message" at bounding box center [613, 187] width 88 height 21
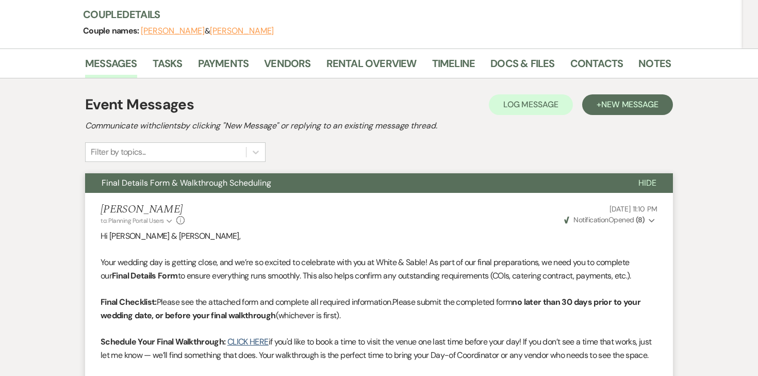
scroll to position [0, 0]
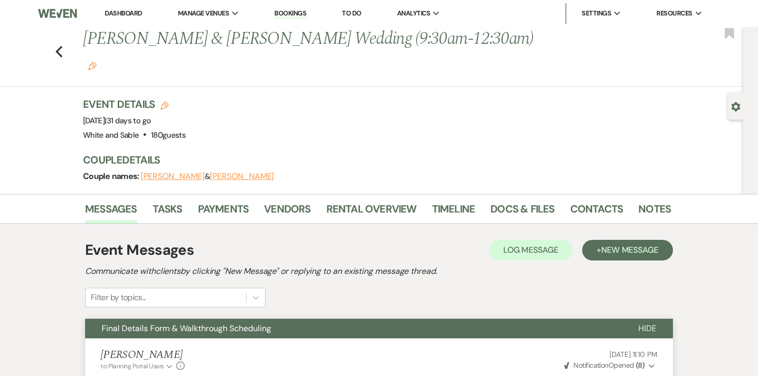
click at [114, 18] on li "Dashboard" at bounding box center [123, 13] width 47 height 21
click at [65, 40] on div "Previous [PERSON_NAME] & [PERSON_NAME] Wedding (9:30am-12:30am) Edit Bookmark" at bounding box center [369, 57] width 748 height 60
click at [56, 46] on use "button" at bounding box center [59, 51] width 7 height 11
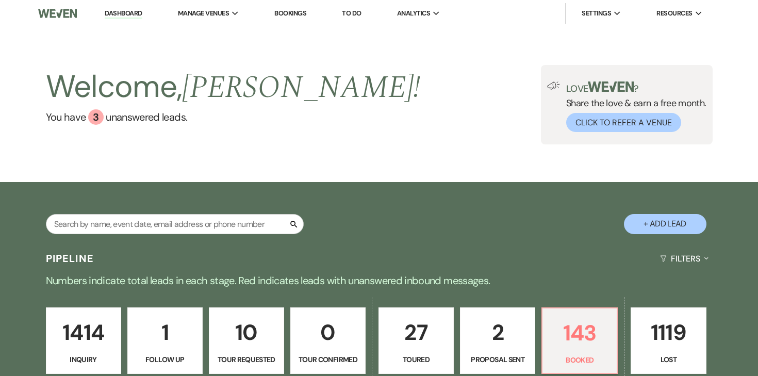
click at [124, 13] on link "Dashboard" at bounding box center [123, 14] width 37 height 10
